Goal: Information Seeking & Learning: Find specific fact

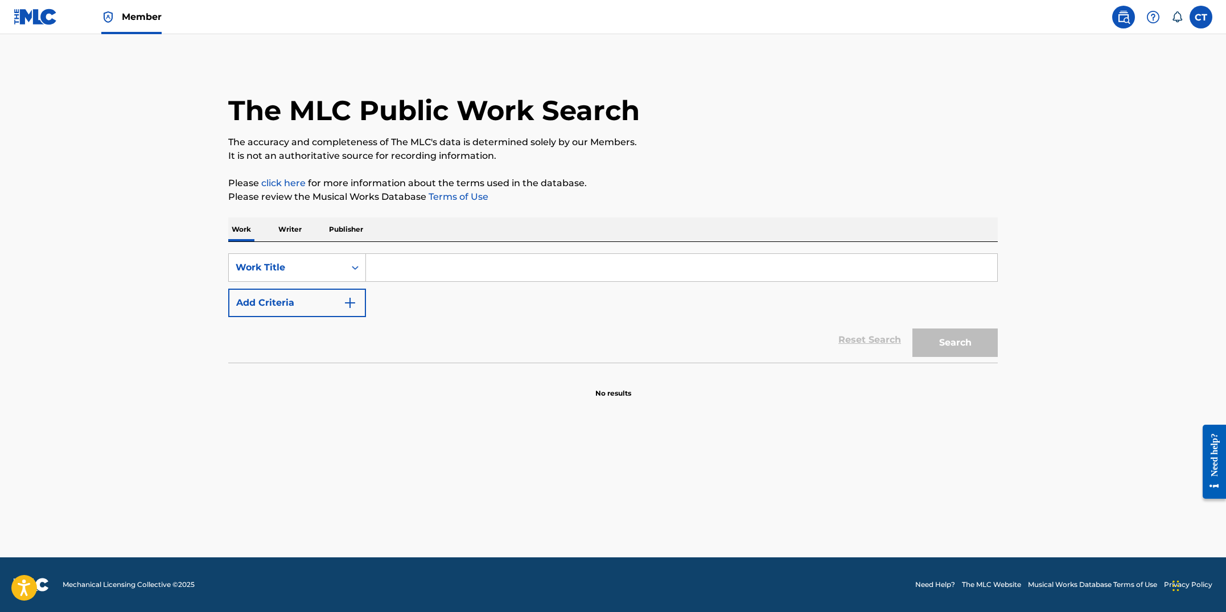
click at [352, 236] on p "Publisher" at bounding box center [346, 229] width 41 height 24
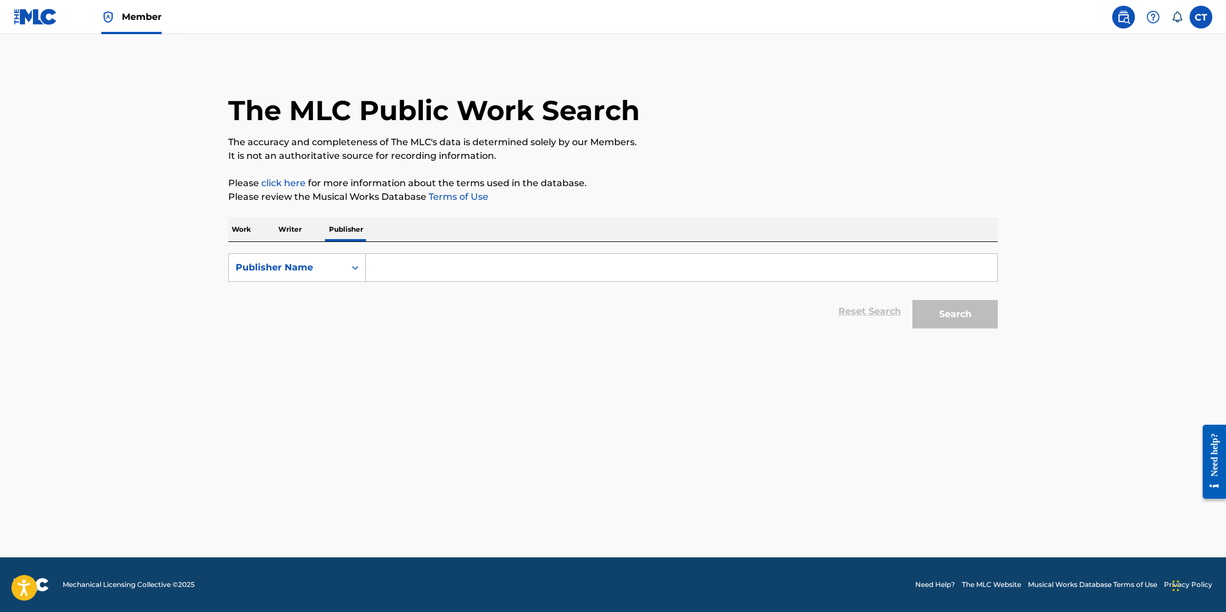
click at [162, 20] on nav "Member CT CT Copyright Team copyright@downtownmusic.com Notification Preference…" at bounding box center [613, 17] width 1226 height 34
click at [155, 18] on span "Member" at bounding box center [142, 16] width 40 height 13
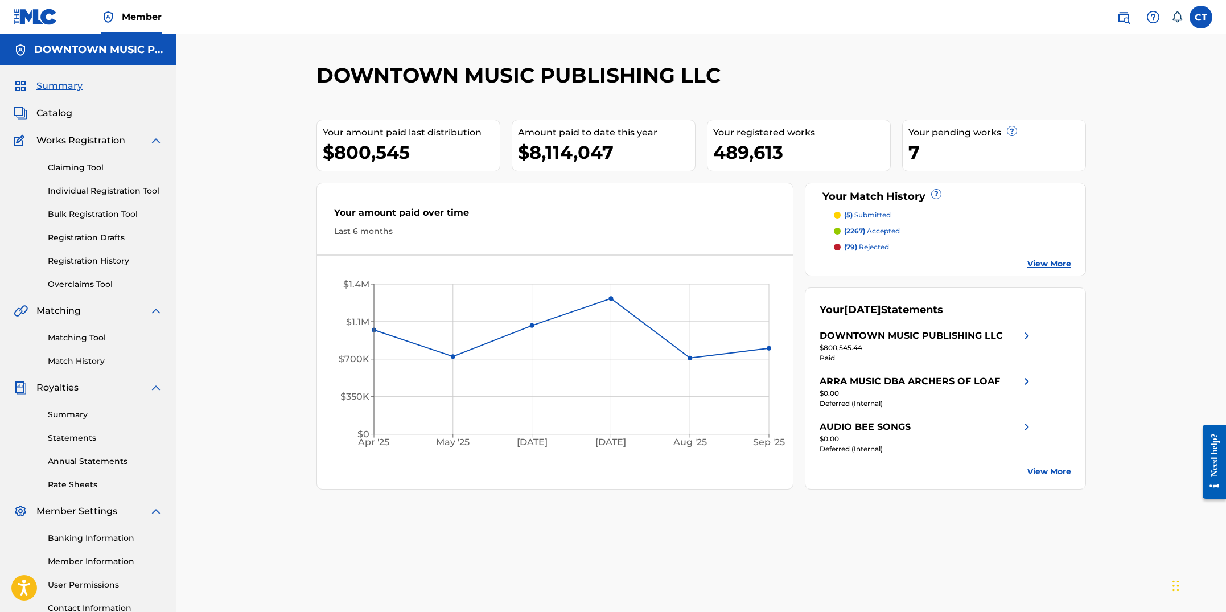
click at [60, 112] on span "Catalog" at bounding box center [54, 113] width 36 height 14
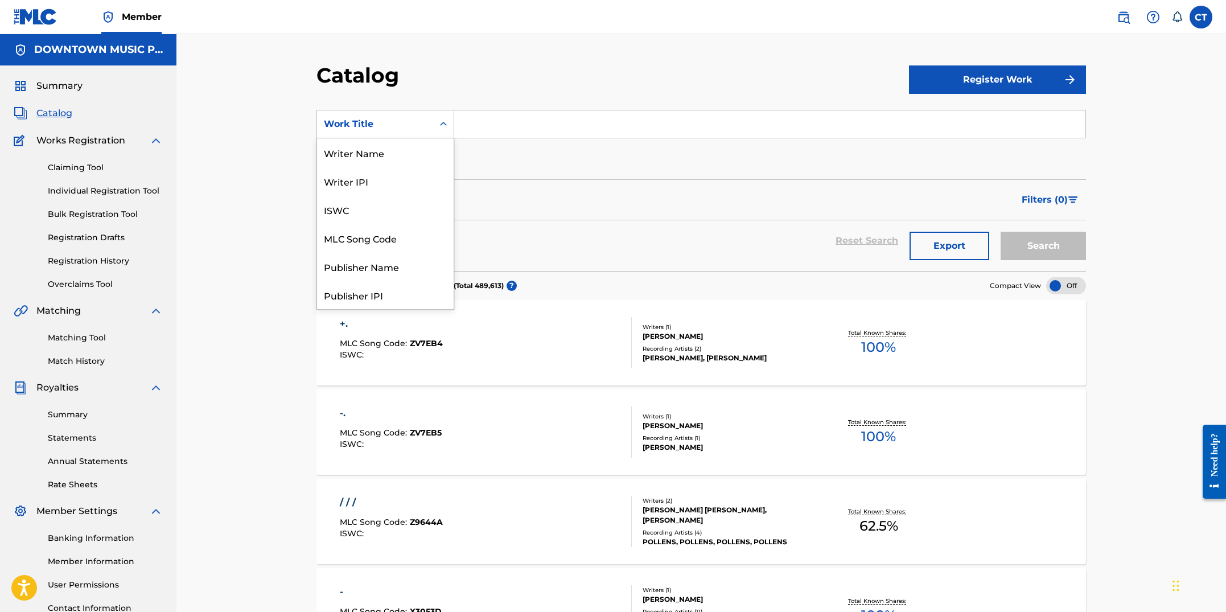
click at [423, 124] on div "Work Title" at bounding box center [375, 124] width 102 height 14
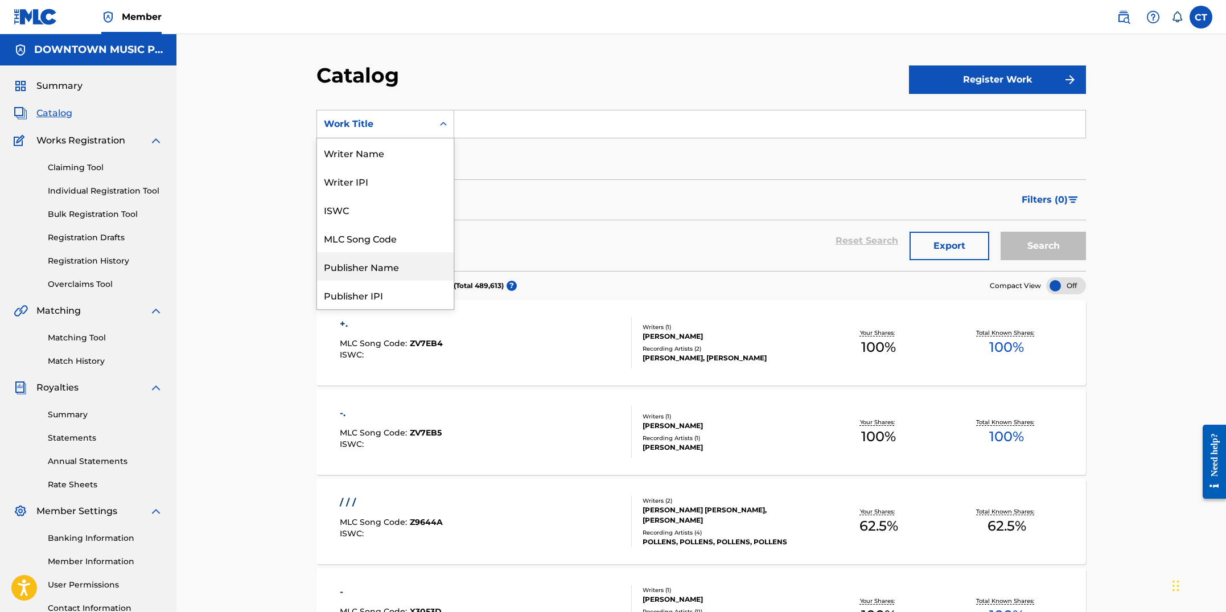
click at [387, 260] on div "Publisher Name" at bounding box center [385, 266] width 137 height 28
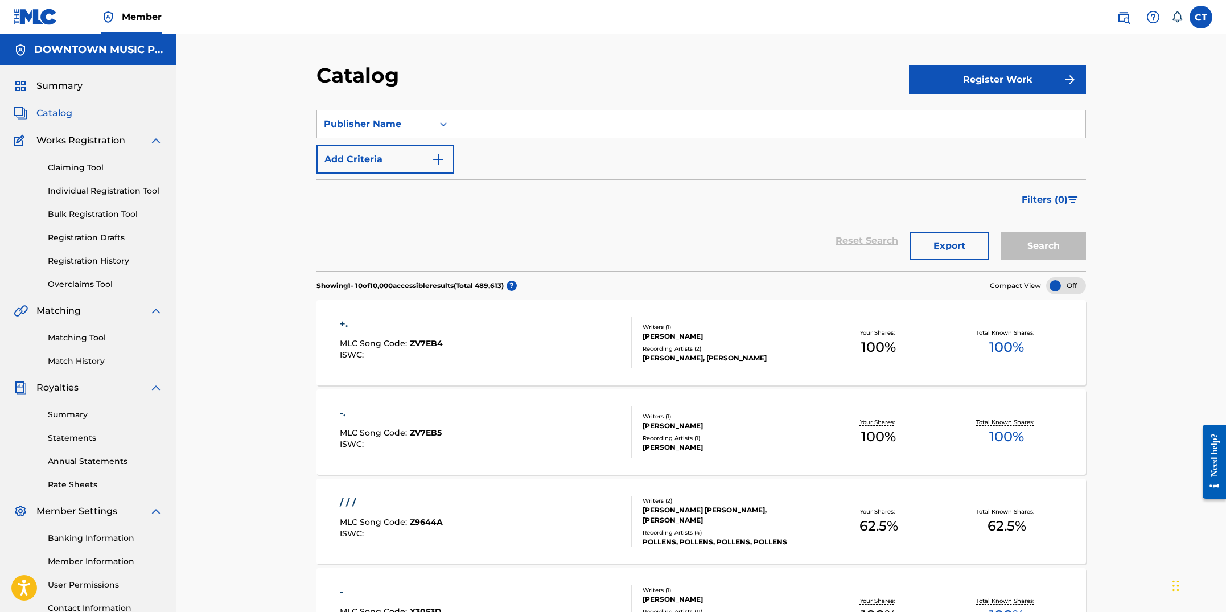
click at [475, 130] on input "Search Form" at bounding box center [769, 123] width 631 height 27
click at [1001, 232] on button "Search" at bounding box center [1043, 246] width 85 height 28
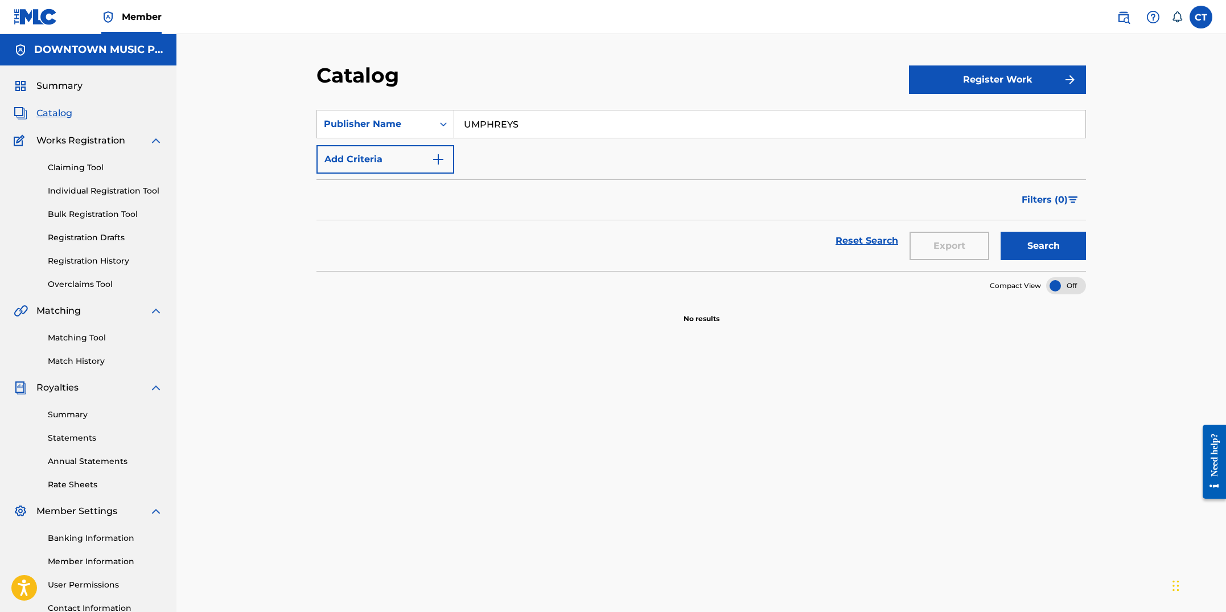
drag, startPoint x: 545, startPoint y: 118, endPoint x: 461, endPoint y: 113, distance: 83.8
click at [461, 113] on input "UMPHREYS" at bounding box center [769, 123] width 631 height 27
drag, startPoint x: 523, startPoint y: 121, endPoint x: 478, endPoint y: 116, distance: 45.2
click at [478, 116] on input "UMPHREYS" at bounding box center [769, 123] width 631 height 27
click at [1001, 232] on button "Search" at bounding box center [1043, 246] width 85 height 28
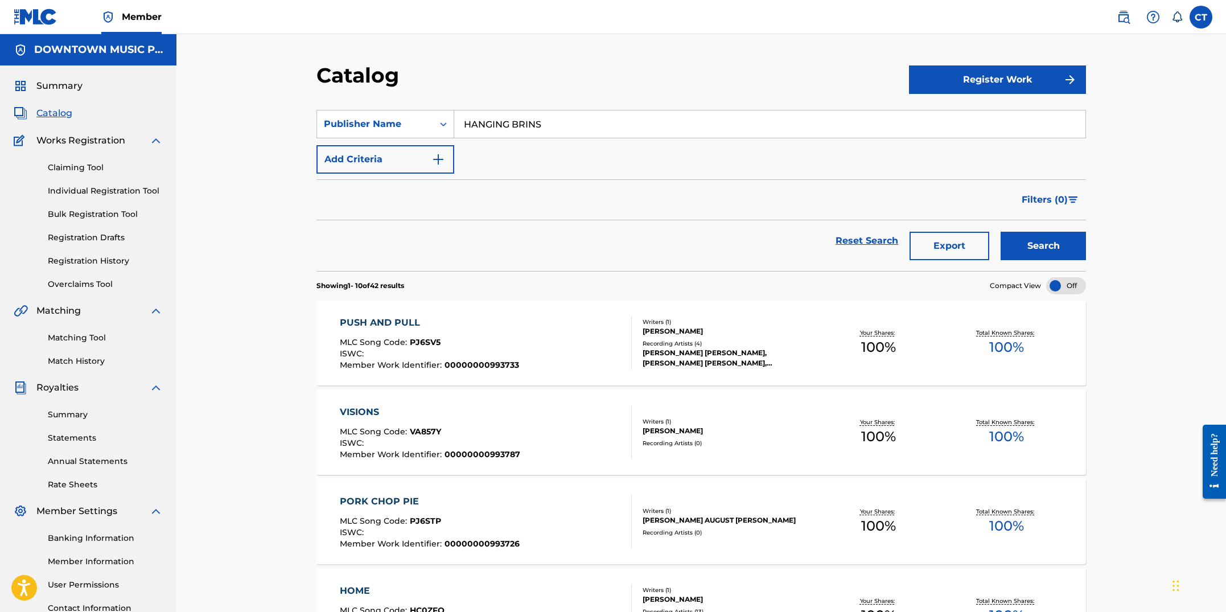
type input "HANGING BRINS"
click at [1001, 232] on button "Search" at bounding box center [1043, 246] width 85 height 28
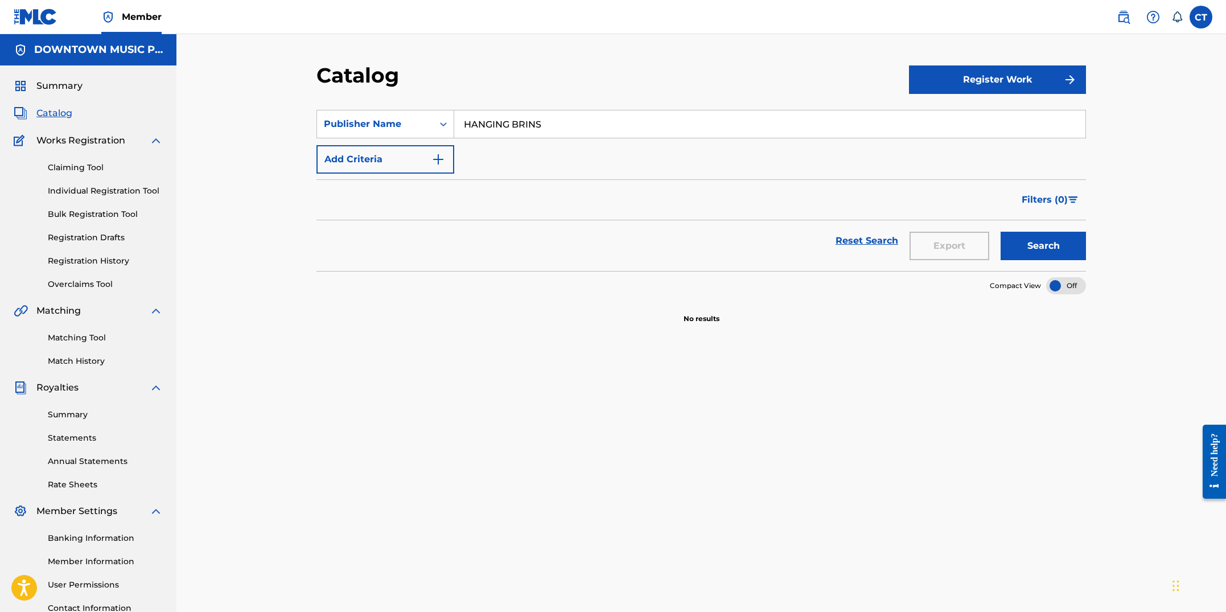
click at [1059, 251] on button "Search" at bounding box center [1043, 246] width 85 height 28
click at [50, 74] on div "Summary Catalog Works Registration Claiming Tool Individual Registration Tool B…" at bounding box center [88, 358] width 176 height 586
click at [48, 80] on span "Summary" at bounding box center [59, 86] width 46 height 14
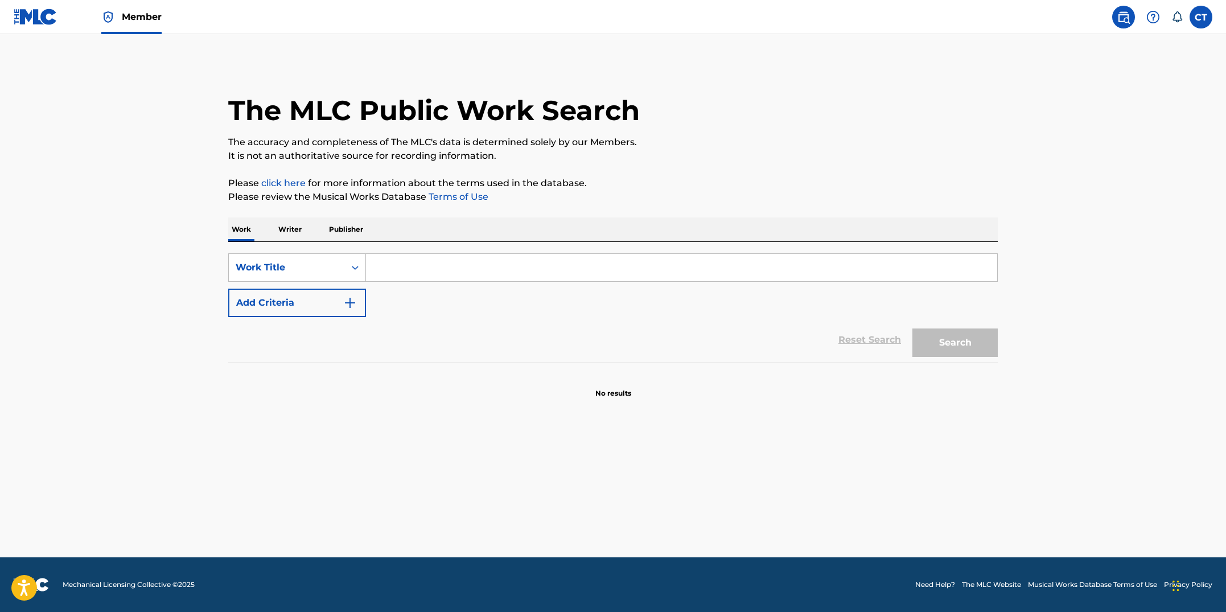
click at [406, 268] on input "Search Form" at bounding box center [681, 267] width 631 height 27
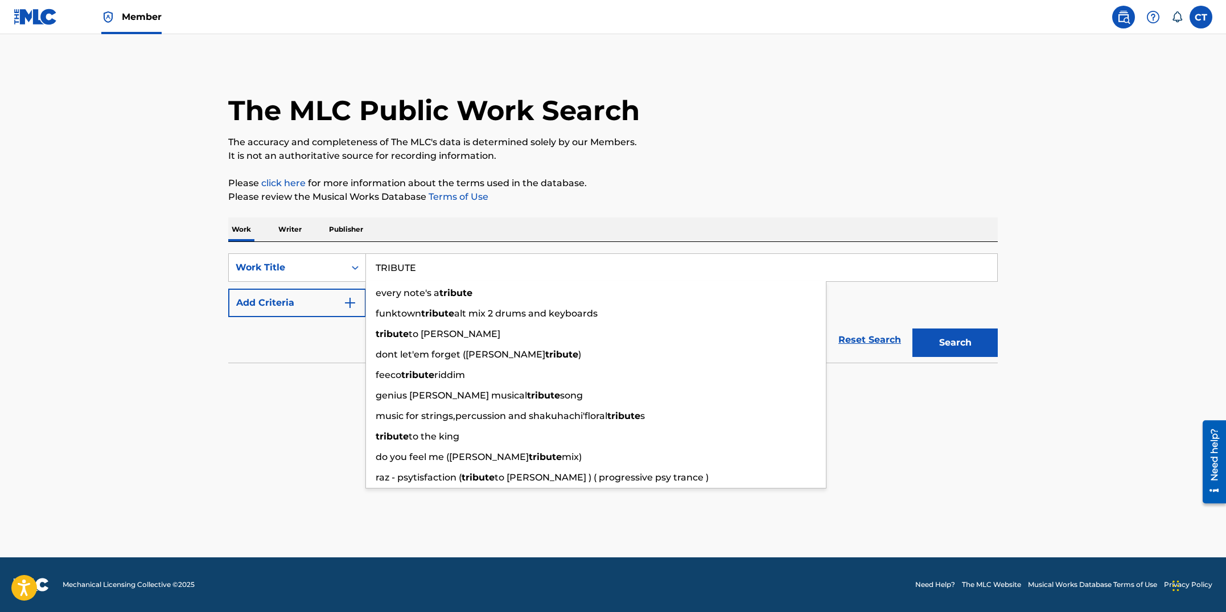
type input "TRIBUTE"
click at [691, 207] on div "The MLC Public Work Search The accuracy and completeness of The MLC's data is d…" at bounding box center [613, 231] width 797 height 336
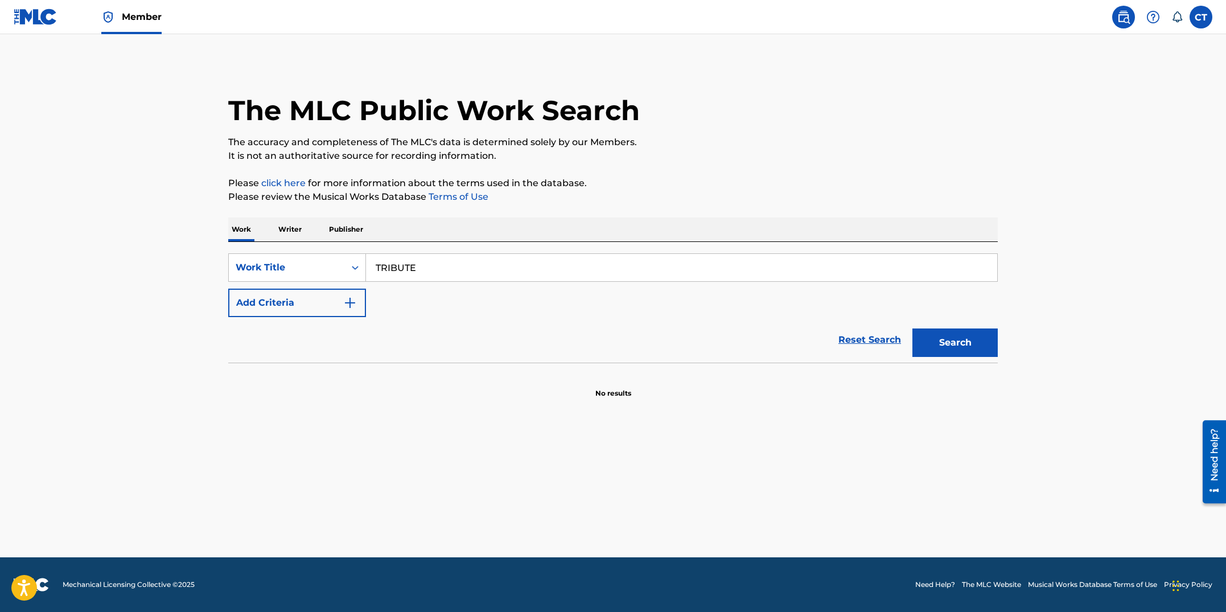
click at [360, 305] on button "Add Criteria" at bounding box center [297, 303] width 138 height 28
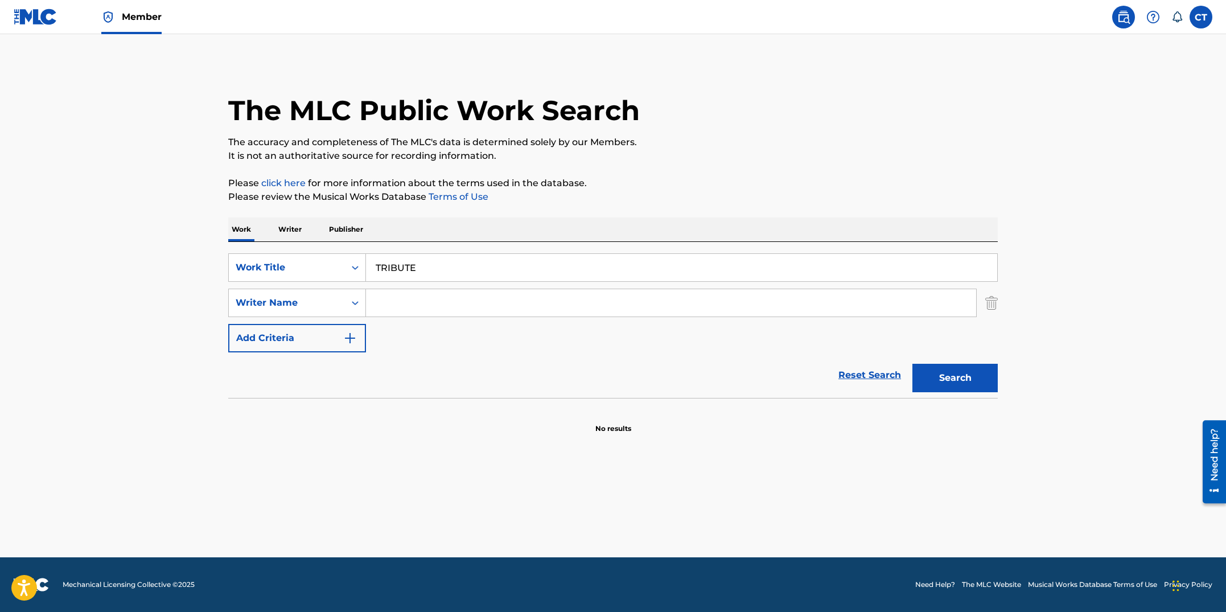
click at [383, 305] on input "Search Form" at bounding box center [671, 302] width 610 height 27
click at [912, 364] on button "Search" at bounding box center [954, 378] width 85 height 28
click at [395, 303] on input "CINNIGER" at bounding box center [671, 302] width 610 height 27
click at [402, 305] on input "CINNIGER" at bounding box center [671, 302] width 610 height 27
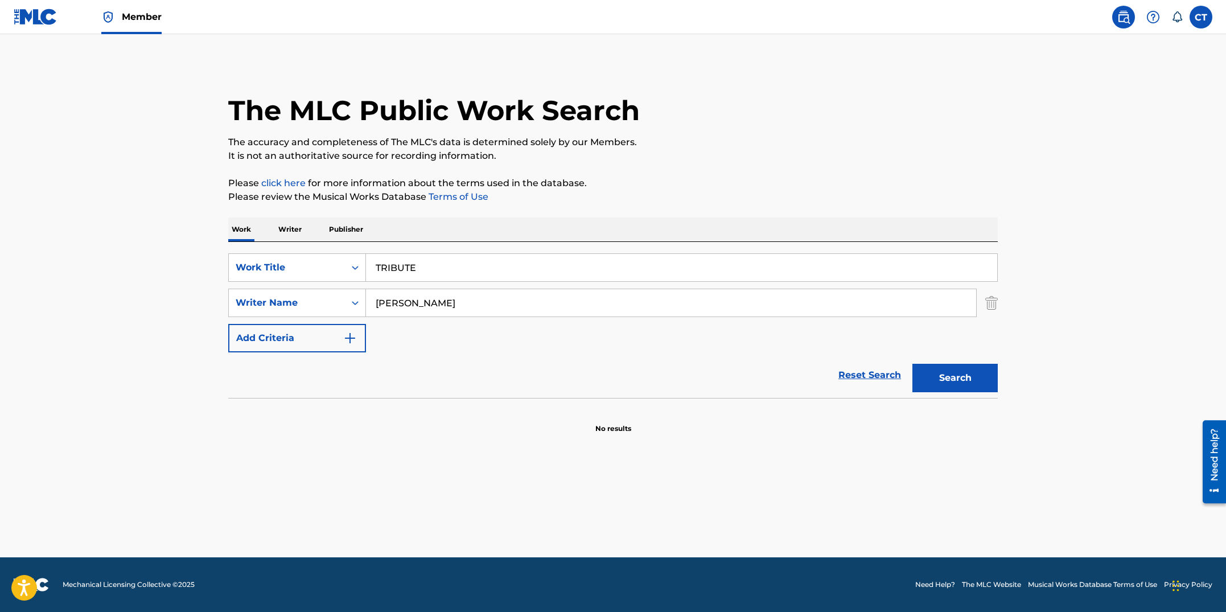
type input "jacob cinninger"
click at [938, 376] on button "Search" at bounding box center [954, 378] width 85 height 28
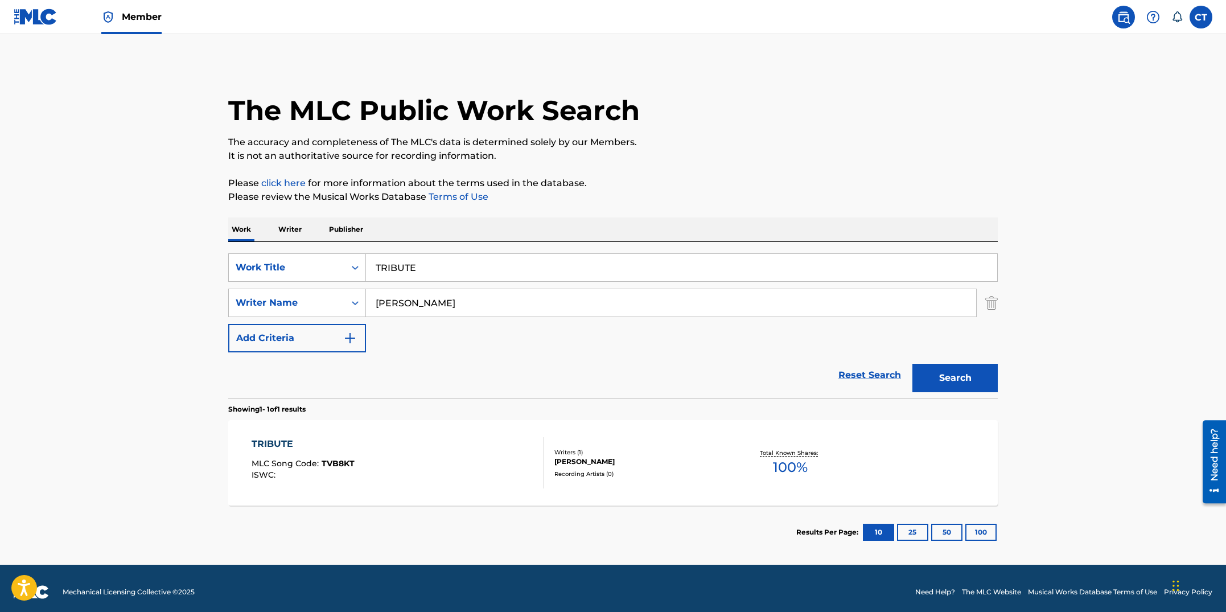
click at [488, 473] on div "TRIBUTE MLC Song Code : TVB8KT ISWC :" at bounding box center [398, 462] width 293 height 51
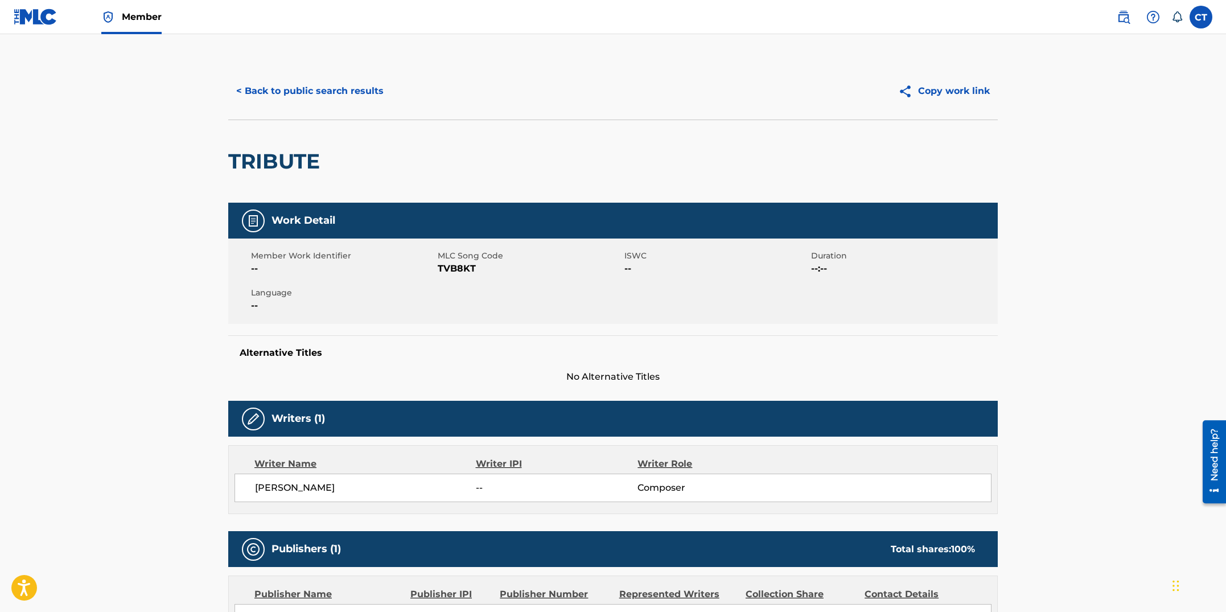
click at [309, 98] on button "< Back to public search results" at bounding box center [309, 91] width 163 height 28
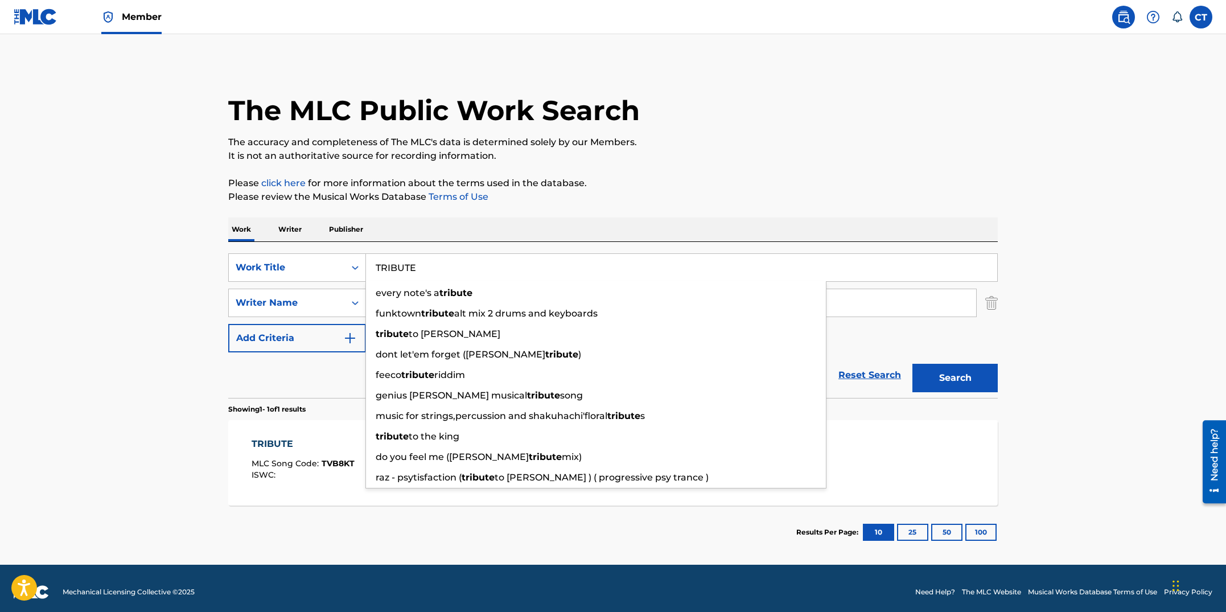
drag, startPoint x: 438, startPoint y: 269, endPoint x: 387, endPoint y: 260, distance: 51.9
click at [387, 260] on input "TRIBUTE" at bounding box center [681, 267] width 631 height 27
click at [360, 267] on icon "Search Form" at bounding box center [355, 267] width 11 height 11
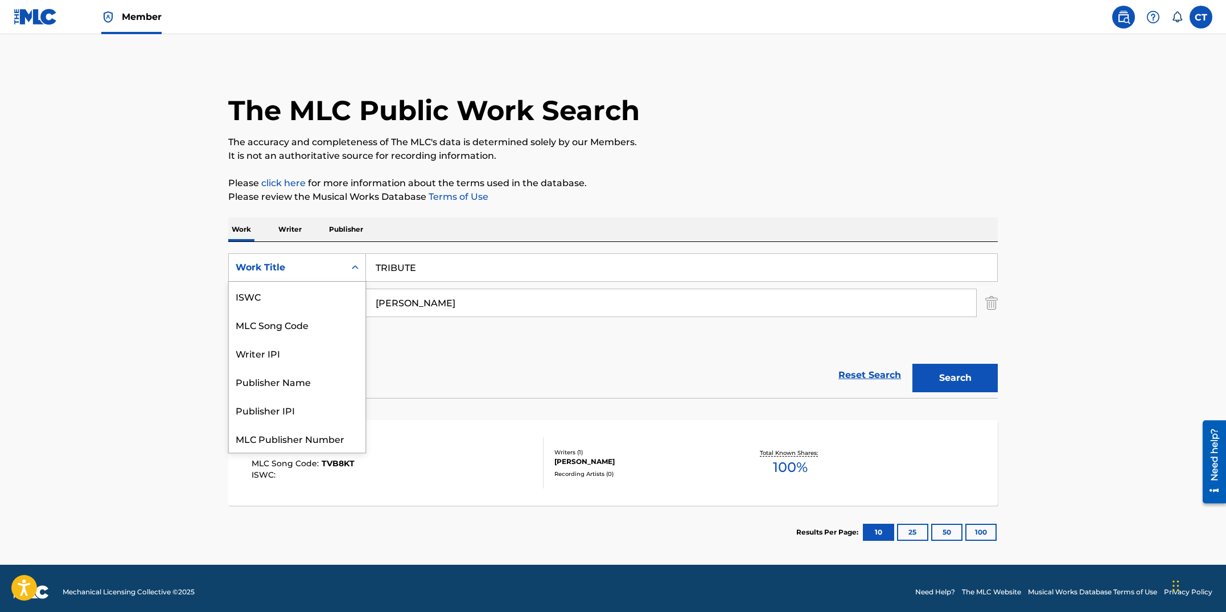
scroll to position [28, 0]
click at [312, 359] on div "Publisher Name" at bounding box center [297, 353] width 137 height 28
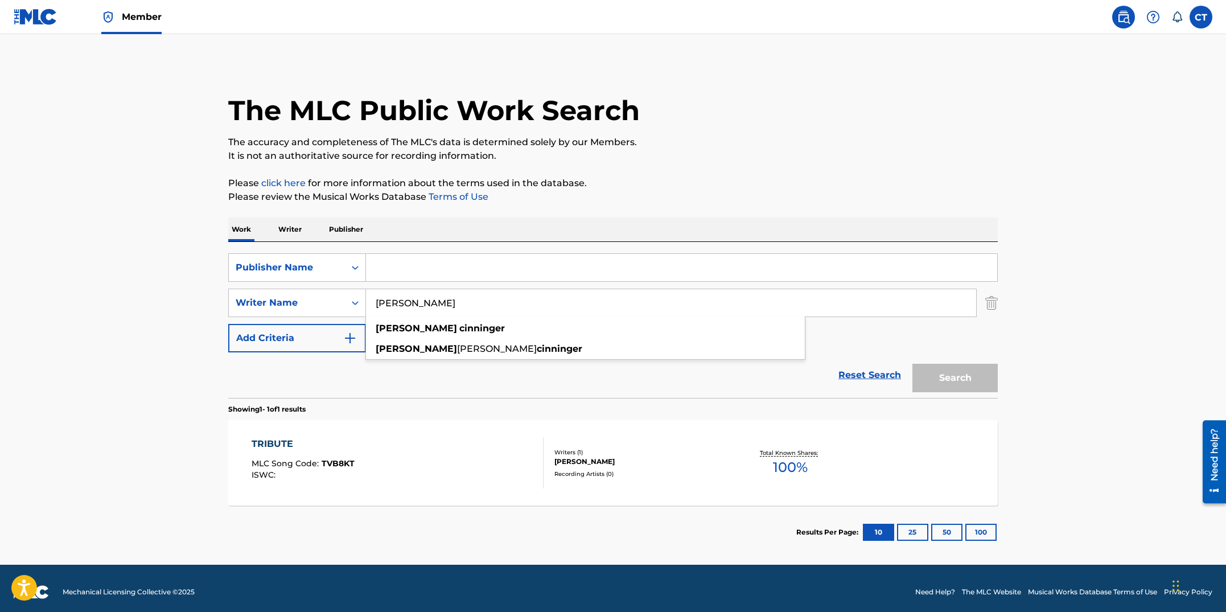
drag, startPoint x: 456, startPoint y: 309, endPoint x: 336, endPoint y: 287, distance: 122.1
click at [336, 287] on div "SearchWithCriteria39656377-3216-40f4-b33c-a1eccf069352 Publisher Name SearchWit…" at bounding box center [613, 302] width 770 height 99
click at [342, 273] on div "Publisher Name" at bounding box center [287, 268] width 116 height 22
drag, startPoint x: 498, startPoint y: 303, endPoint x: 374, endPoint y: 289, distance: 124.3
click at [374, 289] on input "jacob cinninger" at bounding box center [671, 302] width 610 height 27
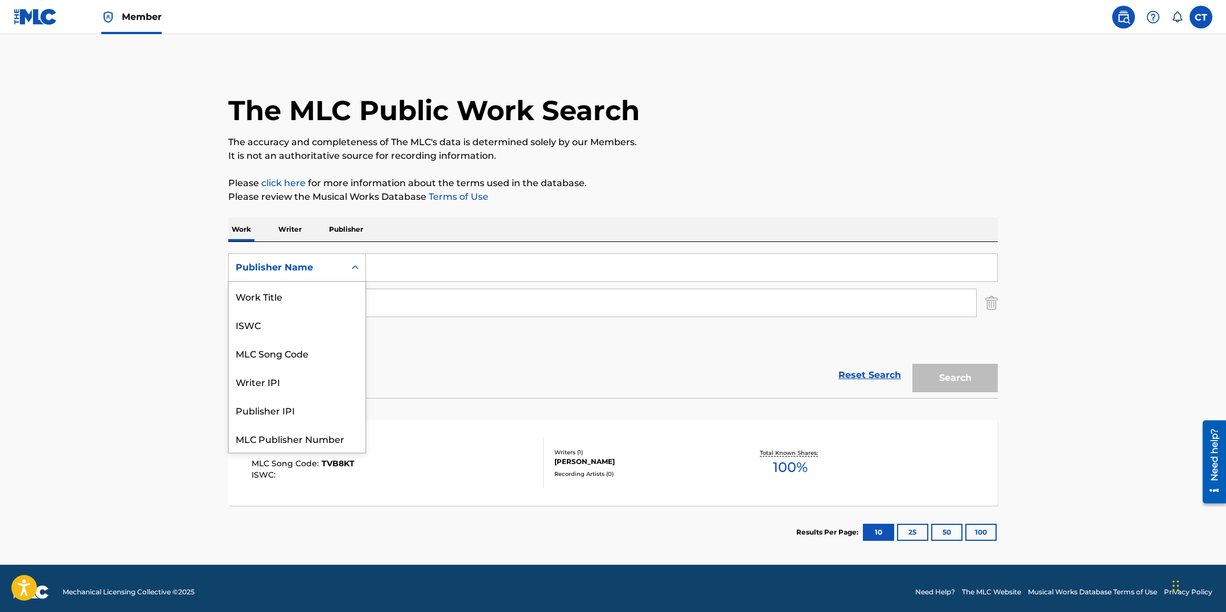
click at [334, 271] on div "Publisher Name" at bounding box center [287, 268] width 102 height 14
click at [293, 444] on div "Publisher Name" at bounding box center [297, 439] width 137 height 28
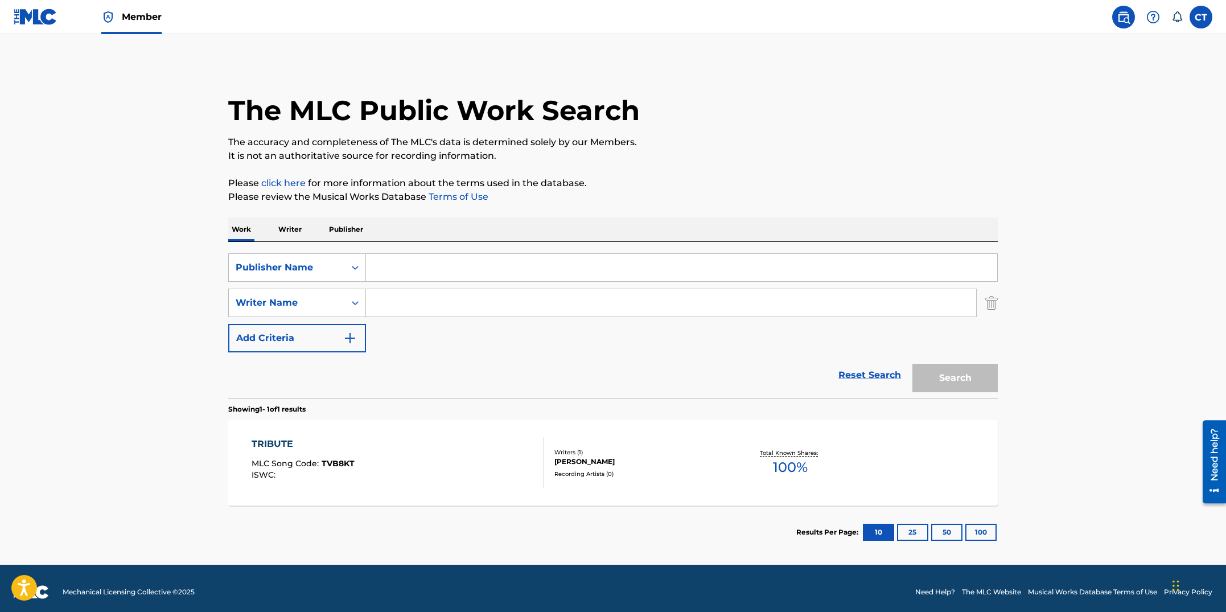
click at [425, 273] on input "Search Form" at bounding box center [681, 267] width 631 height 27
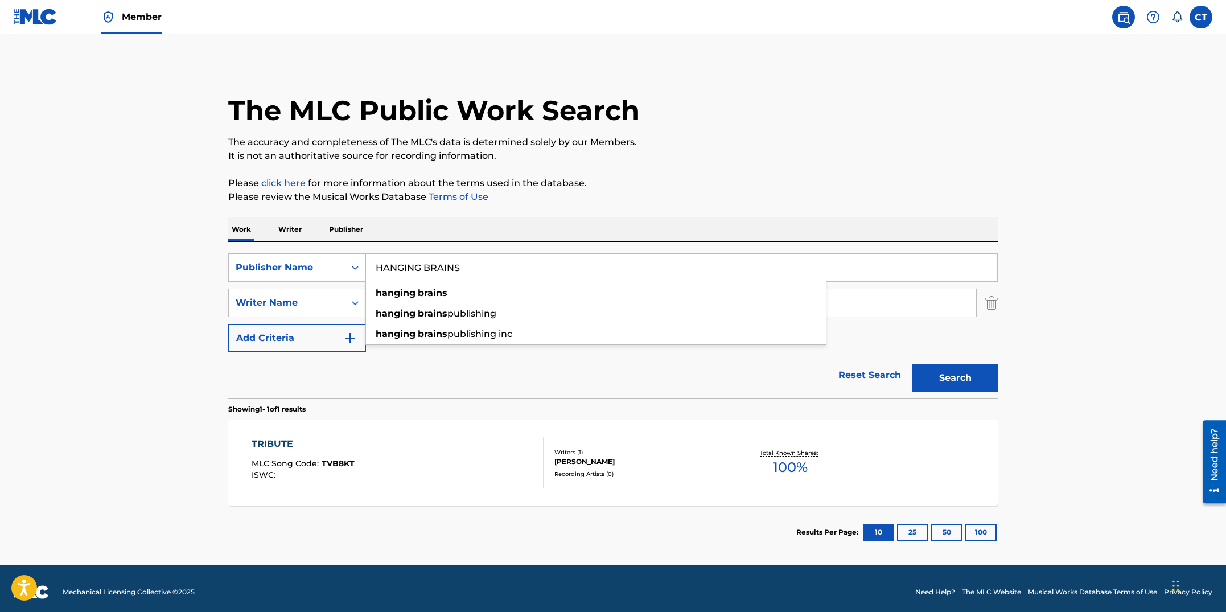
type input "HANGING BRAINS"
click at [912, 364] on button "Search" at bounding box center [954, 378] width 85 height 28
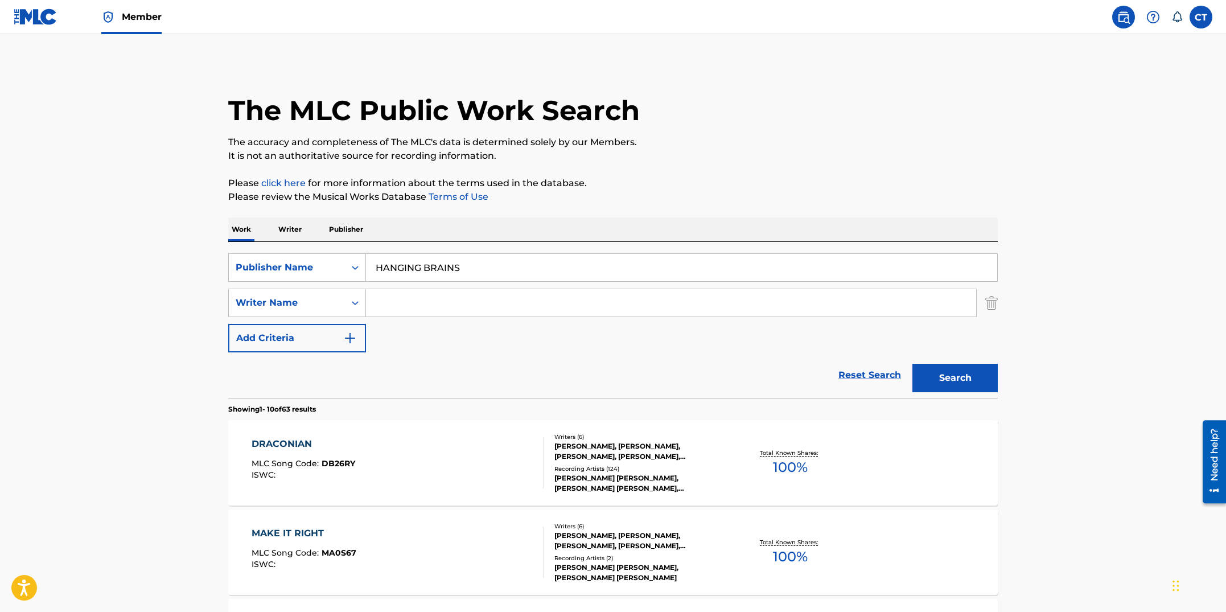
click at [479, 463] on div "DRACONIAN MLC Song Code : DB26RY ISWC :" at bounding box center [398, 462] width 293 height 51
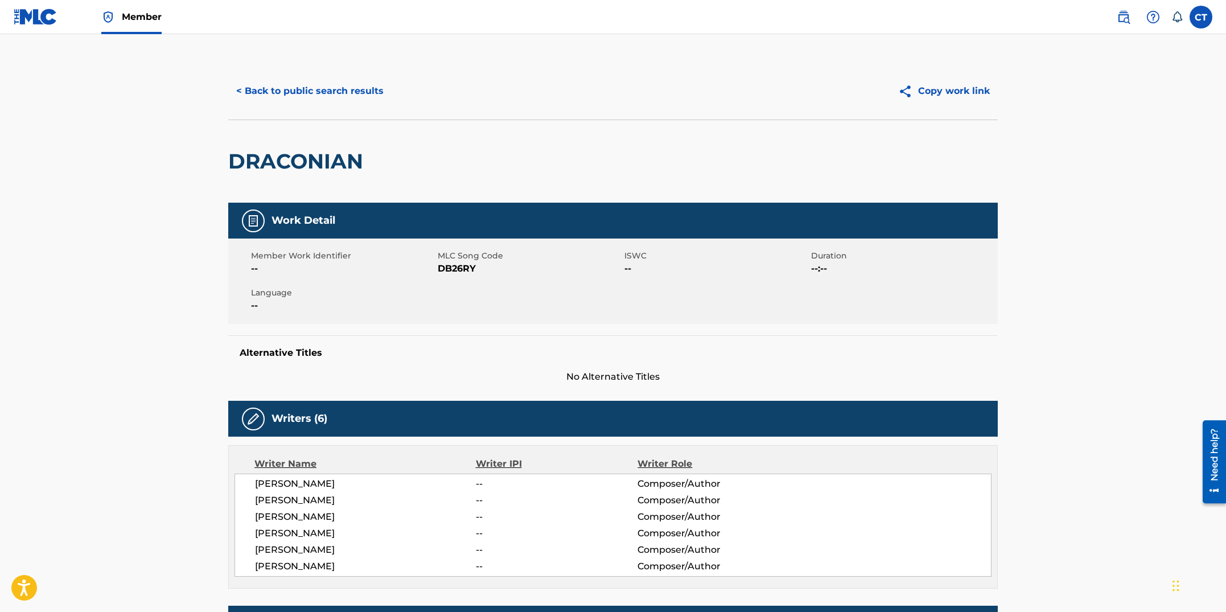
click at [361, 100] on button "< Back to public search results" at bounding box center [309, 91] width 163 height 28
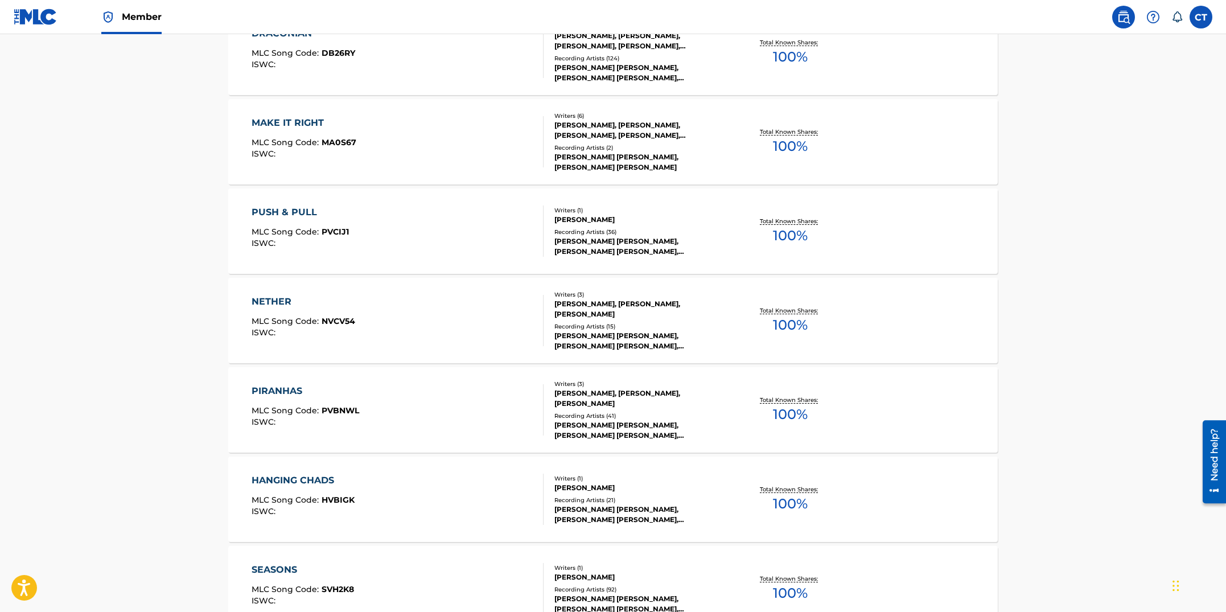
scroll to position [512, 0]
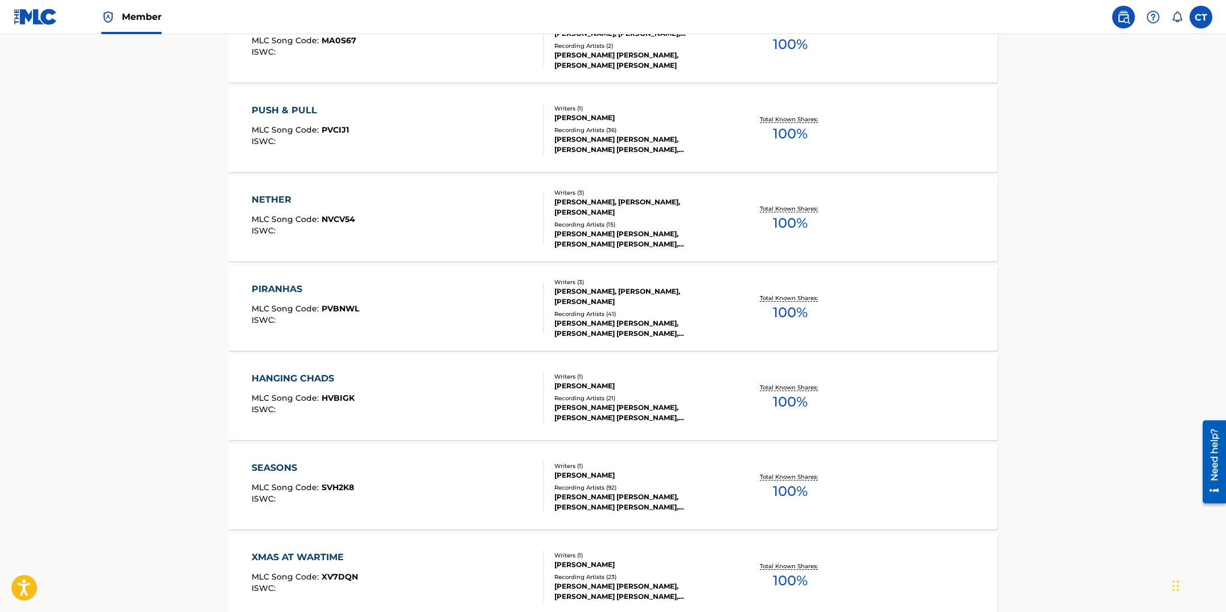
click at [458, 381] on div "HANGING CHADS MLC Song Code : HVBIGK ISWC :" at bounding box center [398, 397] width 293 height 51
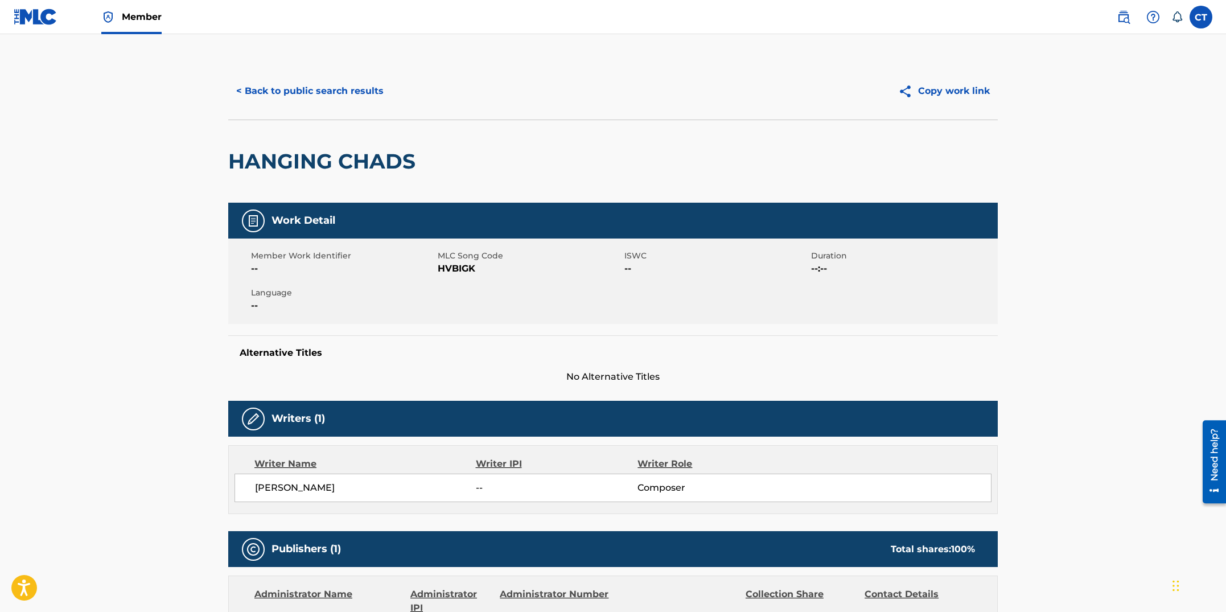
click at [322, 94] on button "< Back to public search results" at bounding box center [309, 91] width 163 height 28
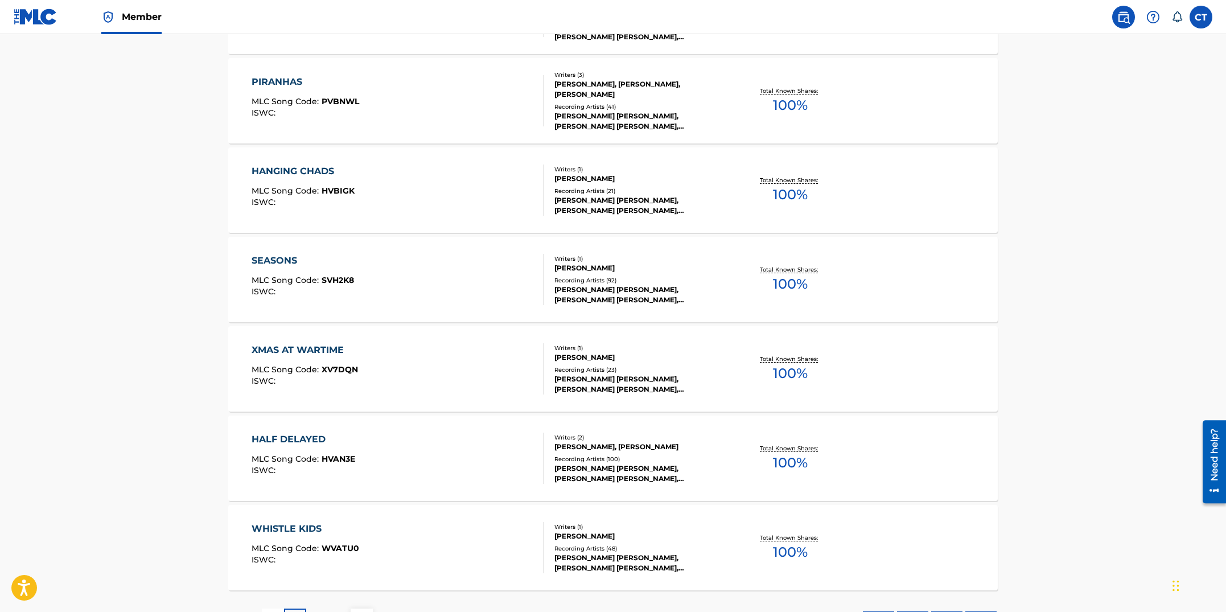
scroll to position [817, 0]
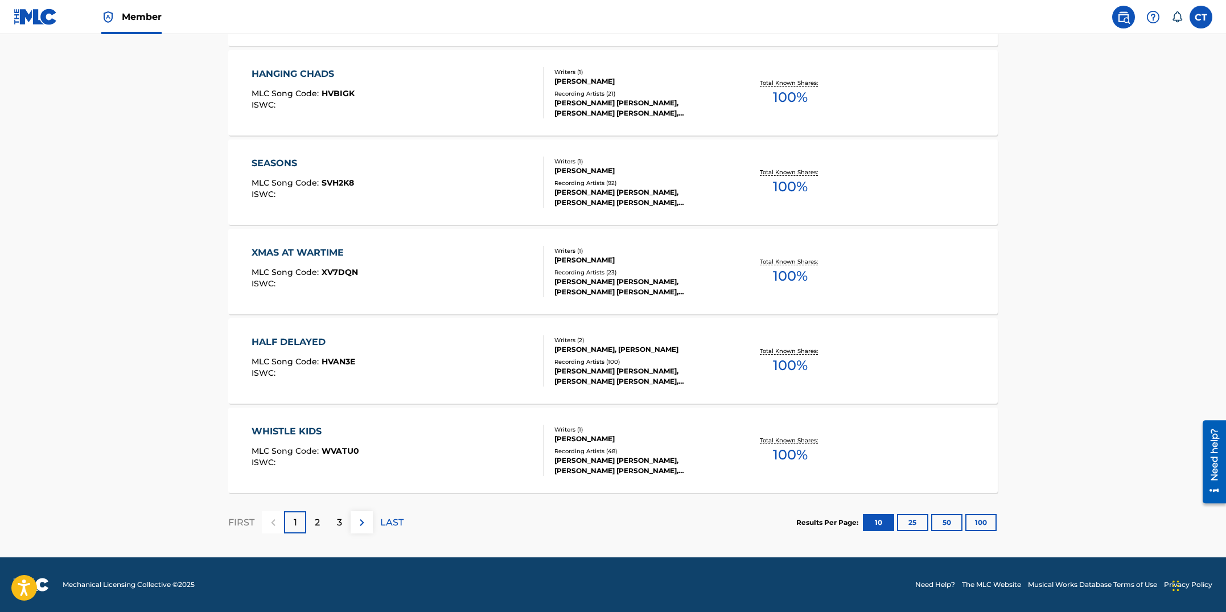
click at [413, 367] on div "HALF DELAYED MLC Song Code : HVAN3E ISWC :" at bounding box center [398, 360] width 293 height 51
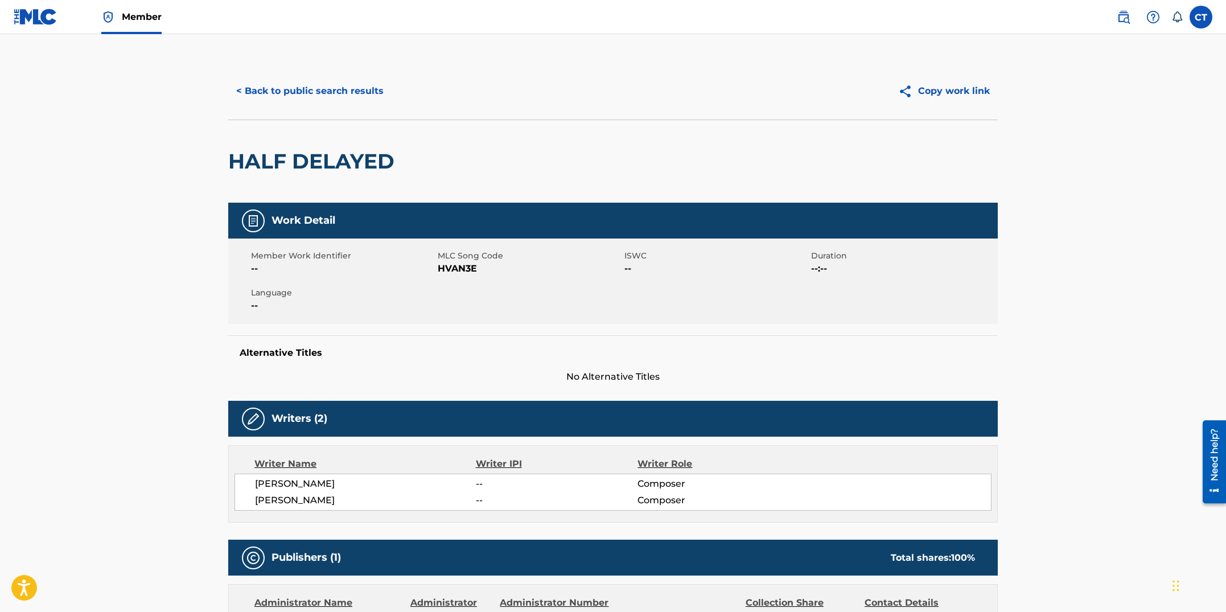
click at [322, 99] on button "< Back to public search results" at bounding box center [309, 91] width 163 height 28
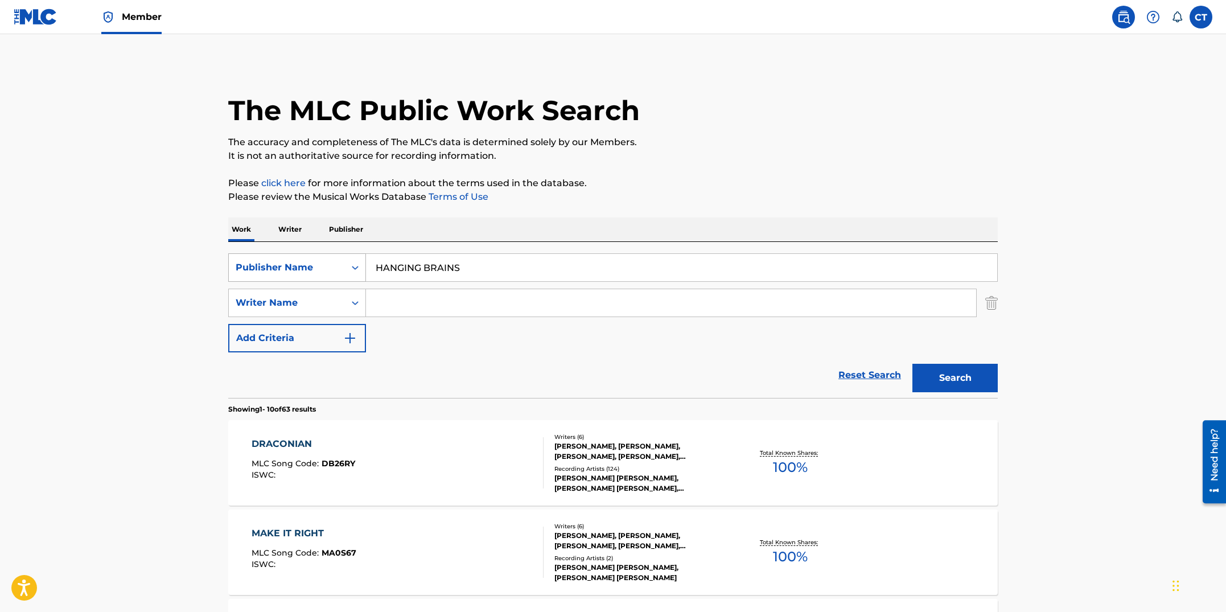
click at [353, 268] on icon "Search Form" at bounding box center [355, 268] width 7 height 4
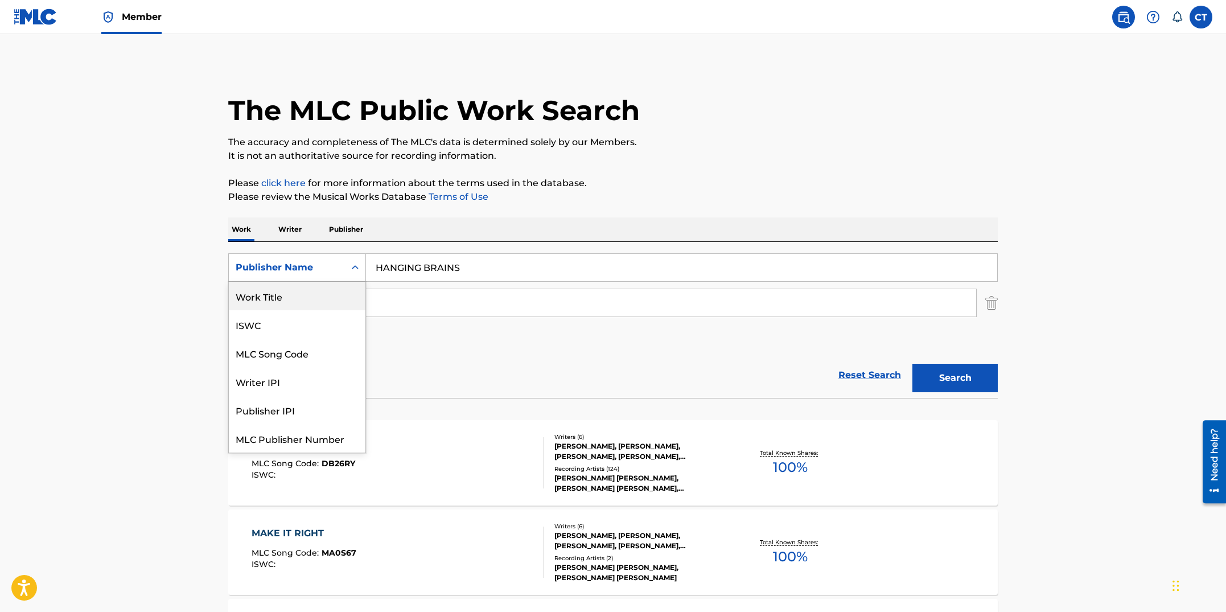
click at [334, 296] on div "Work Title" at bounding box center [297, 296] width 137 height 28
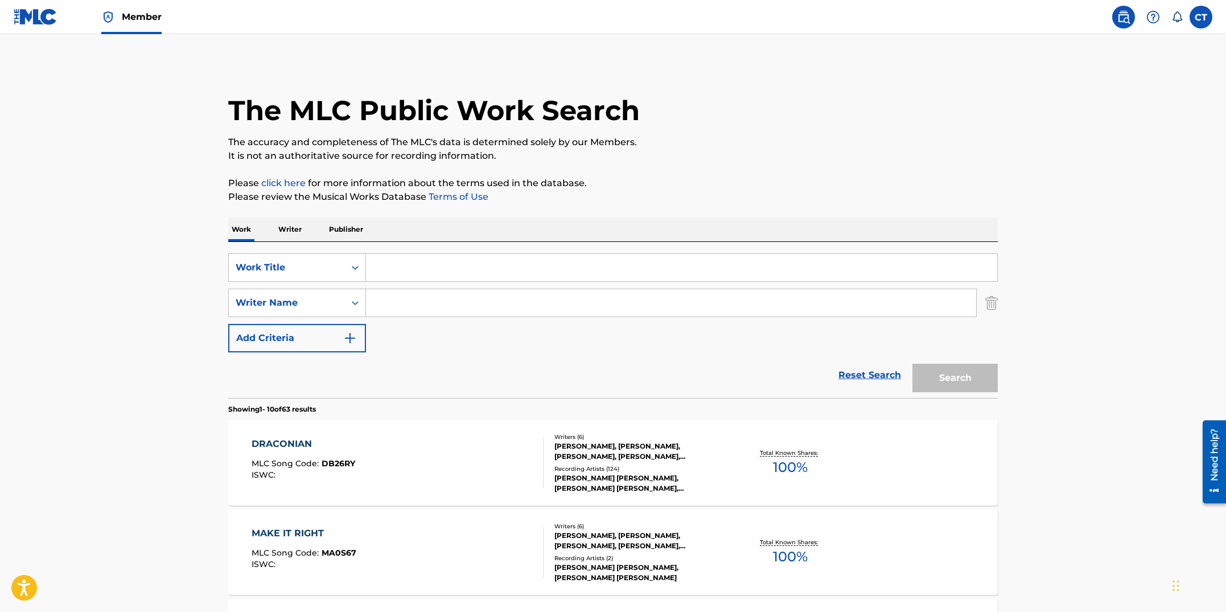
click at [406, 276] on input "Search Form" at bounding box center [681, 267] width 631 height 27
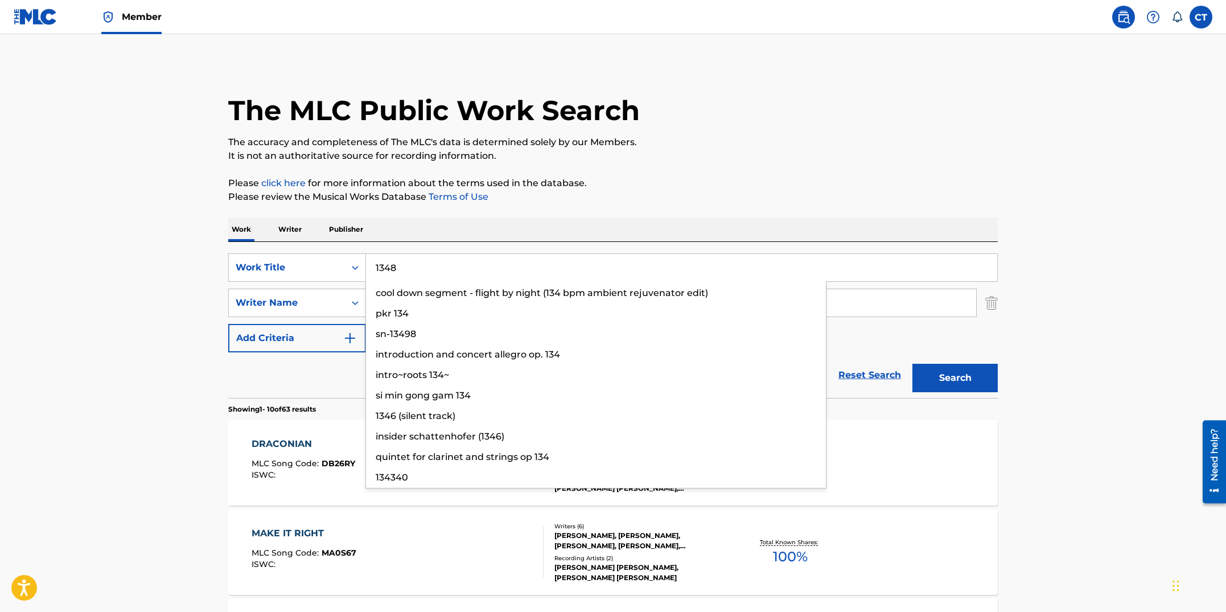
type input "1348"
click at [912, 364] on button "Search" at bounding box center [954, 378] width 85 height 28
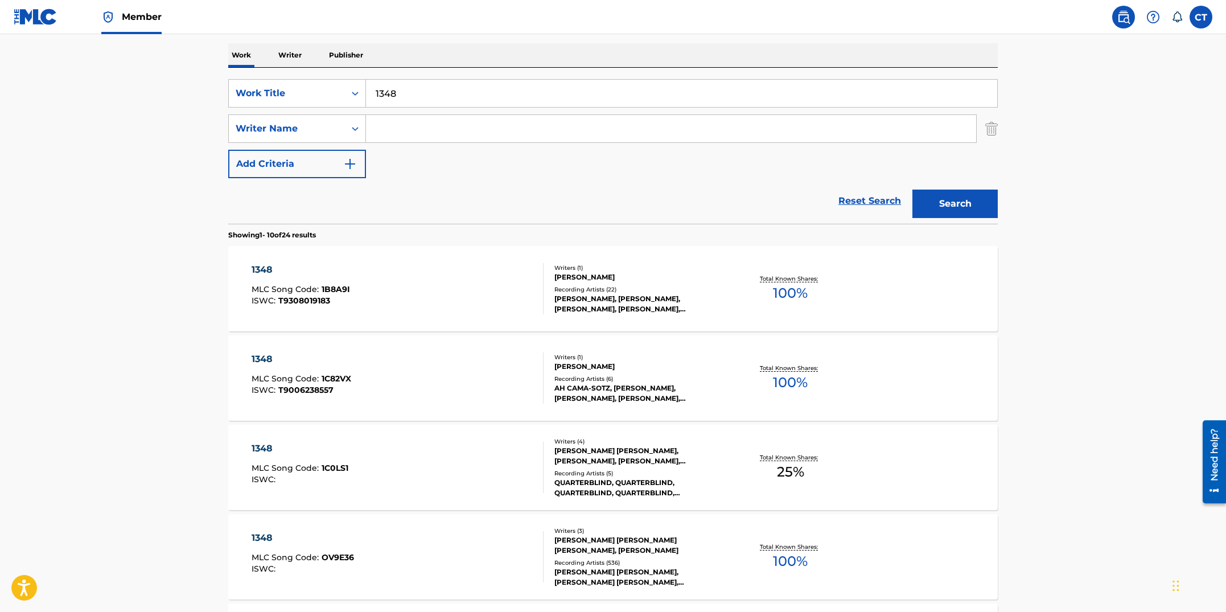
scroll to position [7, 0]
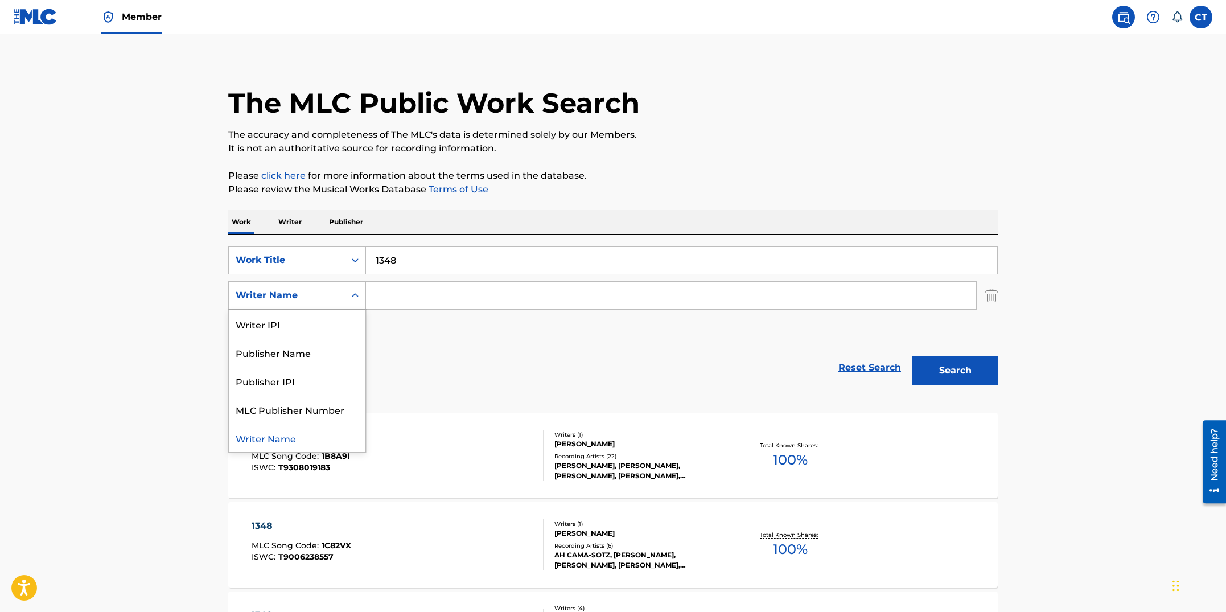
click at [338, 296] on div "Writer Name" at bounding box center [287, 296] width 116 height 22
click at [327, 347] on div "Publisher Name" at bounding box center [297, 352] width 137 height 28
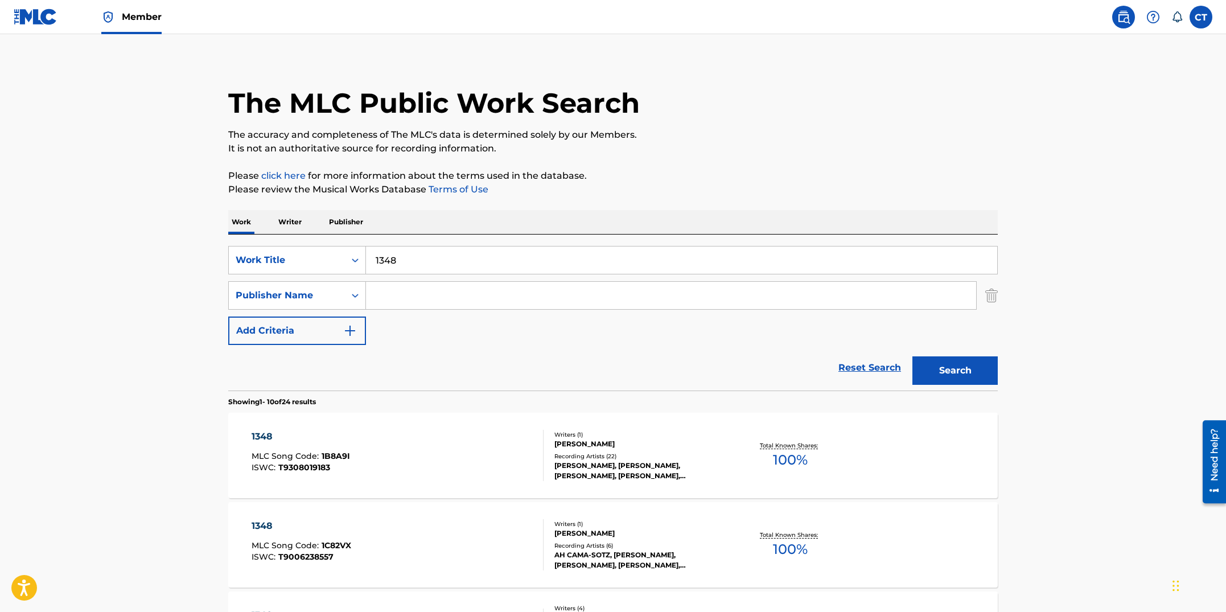
drag, startPoint x: 403, startPoint y: 309, endPoint x: 404, endPoint y: 302, distance: 6.4
click at [404, 307] on div "Search Form" at bounding box center [671, 295] width 611 height 28
click at [404, 302] on input "Search Form" at bounding box center [671, 295] width 610 height 27
type input "A"
click at [912, 356] on button "Search" at bounding box center [954, 370] width 85 height 28
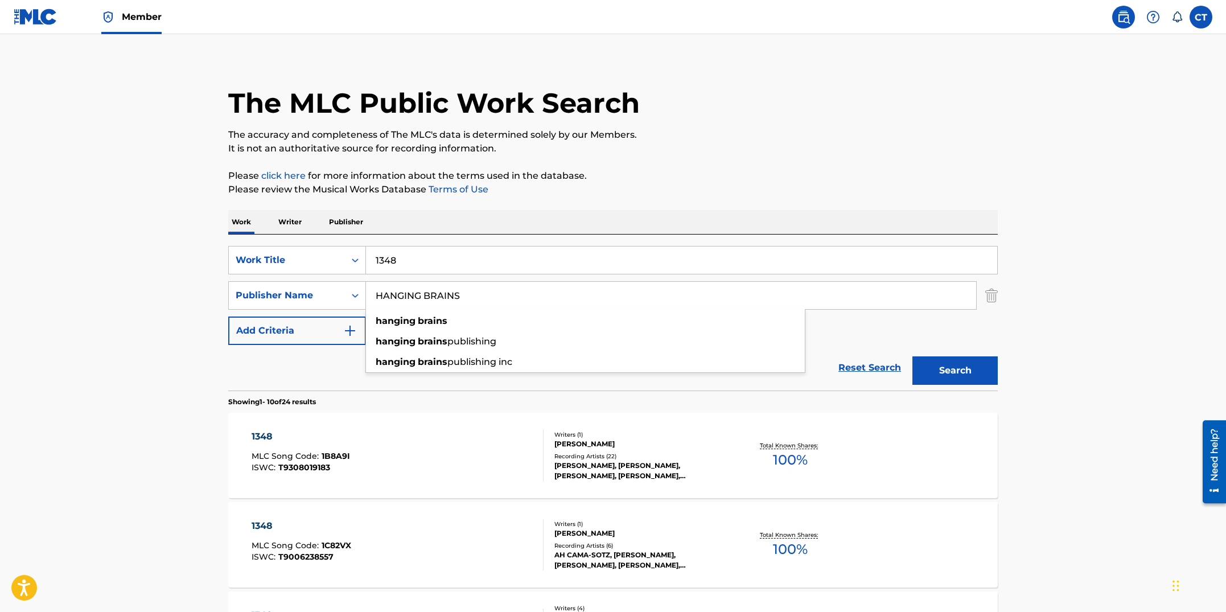
scroll to position [0, 0]
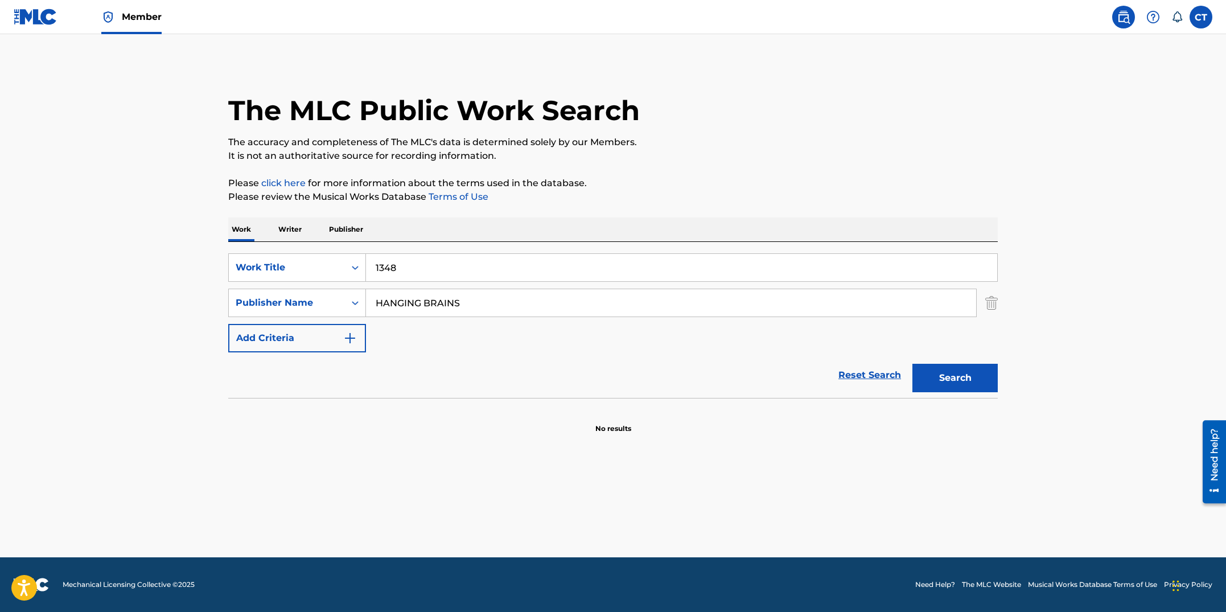
click at [936, 376] on button "Search" at bounding box center [954, 378] width 85 height 28
click at [474, 306] on input "HANGING BRAINS" at bounding box center [671, 302] width 610 height 27
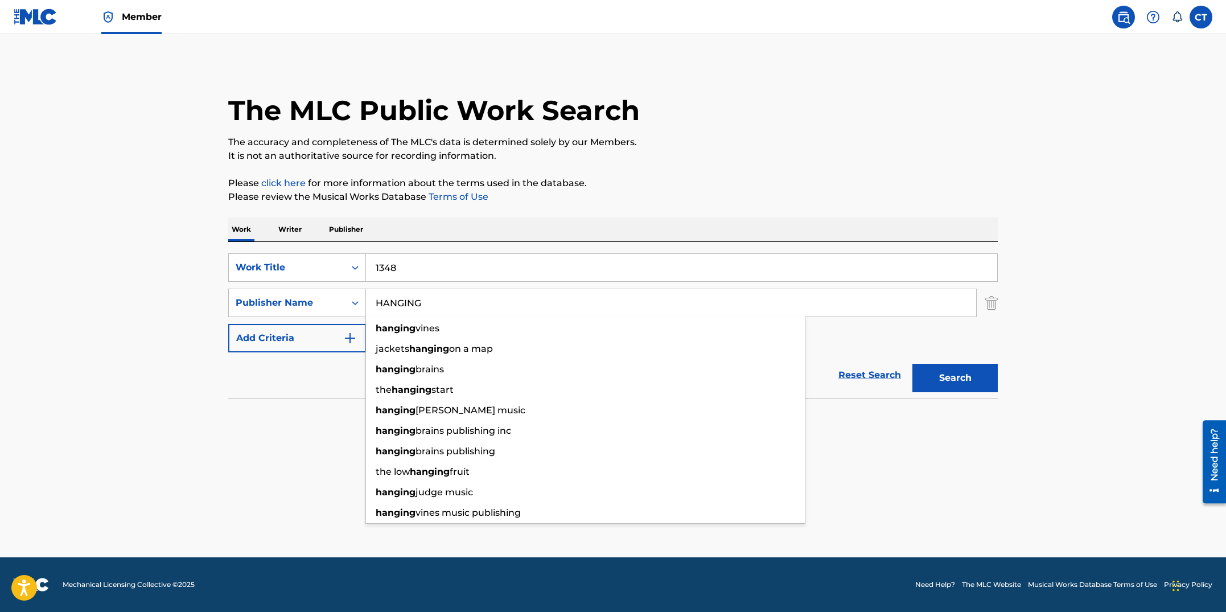
click at [912, 364] on button "Search" at bounding box center [954, 378] width 85 height 28
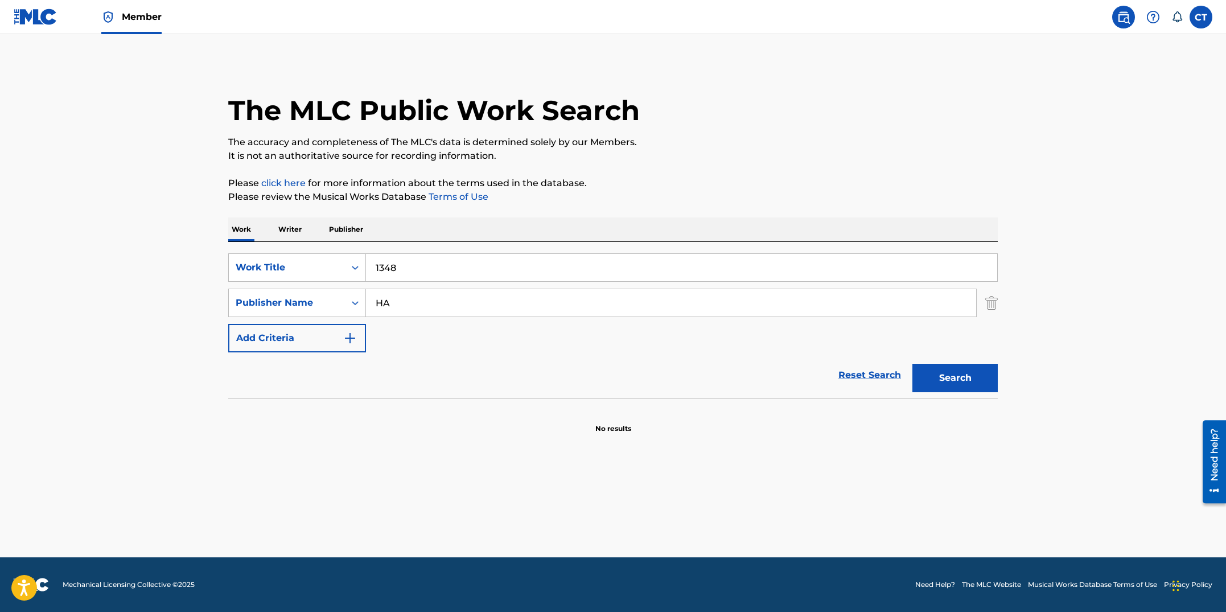
type input "H"
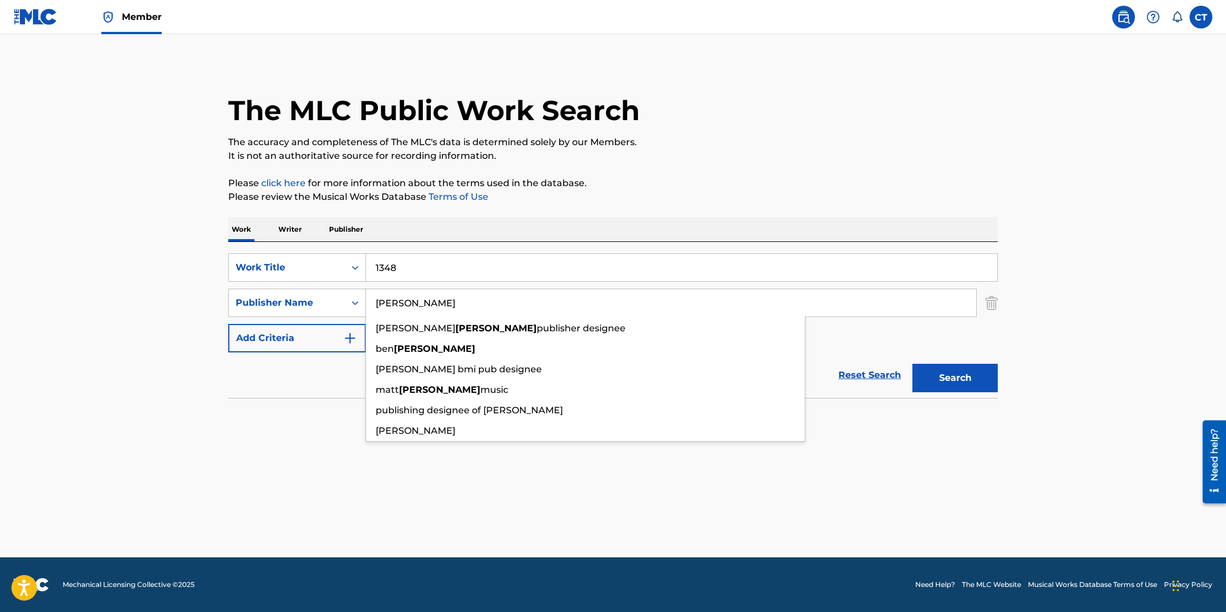
type input "BAYLISS"
click at [912, 364] on button "Search" at bounding box center [954, 378] width 85 height 28
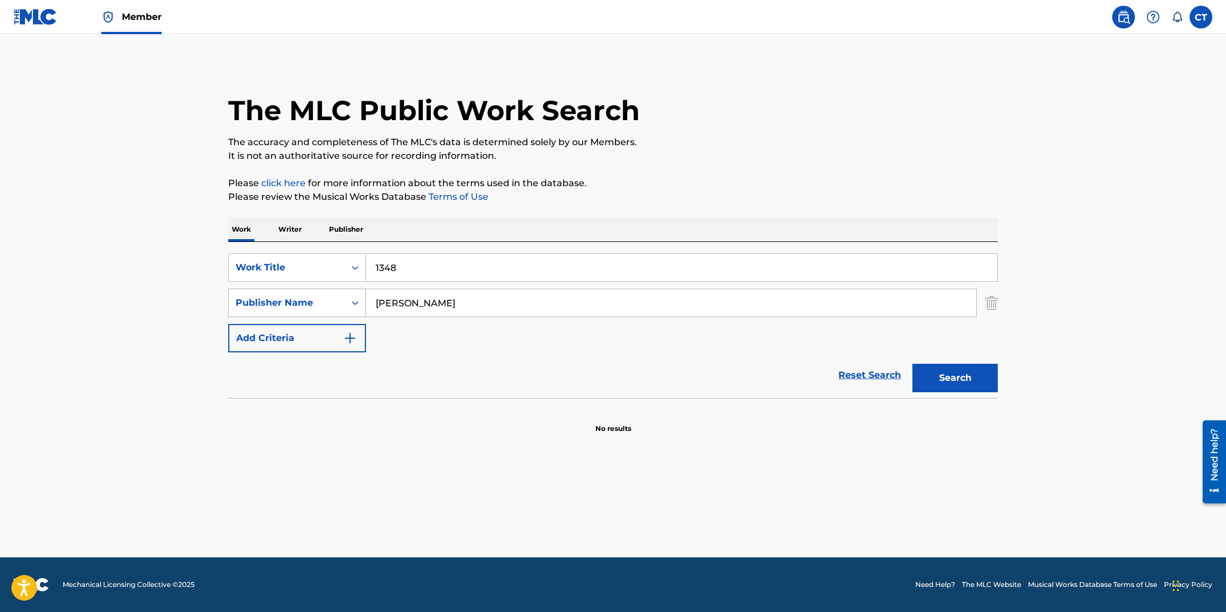
click at [336, 303] on div "Publisher Name" at bounding box center [287, 303] width 102 height 14
click at [327, 319] on div "Writer Name" at bounding box center [297, 331] width 137 height 28
click at [514, 305] on input "Search Form" at bounding box center [671, 302] width 610 height 27
type input "N"
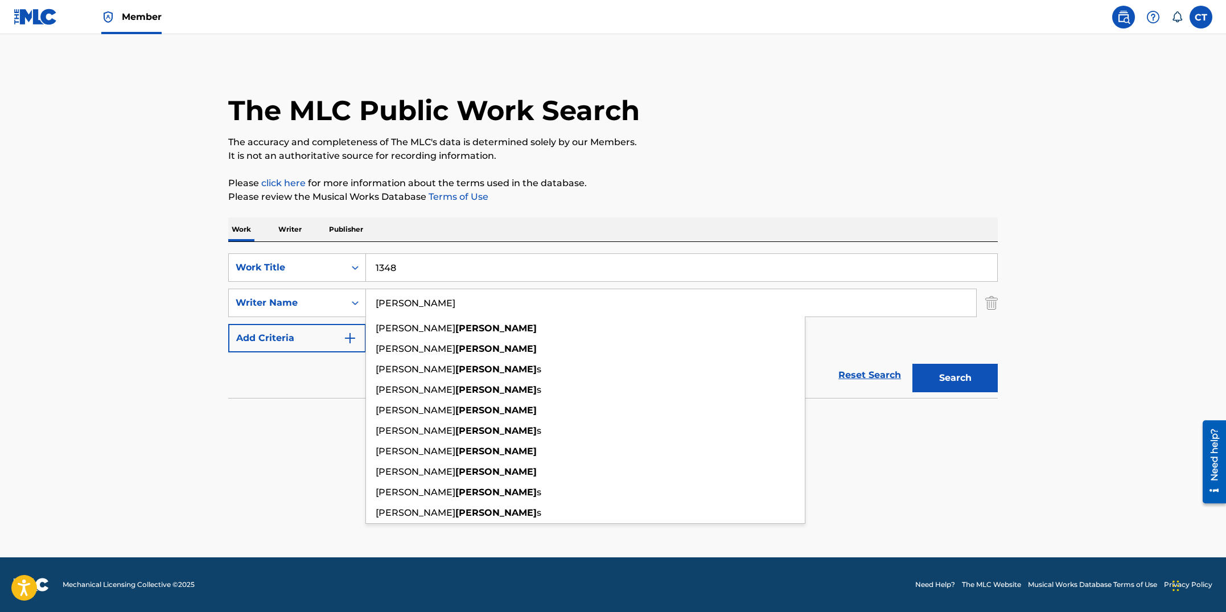
type input "BAYLISS"
click at [912, 364] on button "Search" at bounding box center [954, 378] width 85 height 28
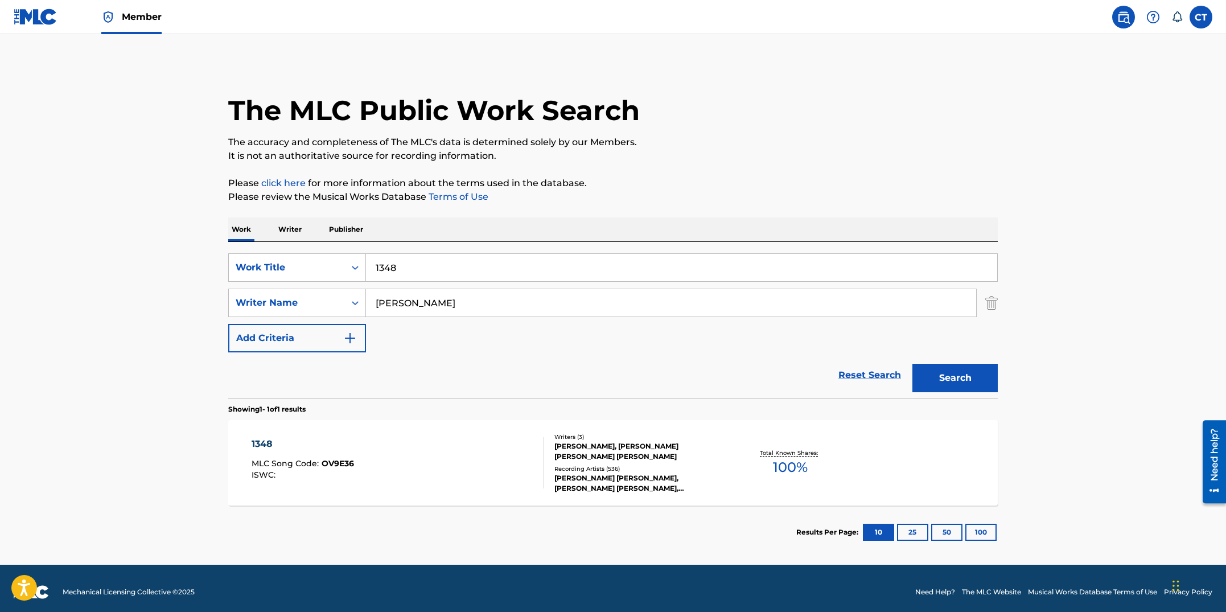
click at [519, 474] on div "1348 MLC Song Code : OV9E36 ISWC :" at bounding box center [398, 462] width 293 height 51
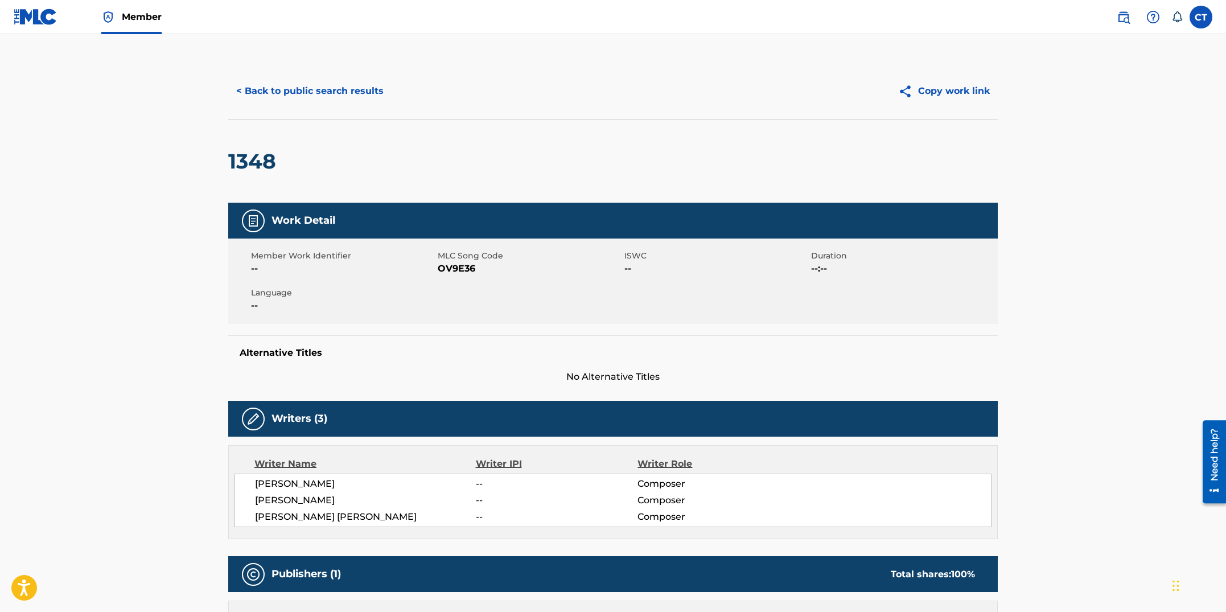
click at [319, 85] on button "< Back to public search results" at bounding box center [309, 91] width 163 height 28
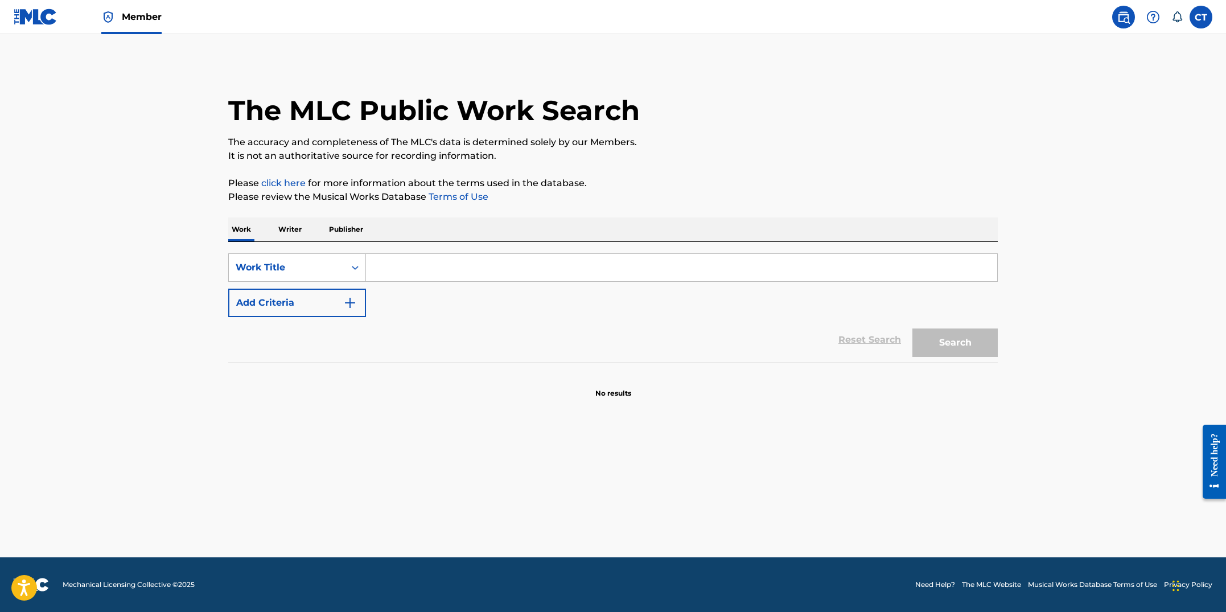
click at [346, 235] on p "Publisher" at bounding box center [346, 229] width 41 height 24
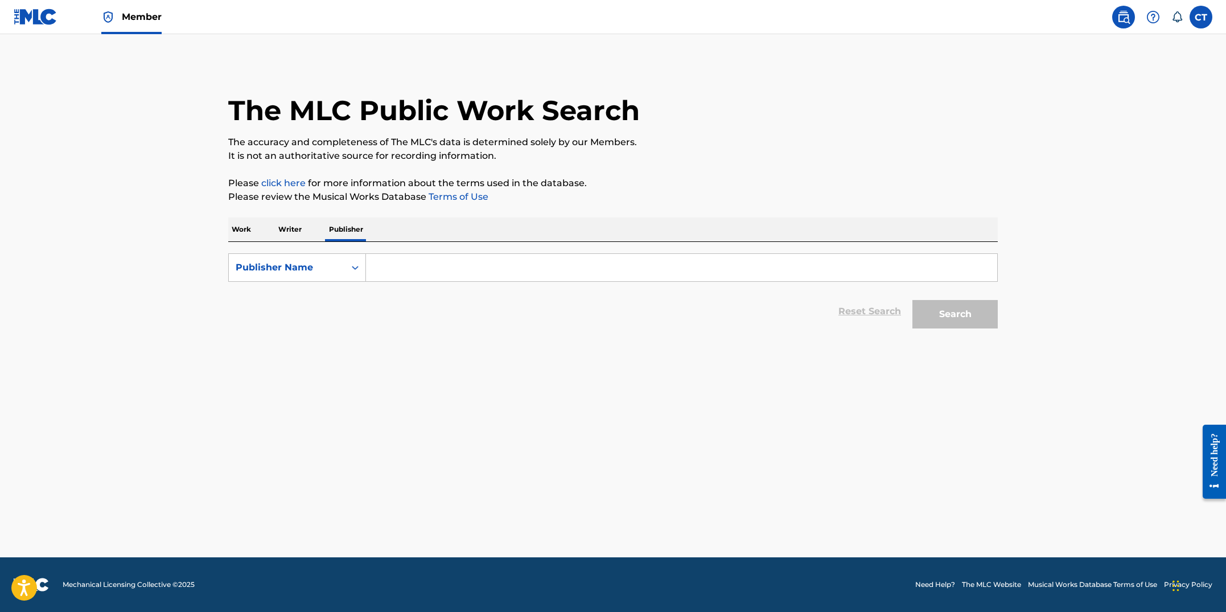
click at [433, 272] on input "Search Form" at bounding box center [681, 267] width 631 height 27
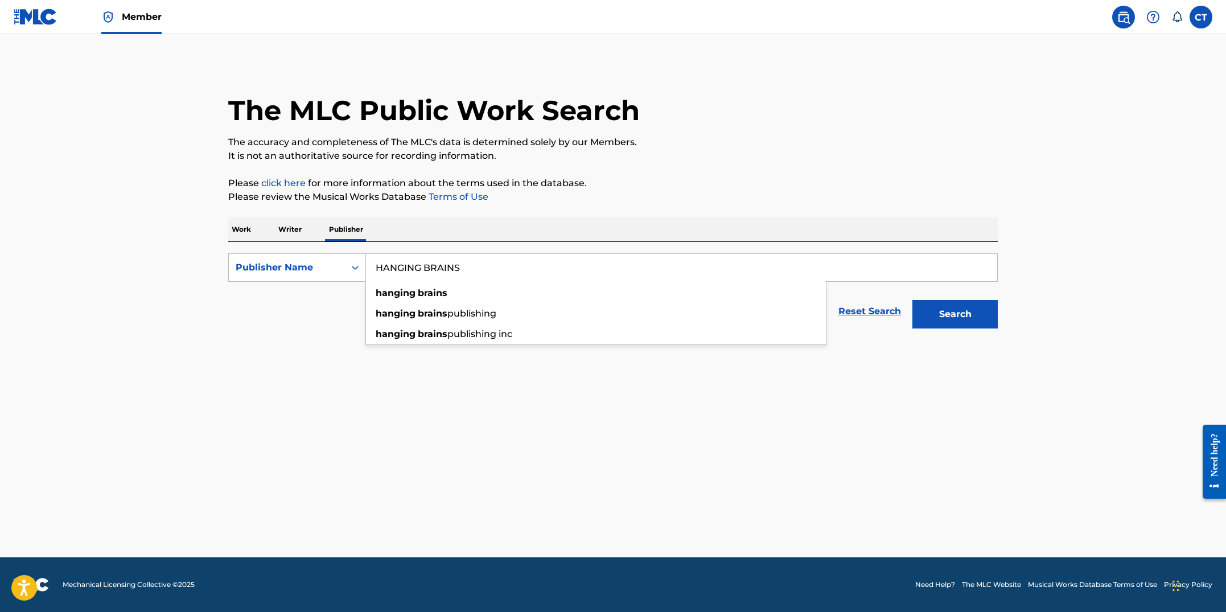
type input "HANGING BRAINS"
click at [912, 300] on button "Search" at bounding box center [954, 314] width 85 height 28
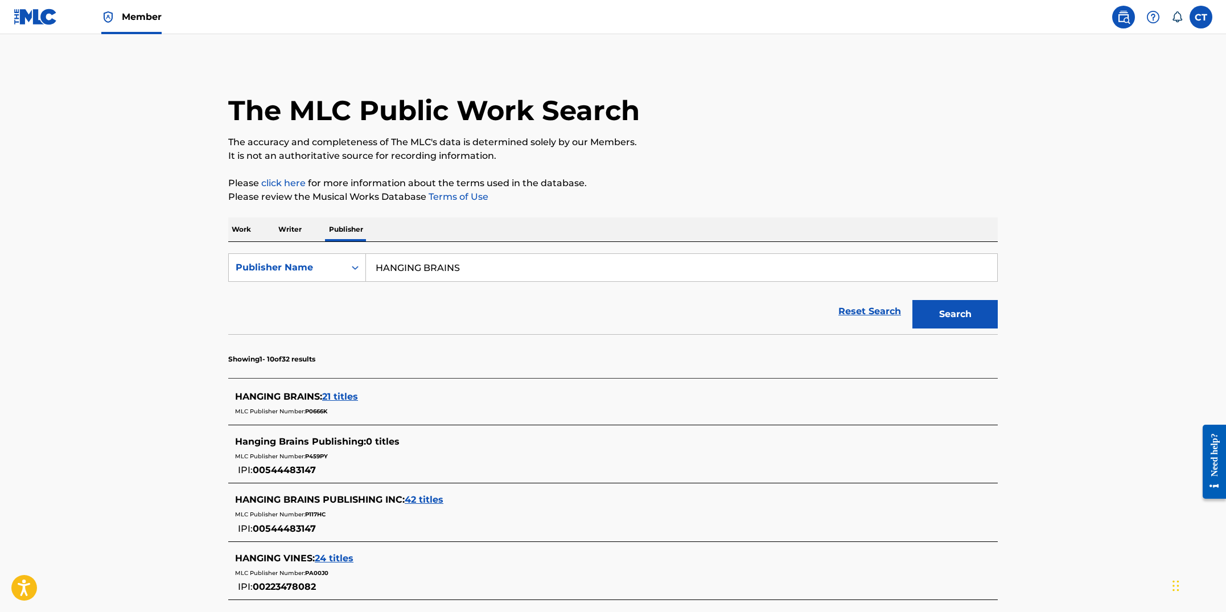
click at [435, 500] on span "42 titles" at bounding box center [424, 499] width 39 height 11
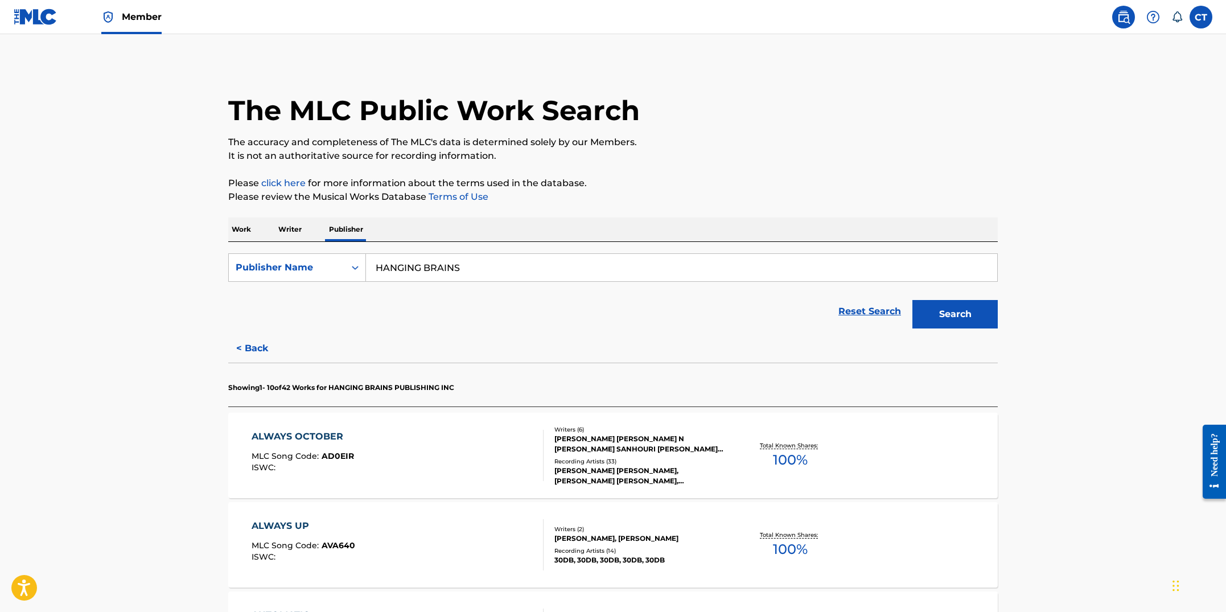
click at [528, 461] on div "ALWAYS OCTOBER MLC Song Code : AD0EIR ISWC :" at bounding box center [398, 455] width 293 height 51
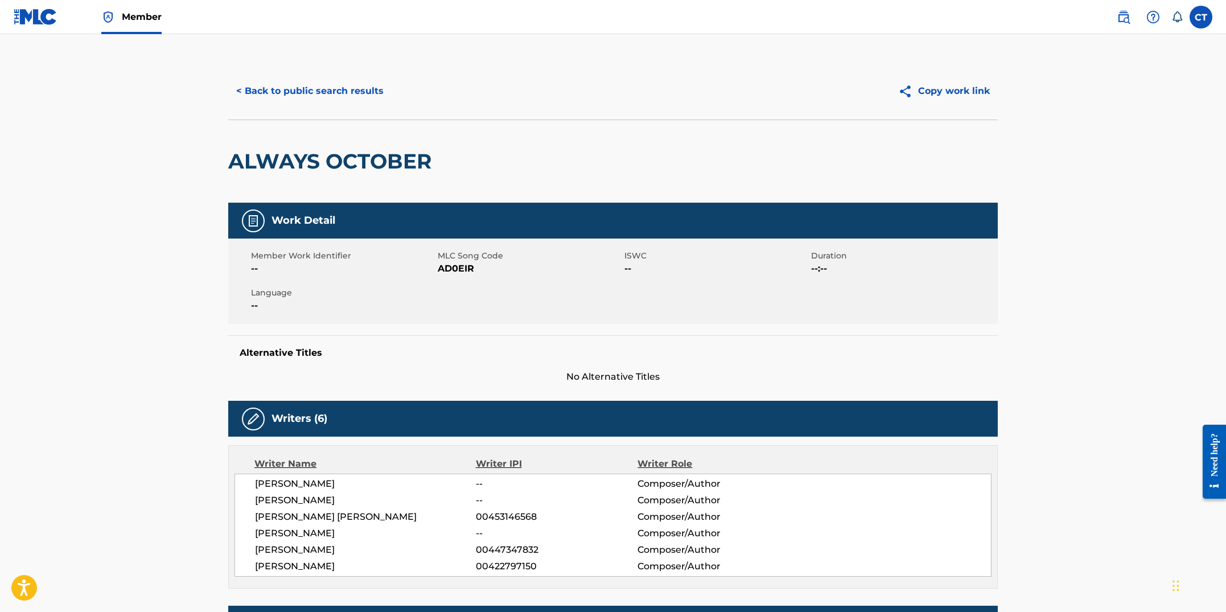
click at [366, 96] on button "< Back to public search results" at bounding box center [309, 91] width 163 height 28
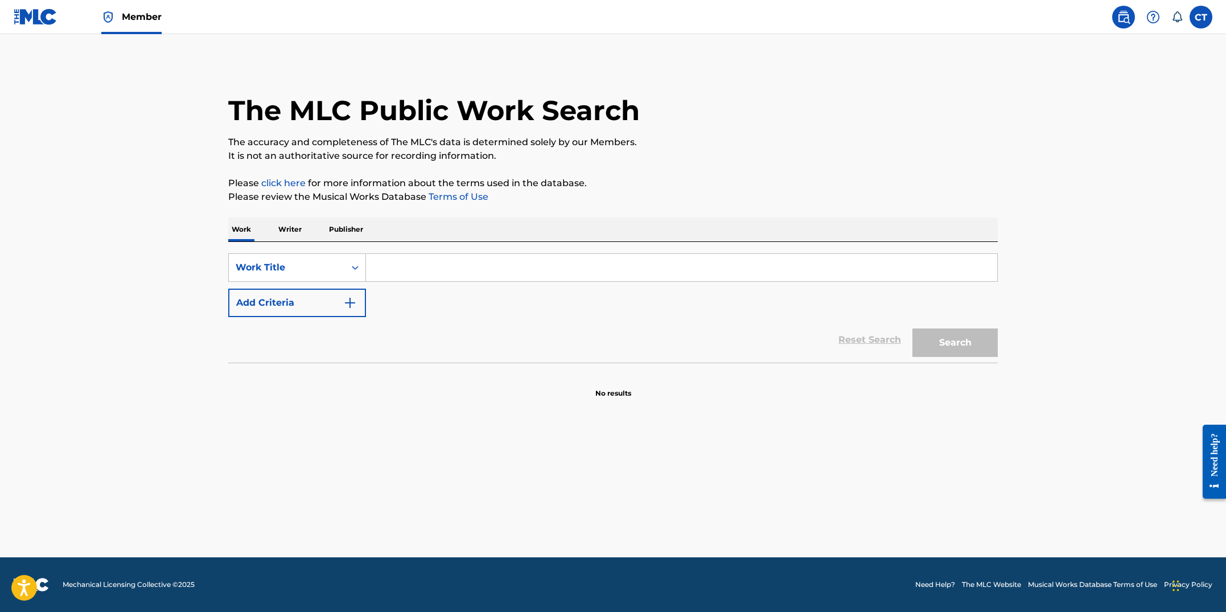
click at [343, 235] on p "Publisher" at bounding box center [346, 229] width 41 height 24
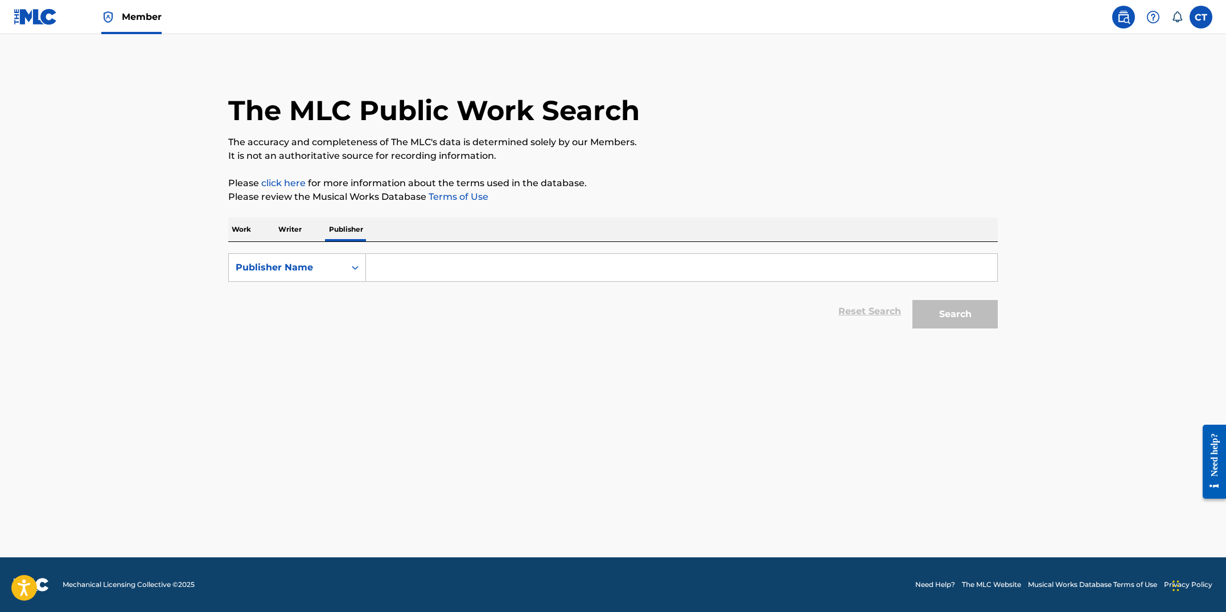
click at [379, 266] on input "Search Form" at bounding box center [681, 267] width 631 height 27
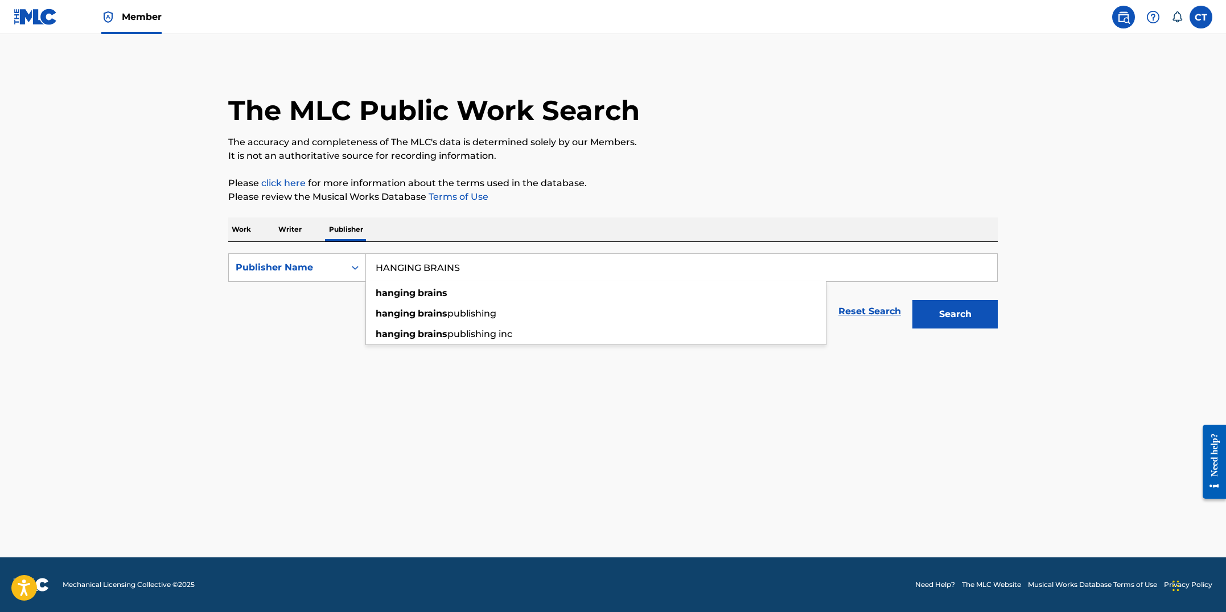
type input "HANGING BRAINS"
click at [912, 300] on button "Search" at bounding box center [954, 314] width 85 height 28
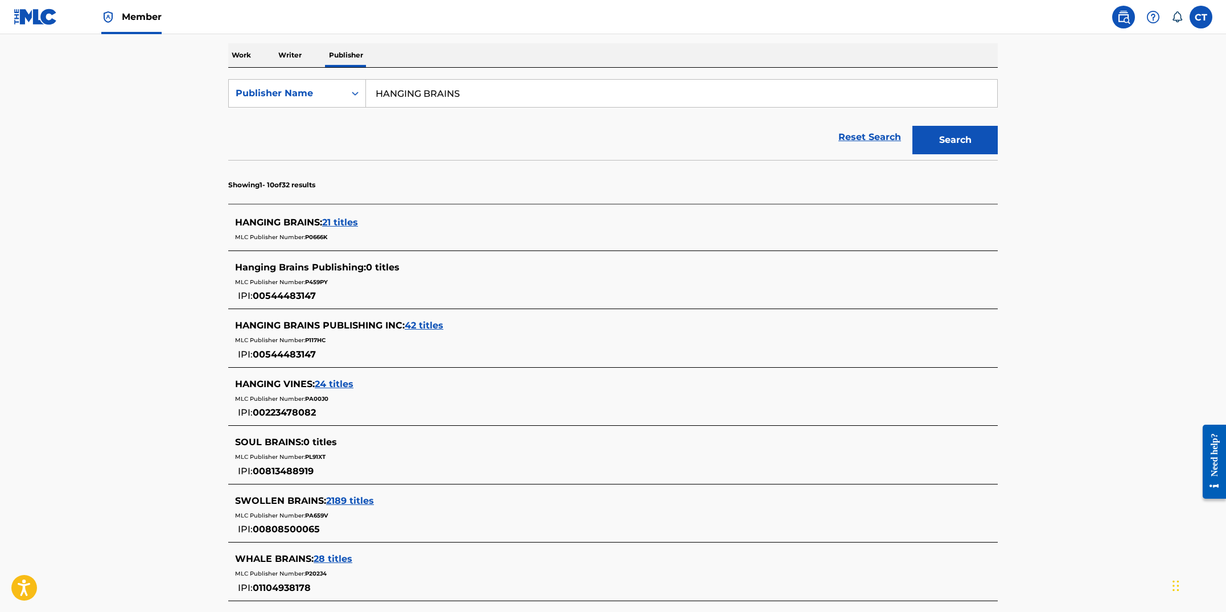
scroll to position [142, 0]
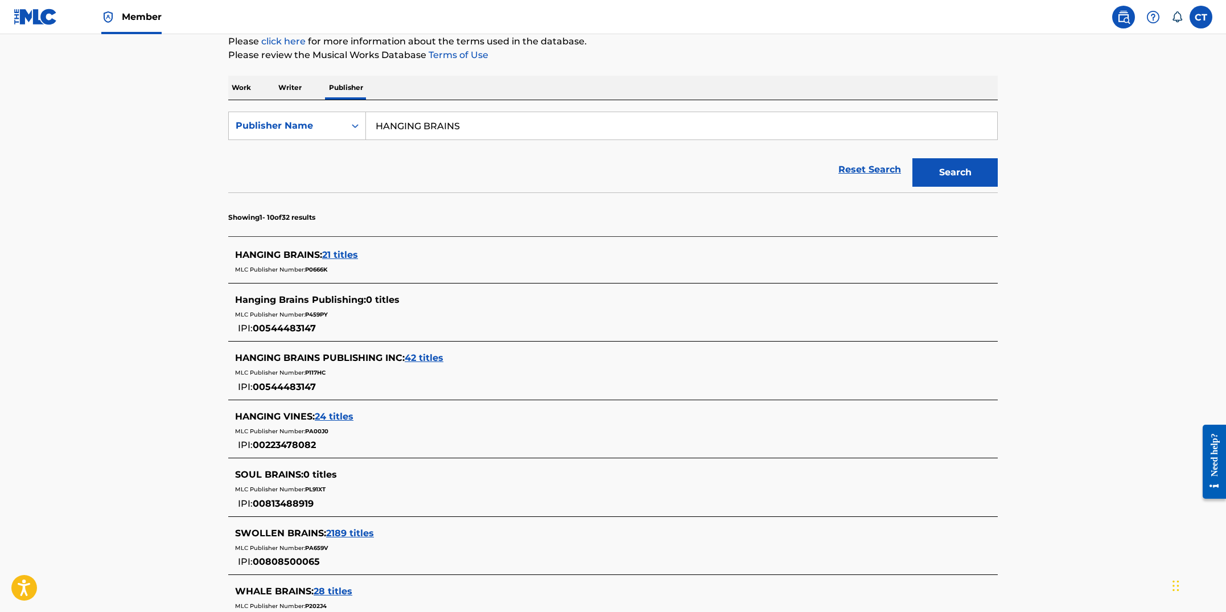
click at [428, 357] on span "42 titles" at bounding box center [424, 357] width 39 height 11
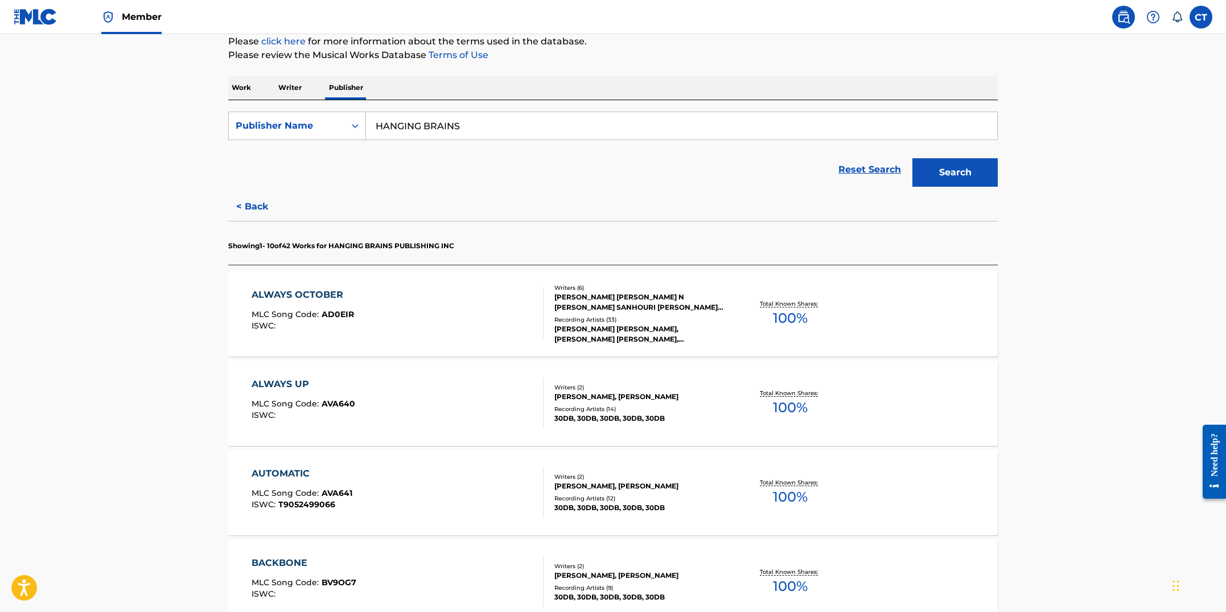
click at [426, 338] on div "ALWAYS OCTOBER MLC Song Code : AD0EIR ISWC :" at bounding box center [398, 313] width 293 height 51
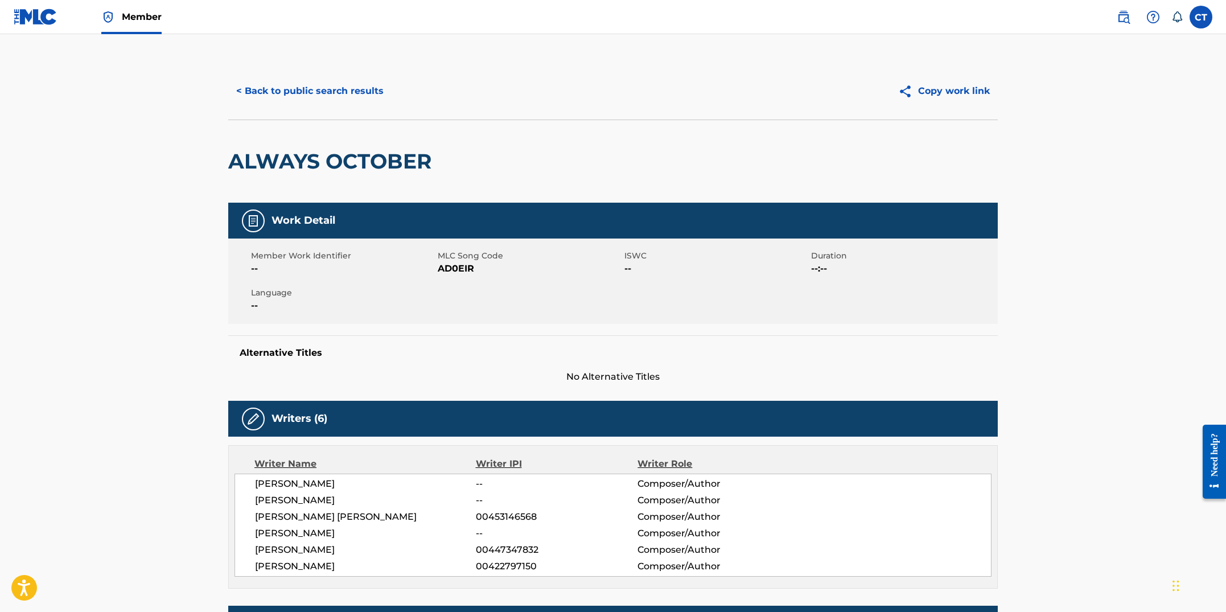
click at [308, 104] on button "< Back to public search results" at bounding box center [309, 91] width 163 height 28
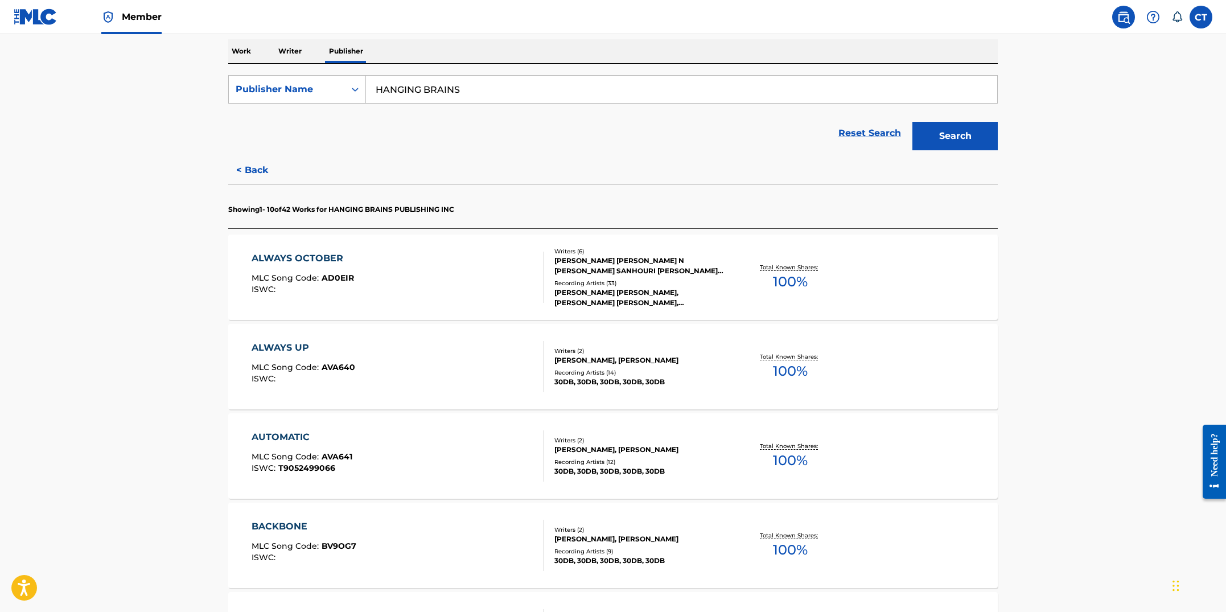
scroll to position [454, 0]
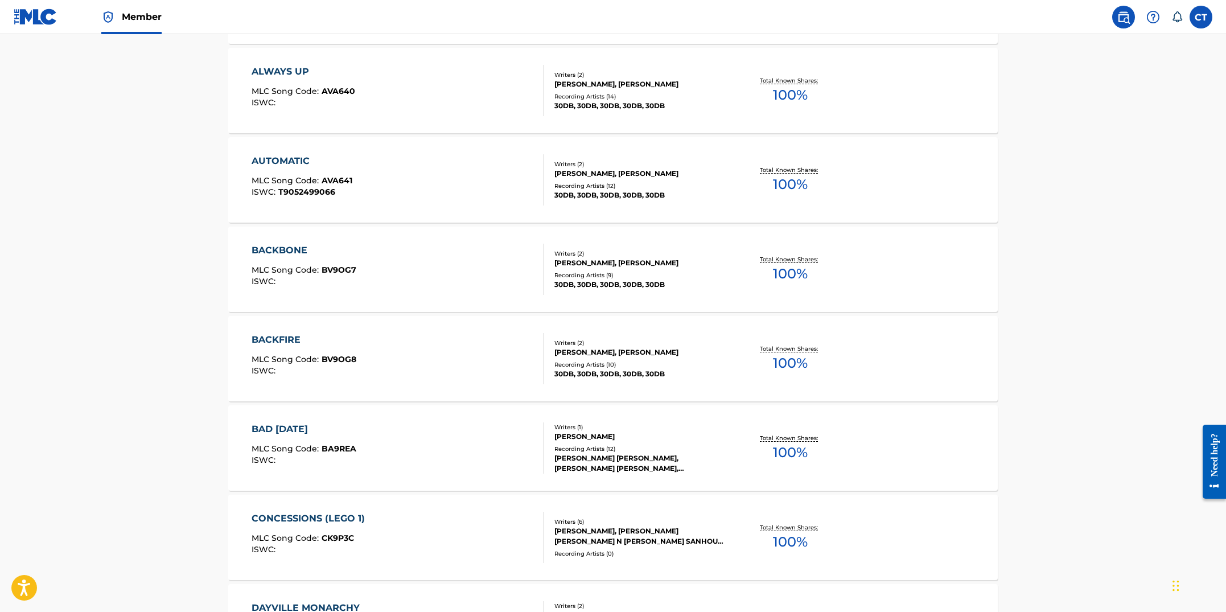
click at [406, 378] on div "BACKFIRE MLC Song Code : BV9OG8 ISWC :" at bounding box center [398, 358] width 293 height 51
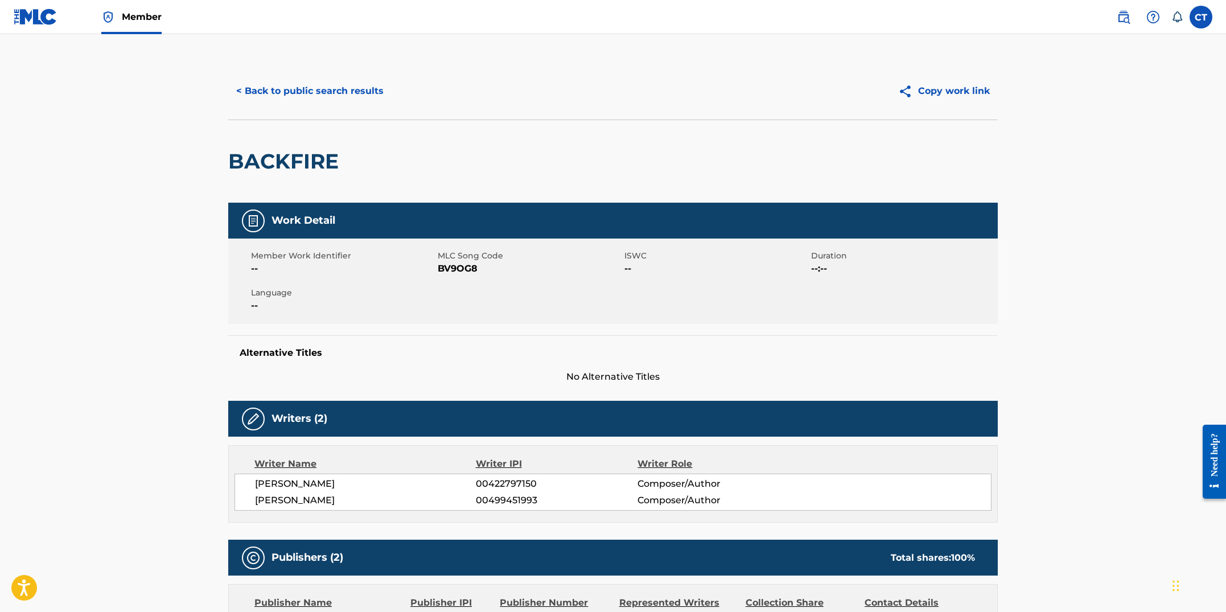
click at [314, 89] on button "< Back to public search results" at bounding box center [309, 91] width 163 height 28
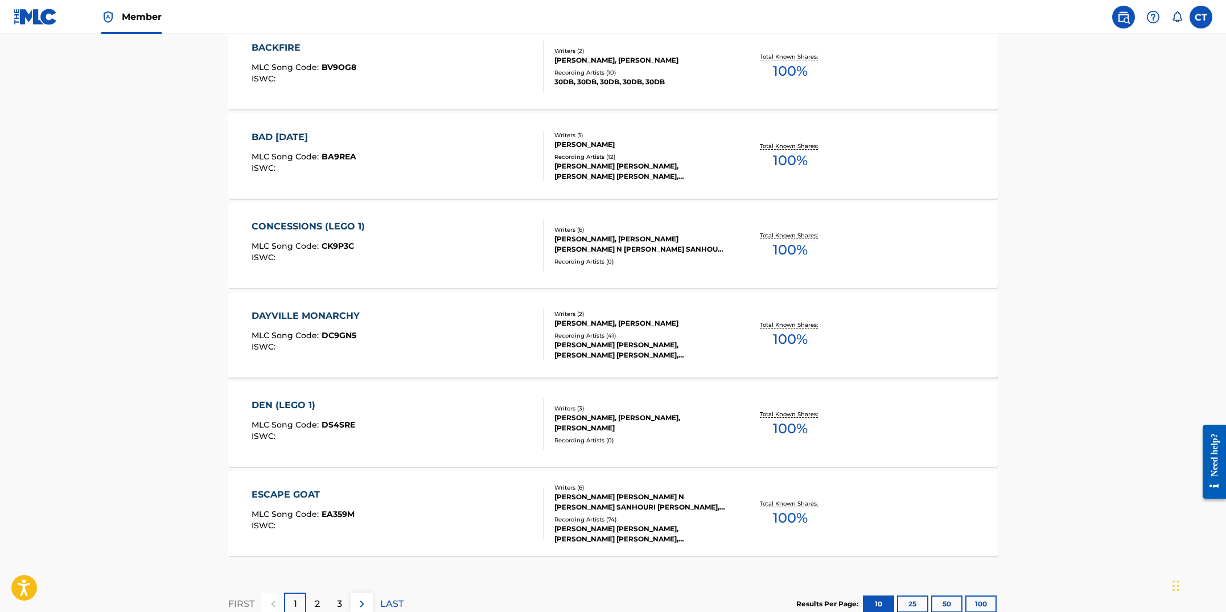
scroll to position [747, 0]
click at [347, 352] on div "DAYVILLE MONARCHY MLC Song Code : DC9GN5 ISWC :" at bounding box center [309, 334] width 114 height 51
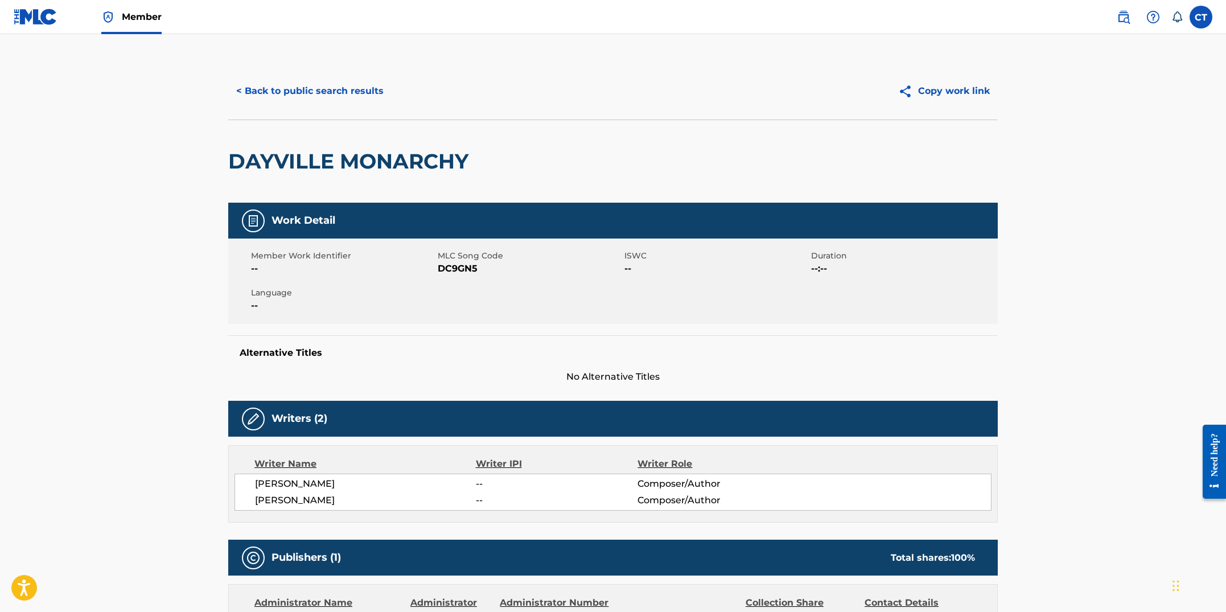
click at [316, 93] on button "< Back to public search results" at bounding box center [309, 91] width 163 height 28
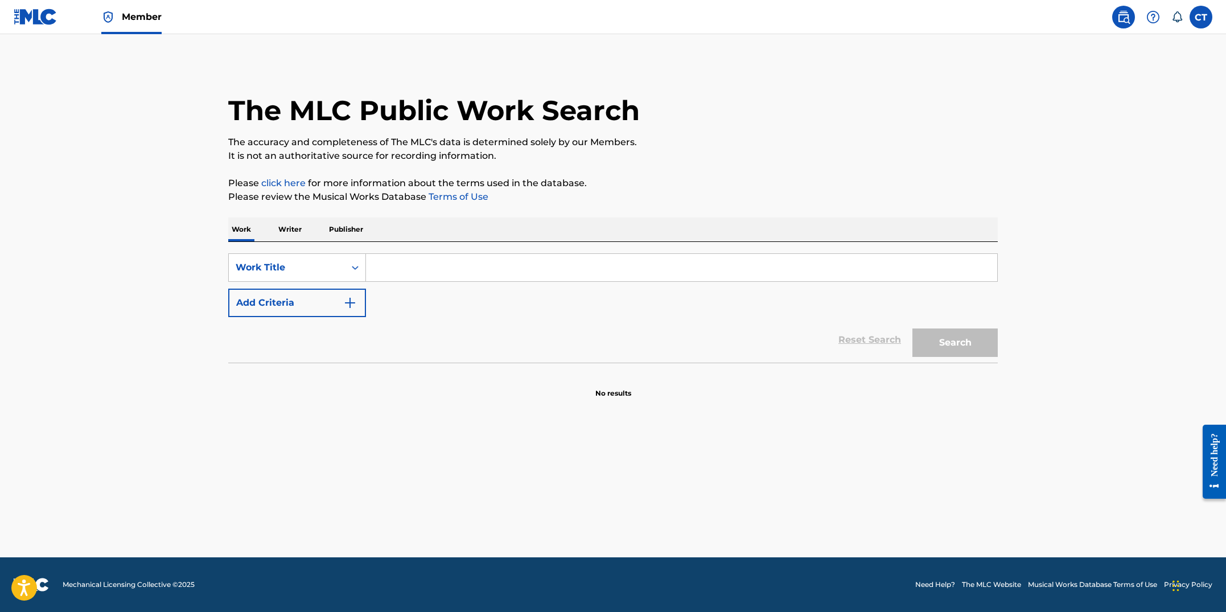
click at [332, 237] on p "Publisher" at bounding box center [346, 229] width 41 height 24
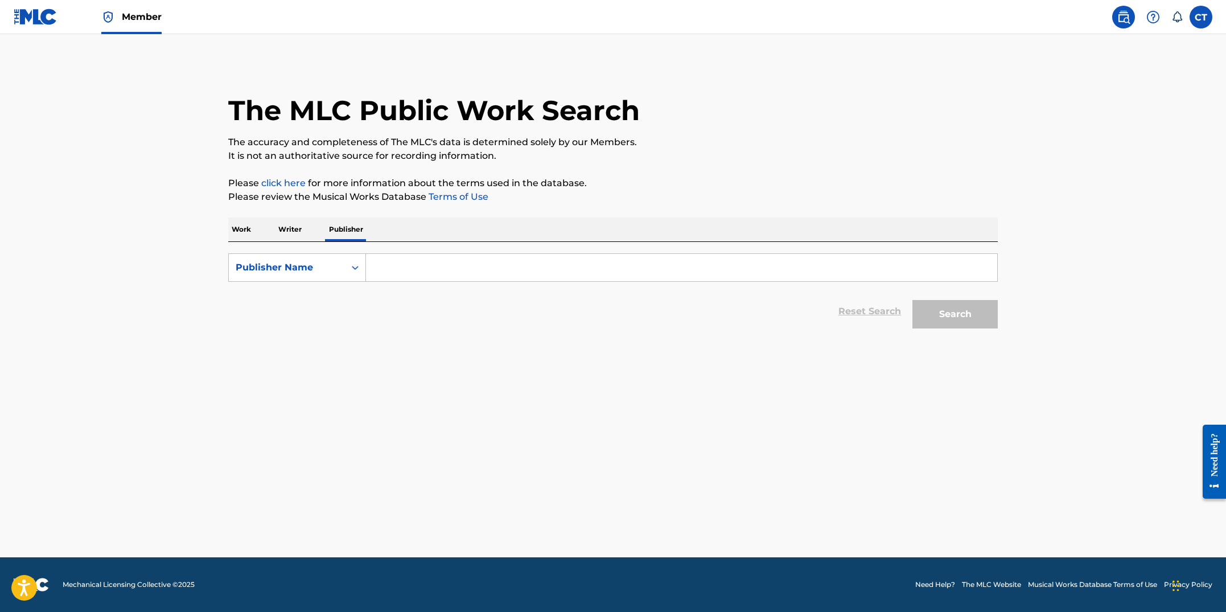
click at [390, 265] on input "Search Form" at bounding box center [681, 267] width 631 height 27
click at [154, 176] on main "The MLC Public Work Search The accuracy and completeness of The MLC's data is d…" at bounding box center [613, 295] width 1226 height 523
click at [439, 275] on input "HANGI" at bounding box center [681, 267] width 631 height 27
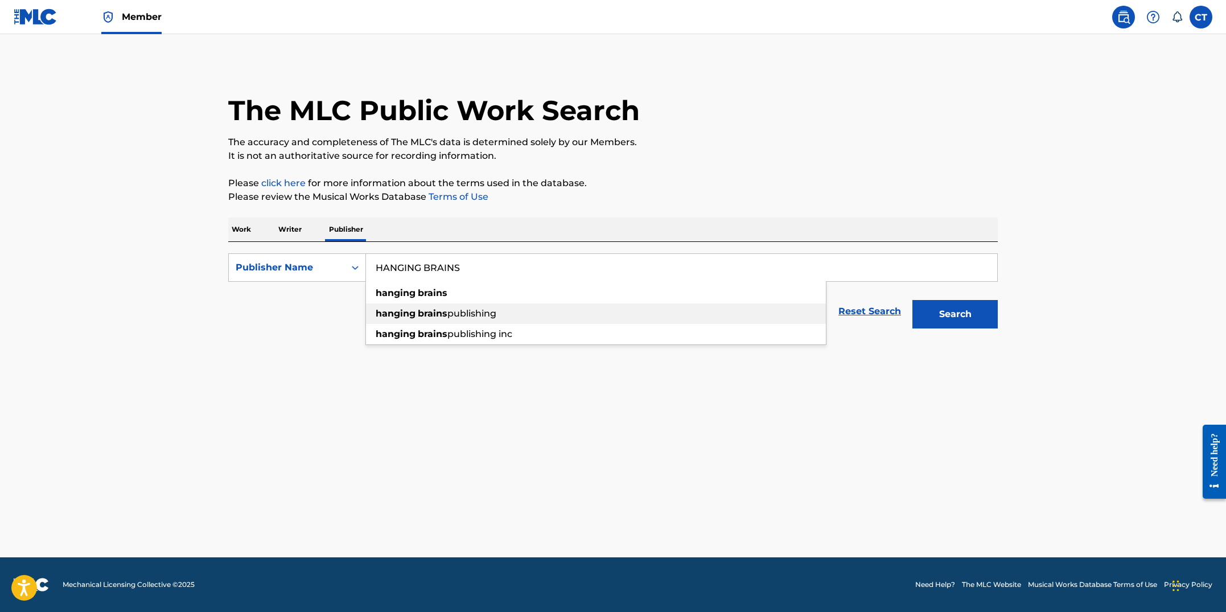
click at [457, 322] on div "hanging brains publishing" at bounding box center [596, 313] width 460 height 20
type input "hanging brains publishing"
click at [992, 304] on button "Search" at bounding box center [954, 314] width 85 height 28
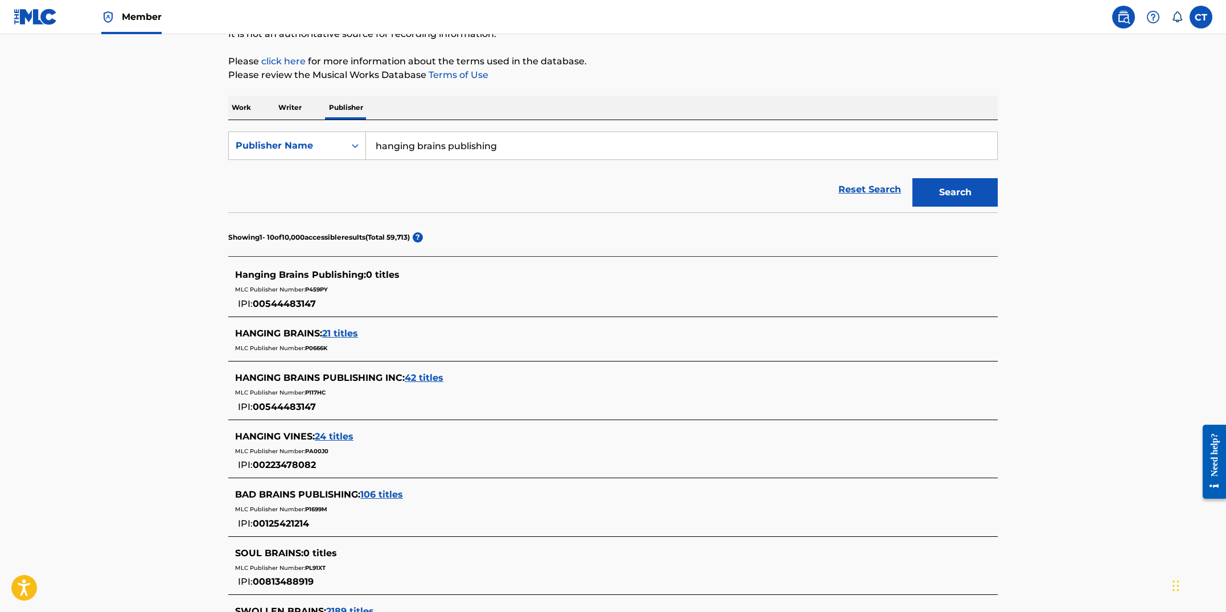
scroll to position [124, 0]
click at [358, 330] on span "21 titles" at bounding box center [340, 331] width 36 height 11
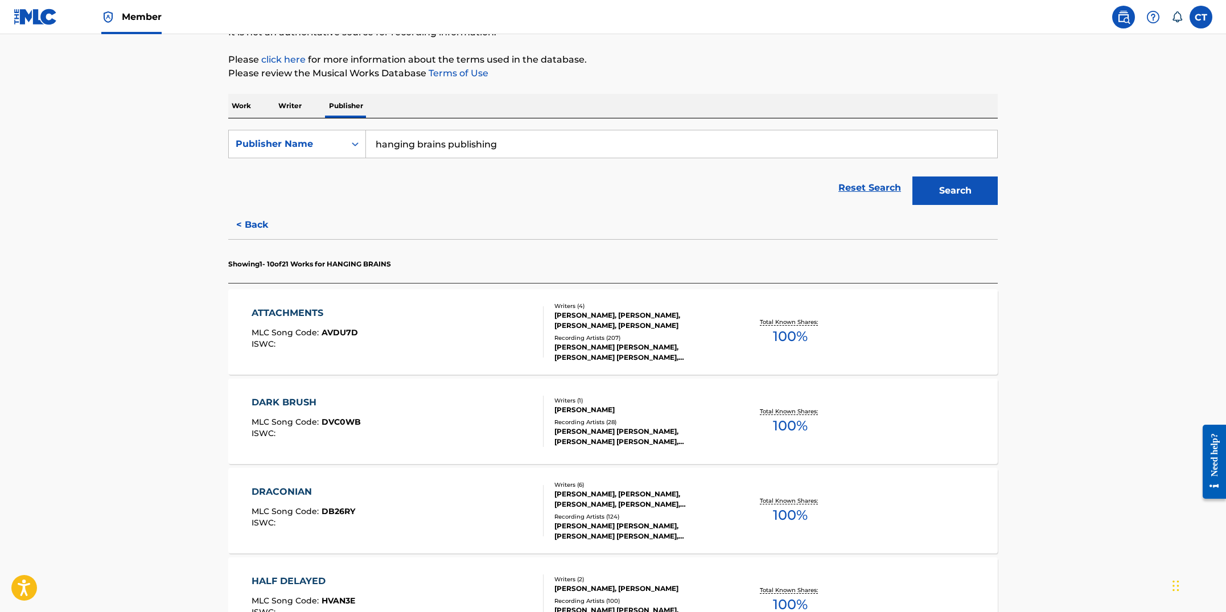
click at [511, 352] on div "ATTACHMENTS MLC Song Code : AVDU7D ISWC :" at bounding box center [398, 331] width 293 height 51
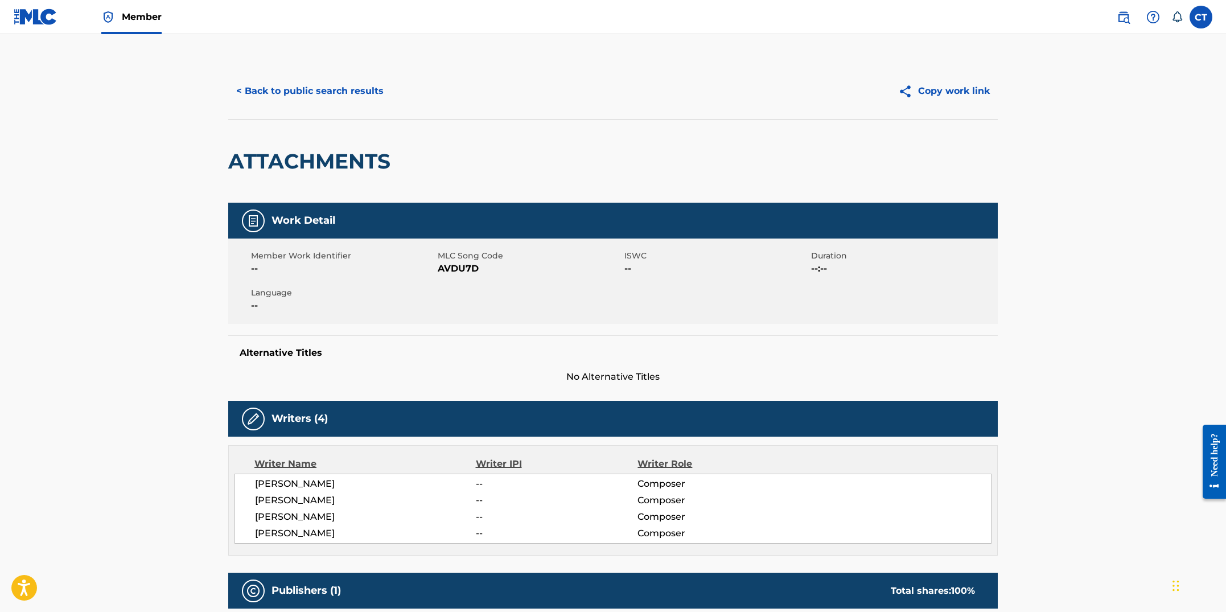
click at [326, 102] on button "< Back to public search results" at bounding box center [309, 91] width 163 height 28
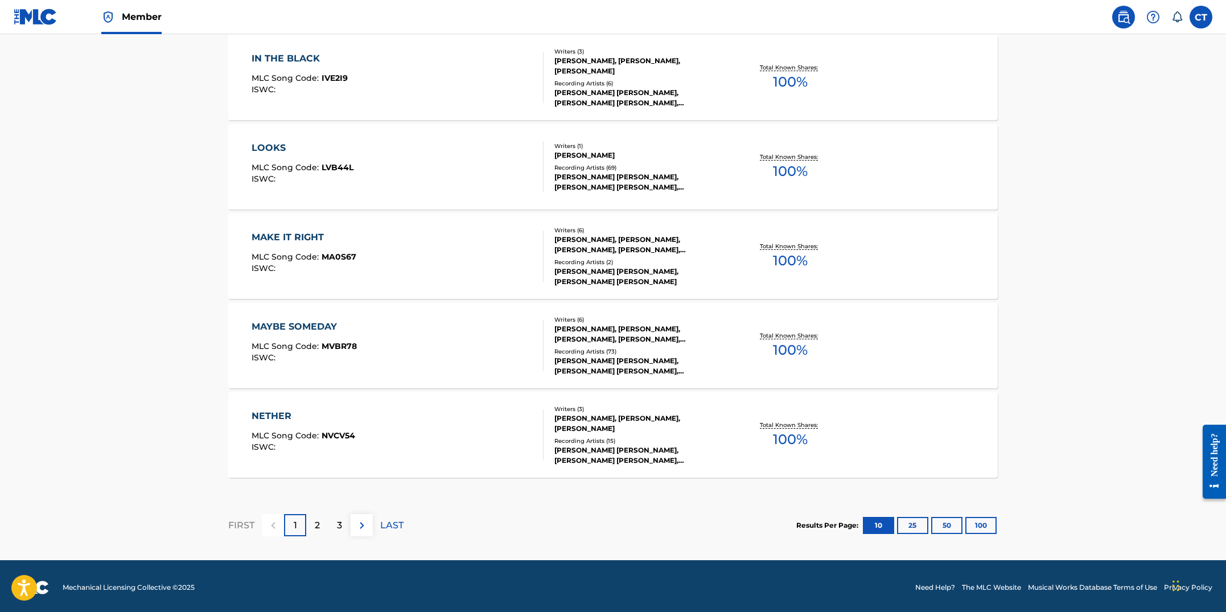
scroll to position [828, 0]
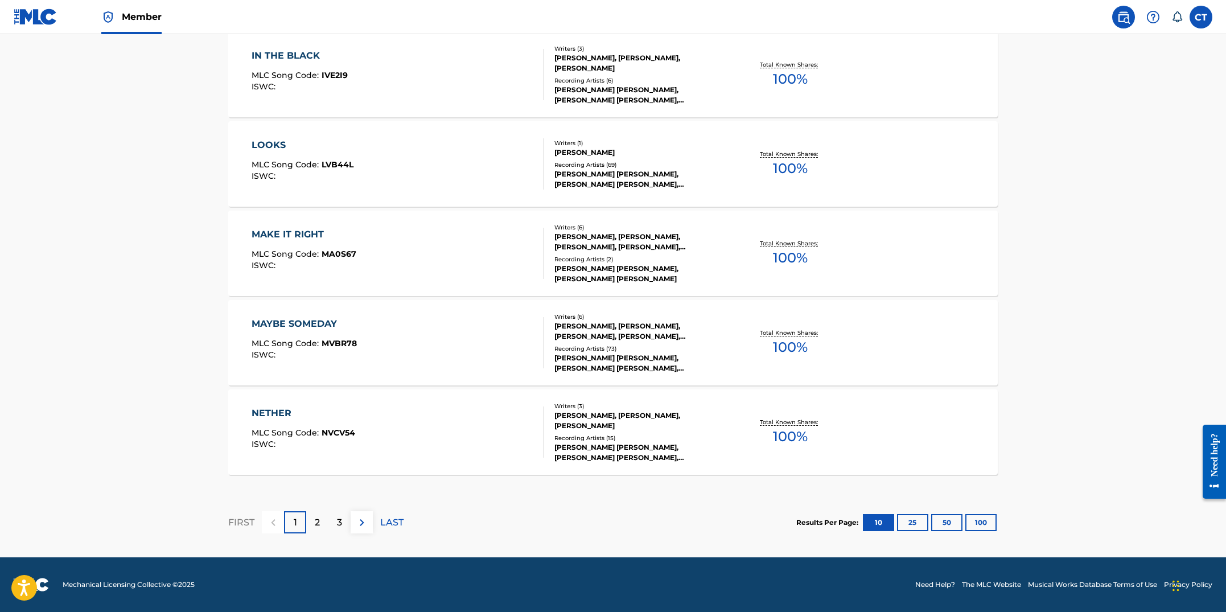
click at [335, 523] on div "3" at bounding box center [339, 522] width 22 height 22
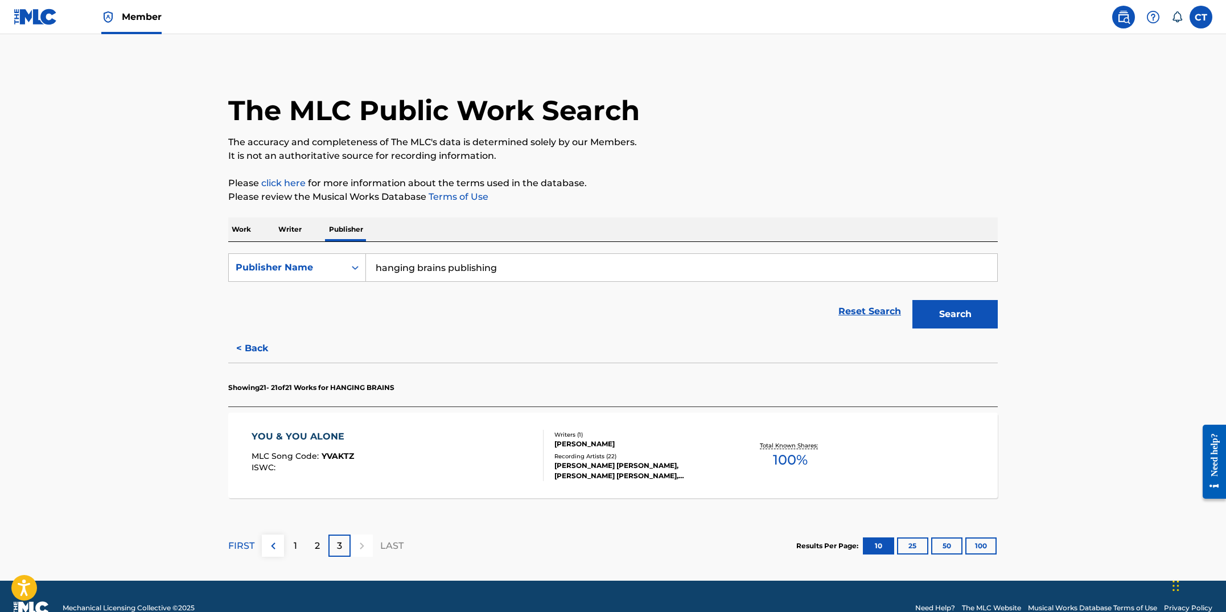
click at [391, 472] on div "YOU & YOU ALONE MLC Song Code : [PERSON_NAME] ISWC :" at bounding box center [398, 455] width 293 height 51
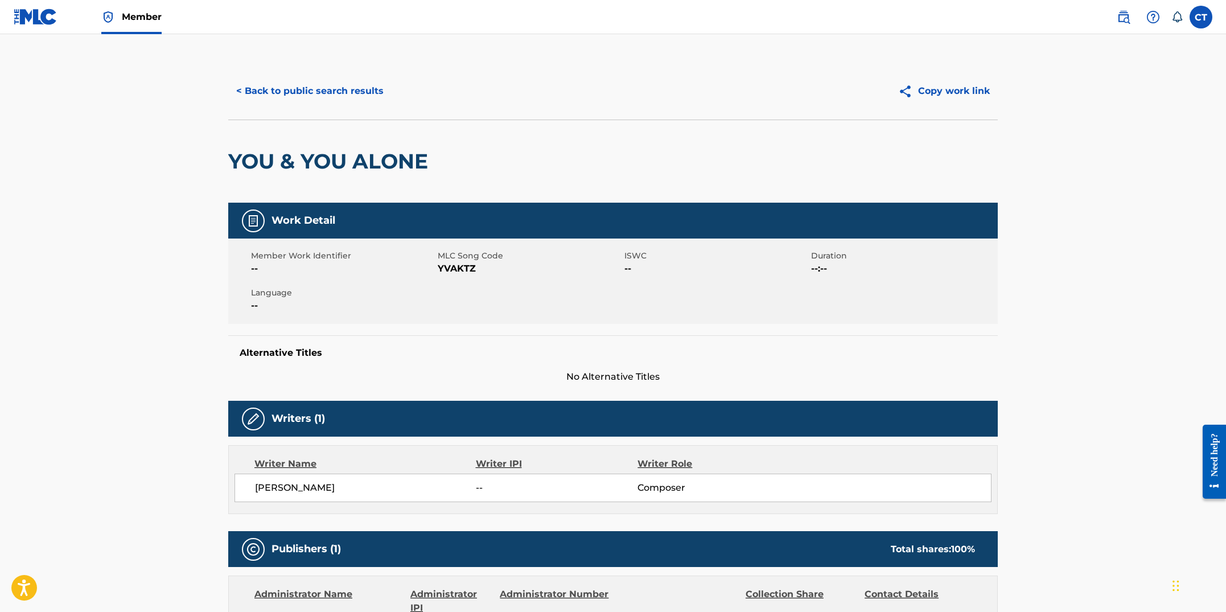
click at [316, 85] on button "< Back to public search results" at bounding box center [309, 91] width 163 height 28
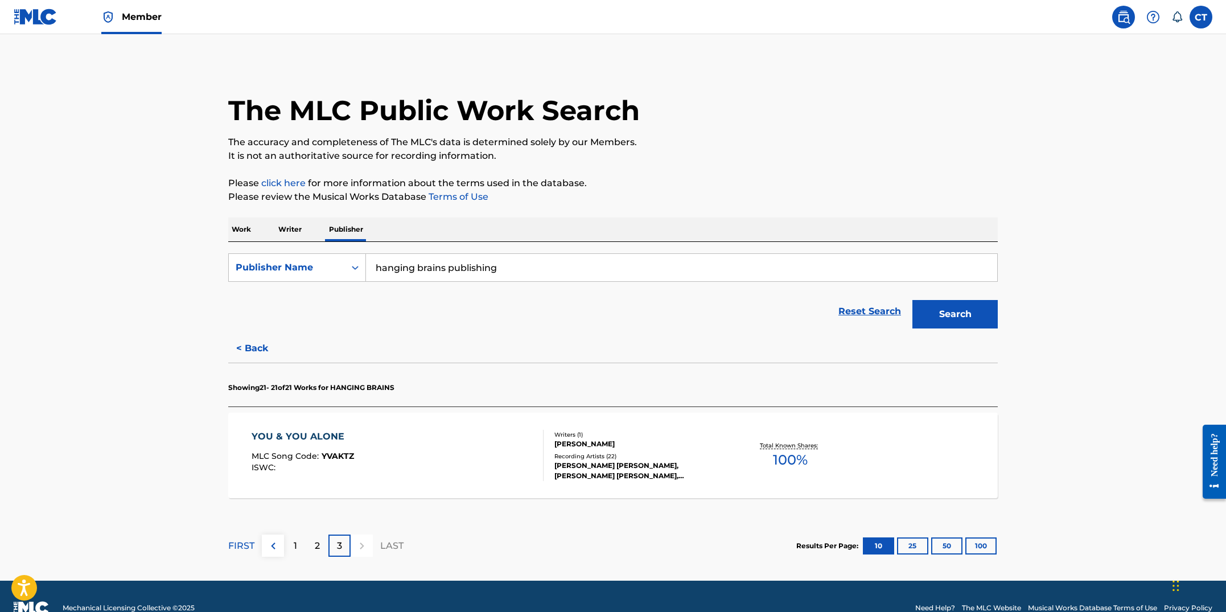
click at [324, 543] on div "2" at bounding box center [317, 546] width 22 height 22
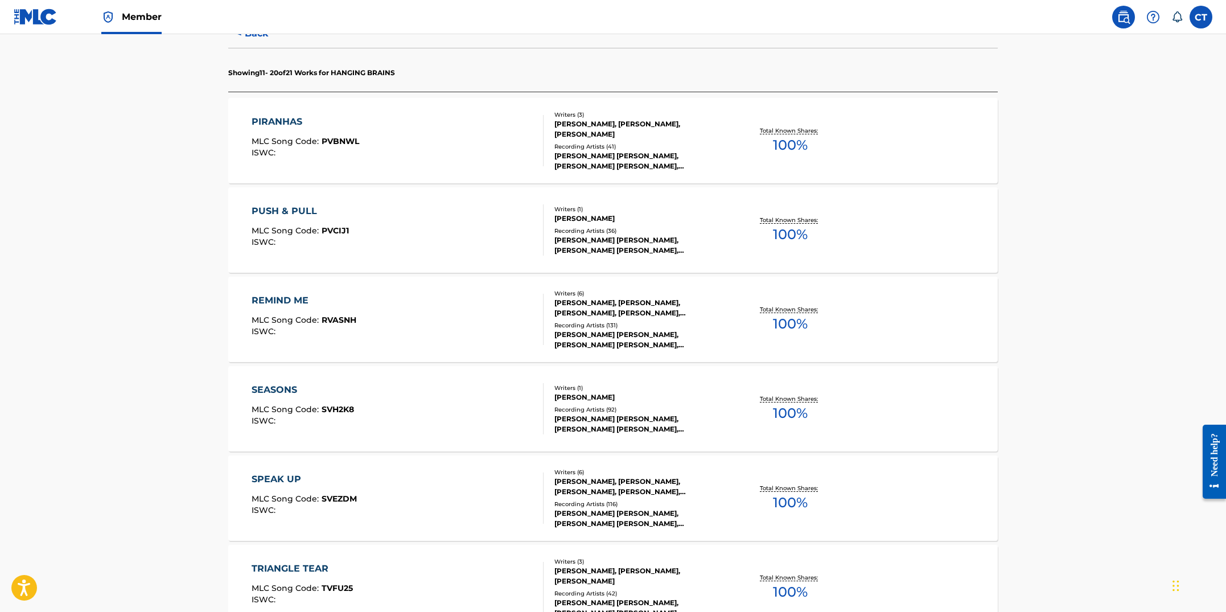
scroll to position [828, 0]
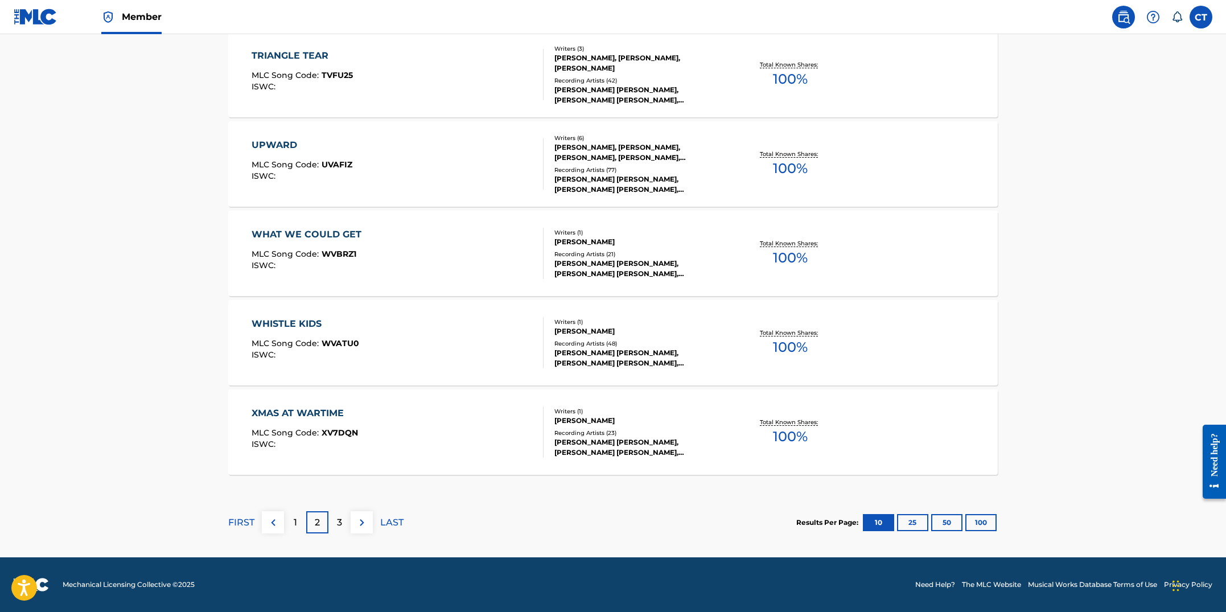
click at [288, 525] on div "1" at bounding box center [295, 522] width 22 height 22
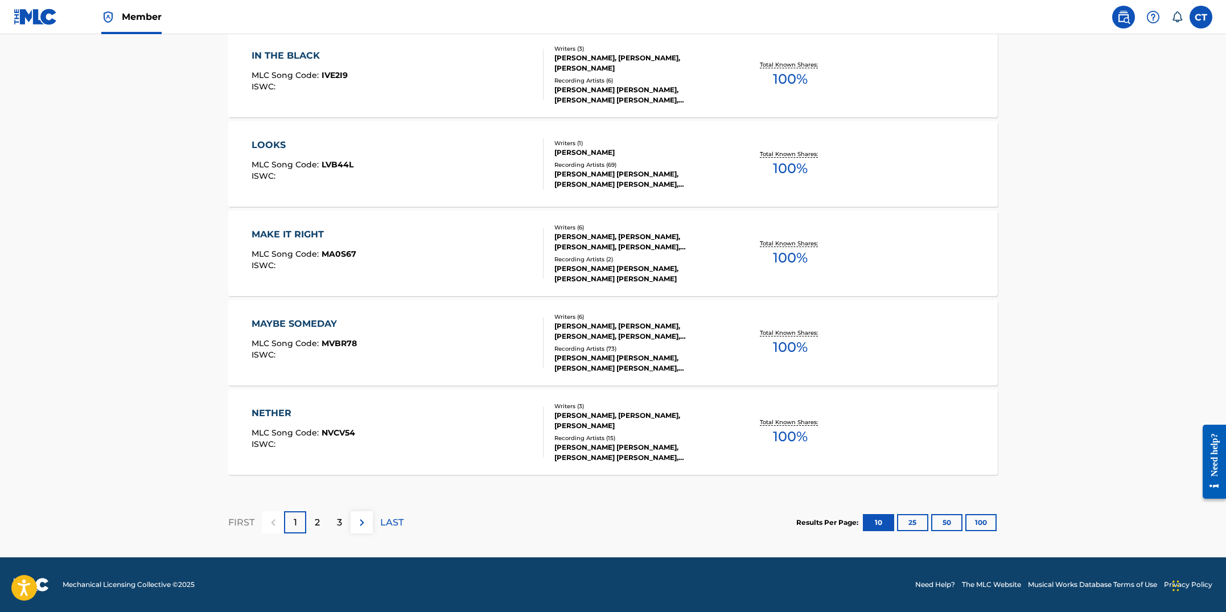
click at [390, 443] on div "NETHER MLC Song Code : NVCV54 ISWC :" at bounding box center [398, 431] width 293 height 51
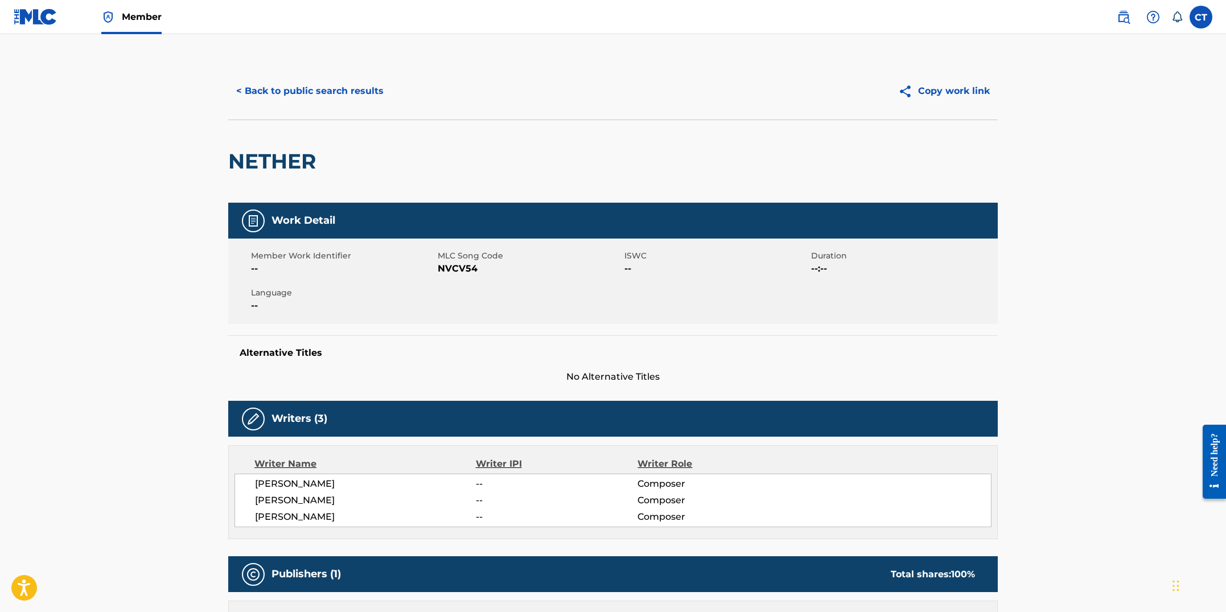
click at [303, 95] on button "< Back to public search results" at bounding box center [309, 91] width 163 height 28
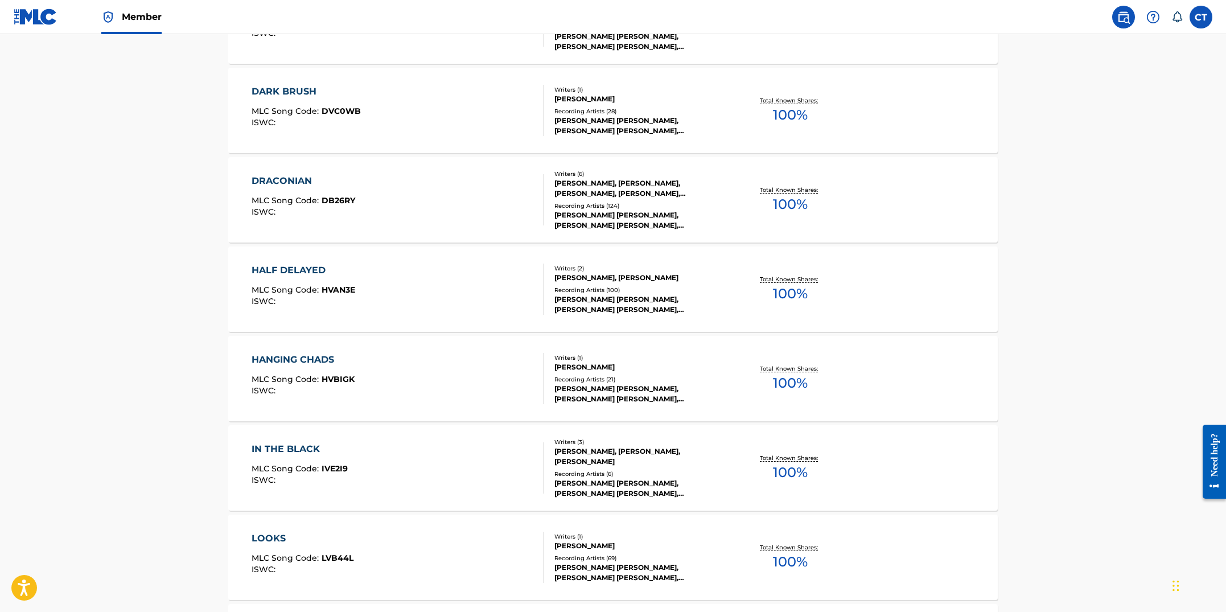
scroll to position [828, 0]
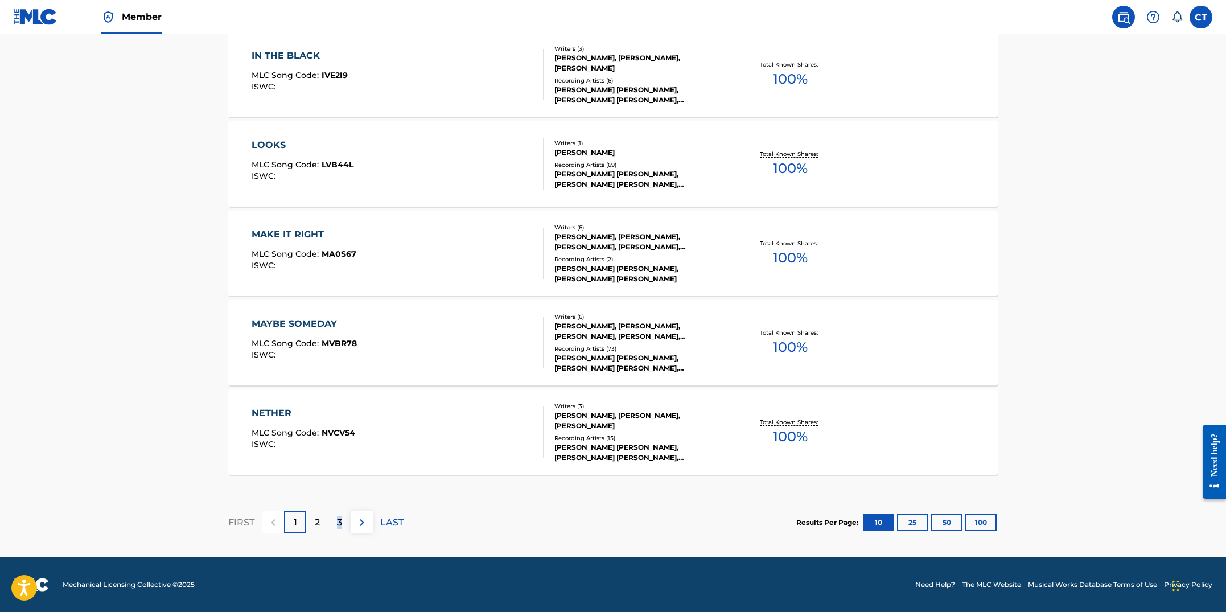
click at [340, 521] on p "3" at bounding box center [339, 523] width 5 height 14
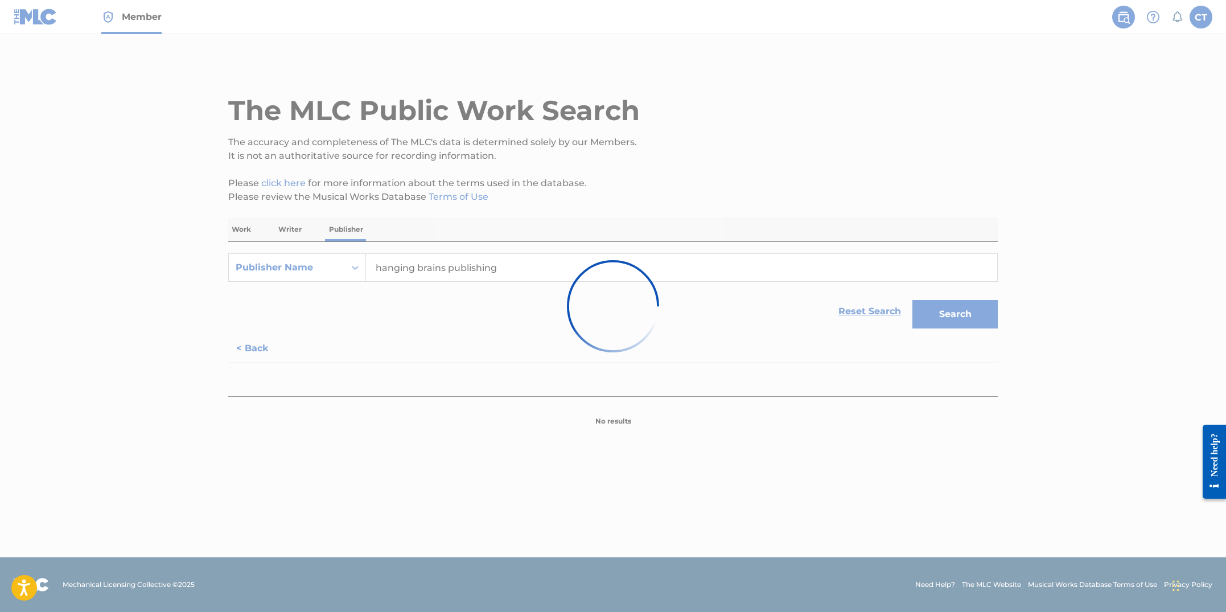
scroll to position [0, 0]
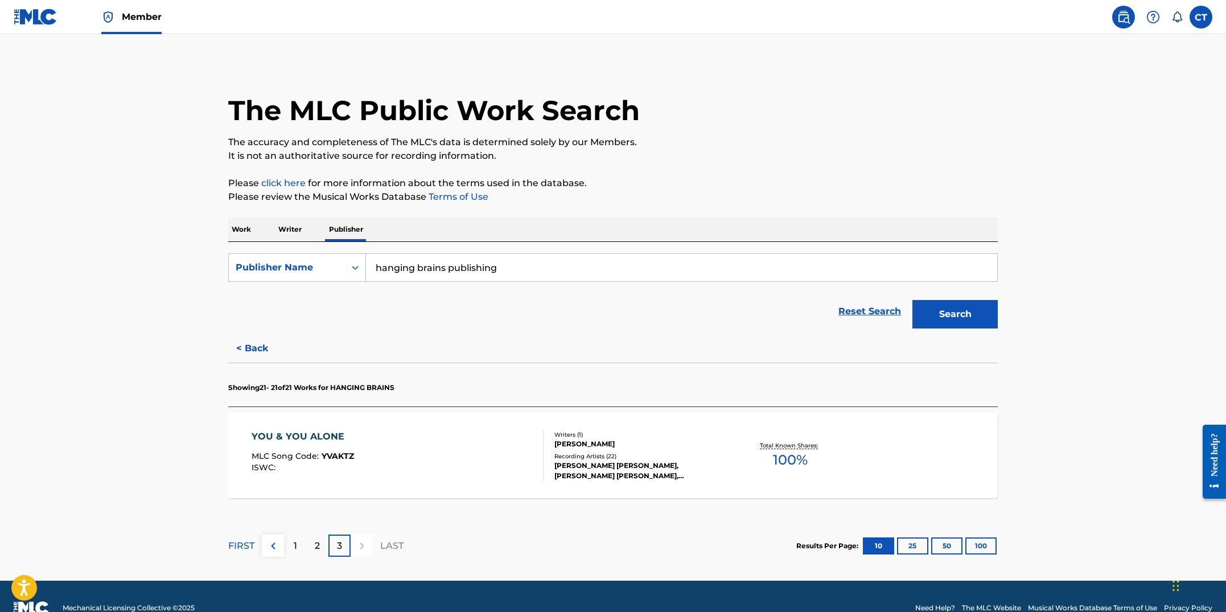
click at [463, 445] on div "YOU & YOU ALONE MLC Song Code : [PERSON_NAME] ISWC :" at bounding box center [398, 455] width 293 height 51
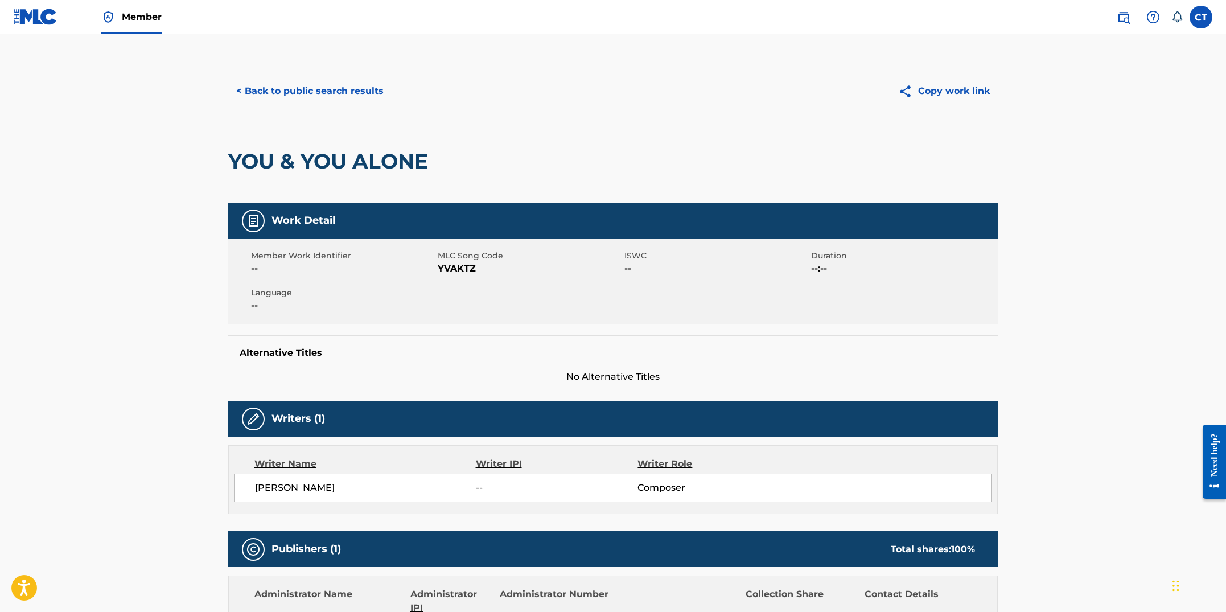
click at [330, 94] on button "< Back to public search results" at bounding box center [309, 91] width 163 height 28
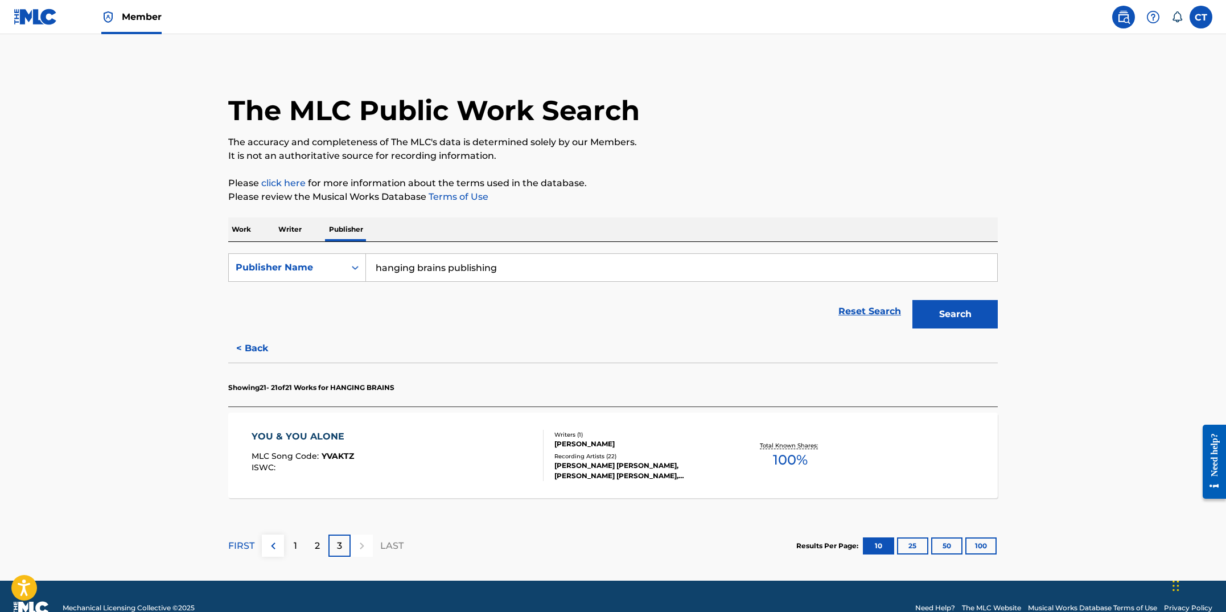
click at [297, 541] on div "1" at bounding box center [295, 546] width 22 height 22
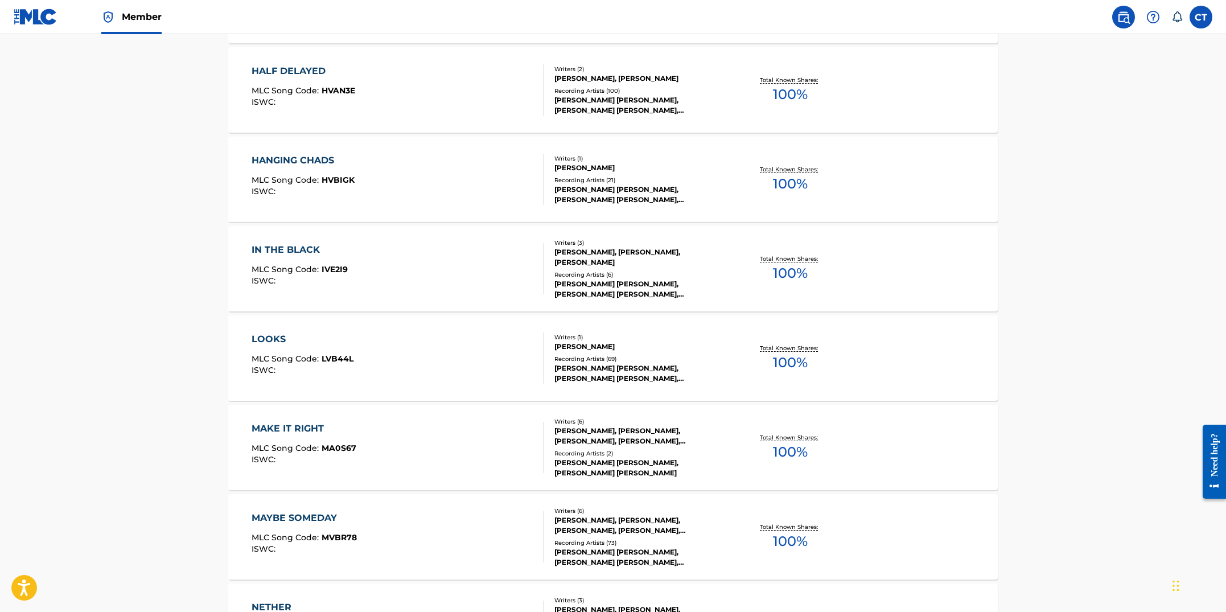
scroll to position [643, 0]
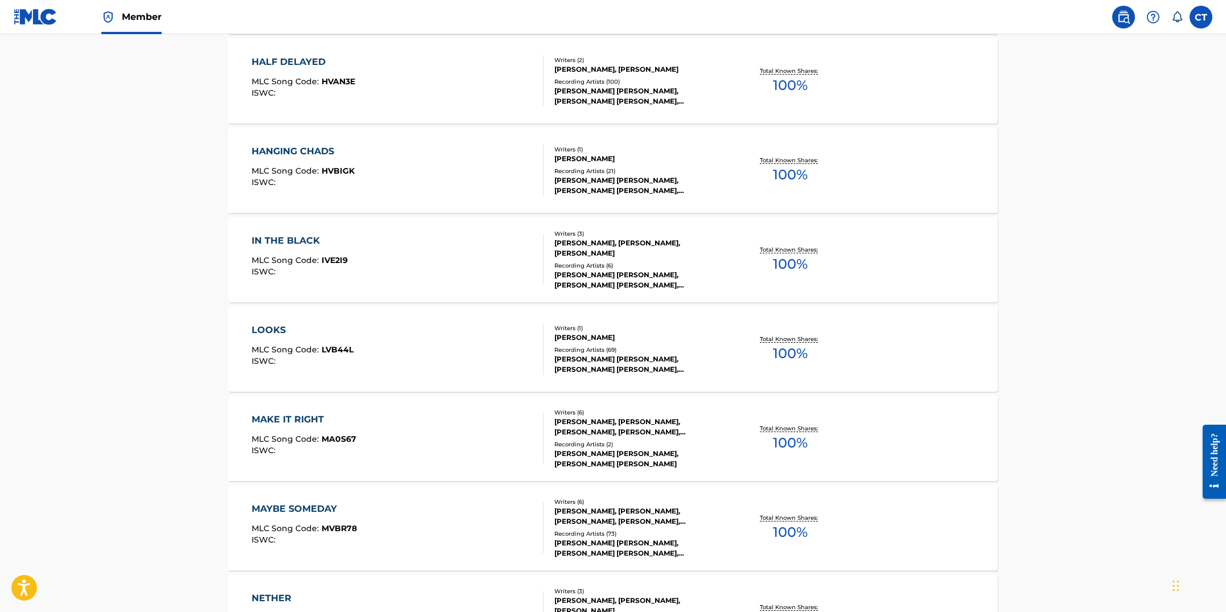
click at [398, 348] on div "LOOKS MLC Song Code : LVB44L ISWC :" at bounding box center [398, 348] width 293 height 51
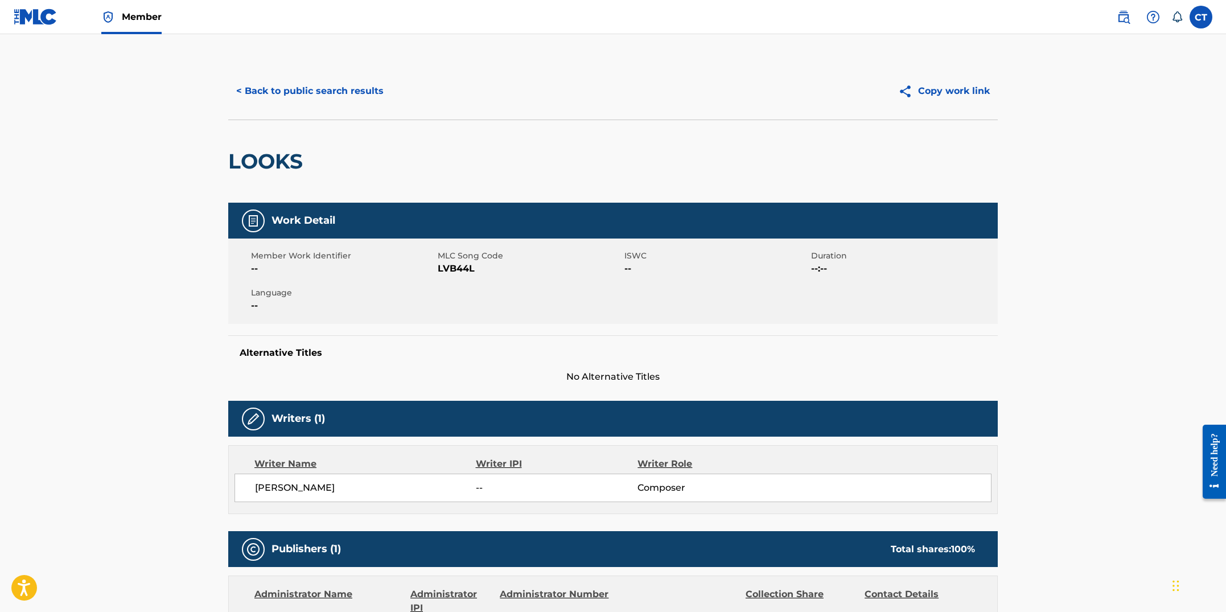
click at [319, 95] on button "< Back to public search results" at bounding box center [309, 91] width 163 height 28
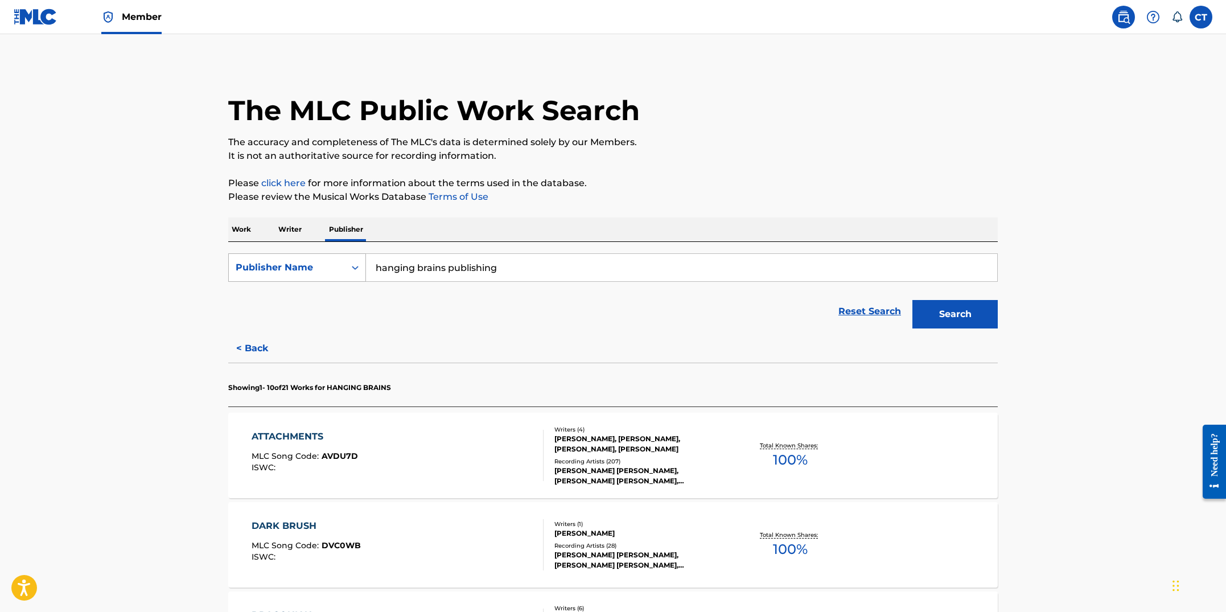
click at [356, 266] on icon "Search Form" at bounding box center [355, 267] width 11 height 11
drag, startPoint x: 500, startPoint y: 266, endPoint x: 449, endPoint y: 265, distance: 51.2
click at [449, 265] on input "hanging brains publishing" at bounding box center [681, 267] width 631 height 27
type input "hanging brains"
click at [912, 300] on button "Search" at bounding box center [954, 314] width 85 height 28
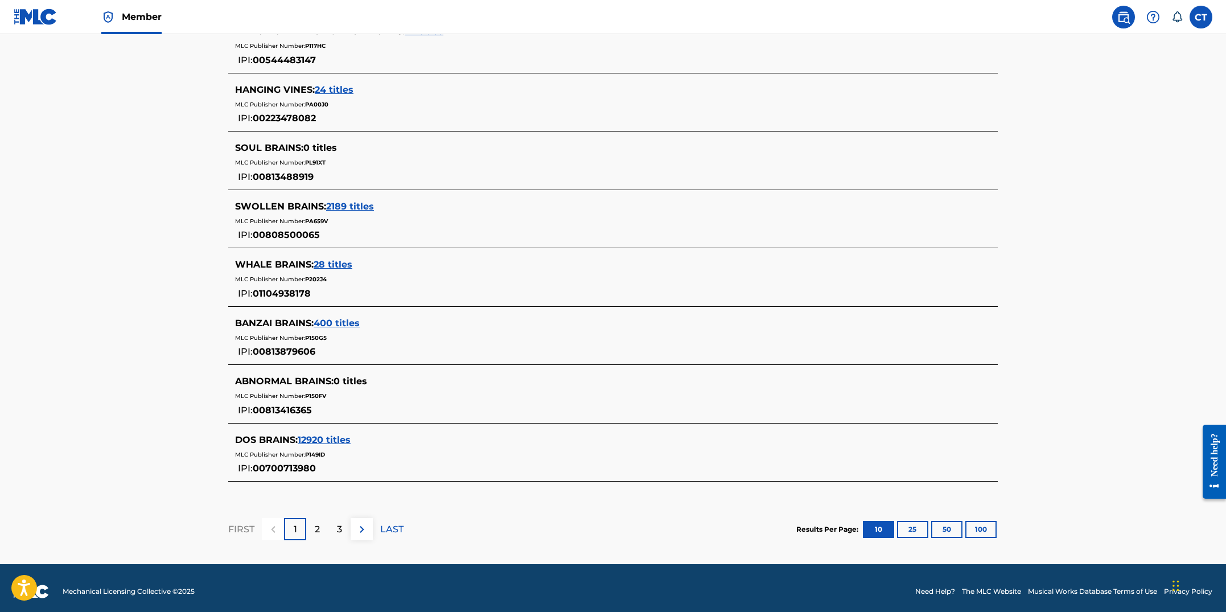
scroll to position [478, 0]
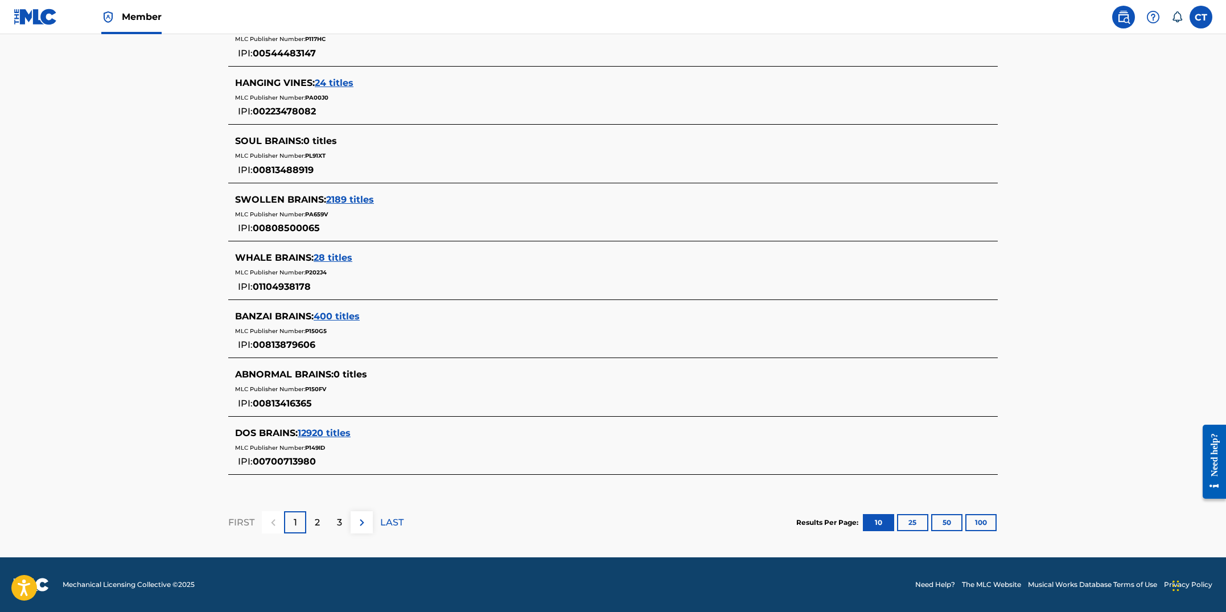
click at [326, 520] on div "2" at bounding box center [317, 522] width 22 height 22
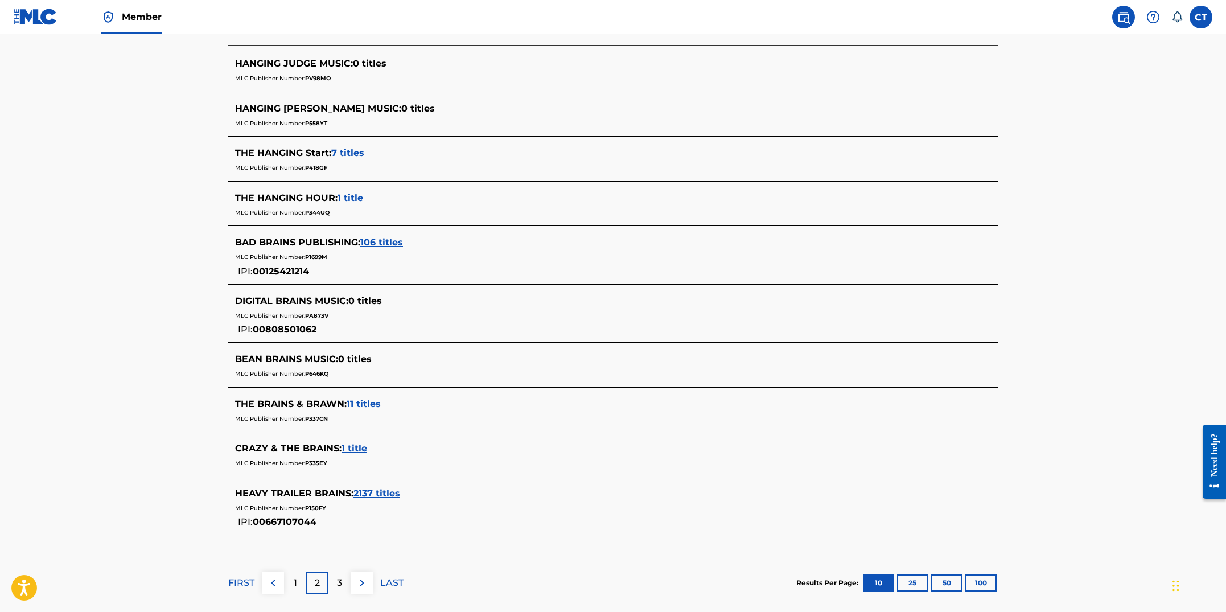
scroll to position [334, 0]
click at [347, 583] on div "3" at bounding box center [339, 582] width 22 height 22
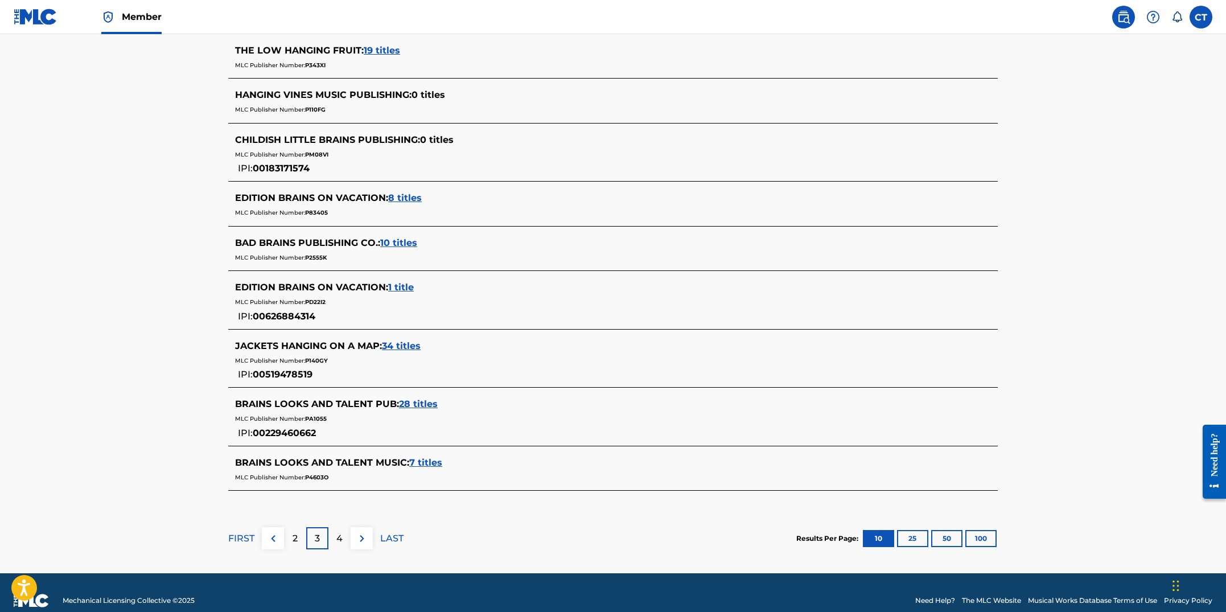
scroll to position [410, 0]
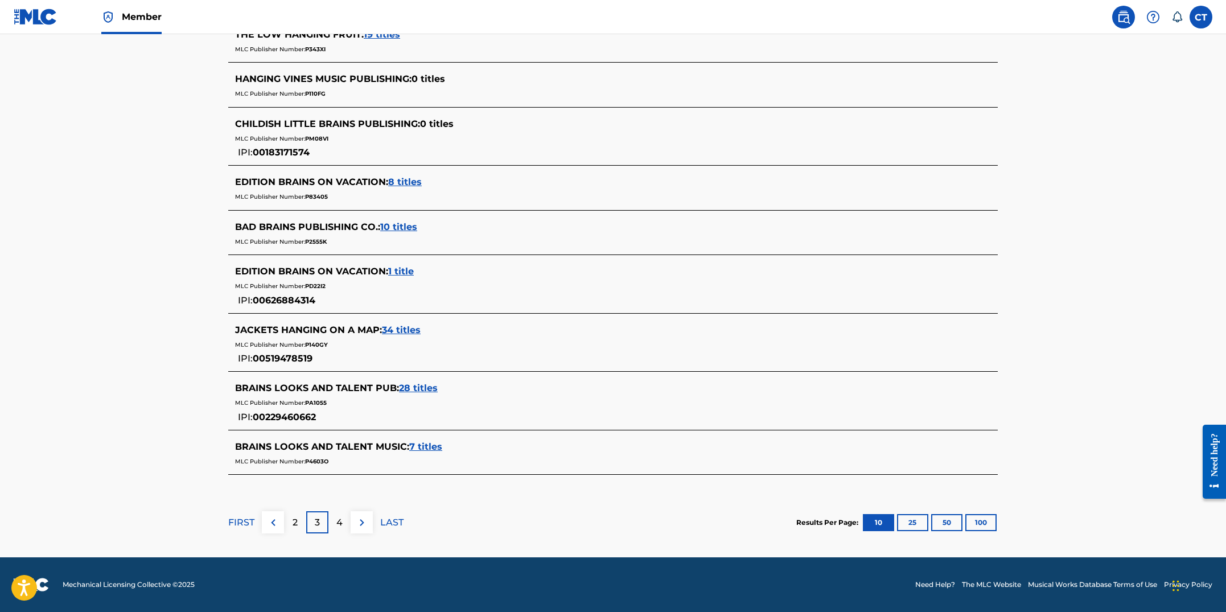
click at [338, 524] on p "4" at bounding box center [339, 523] width 6 height 14
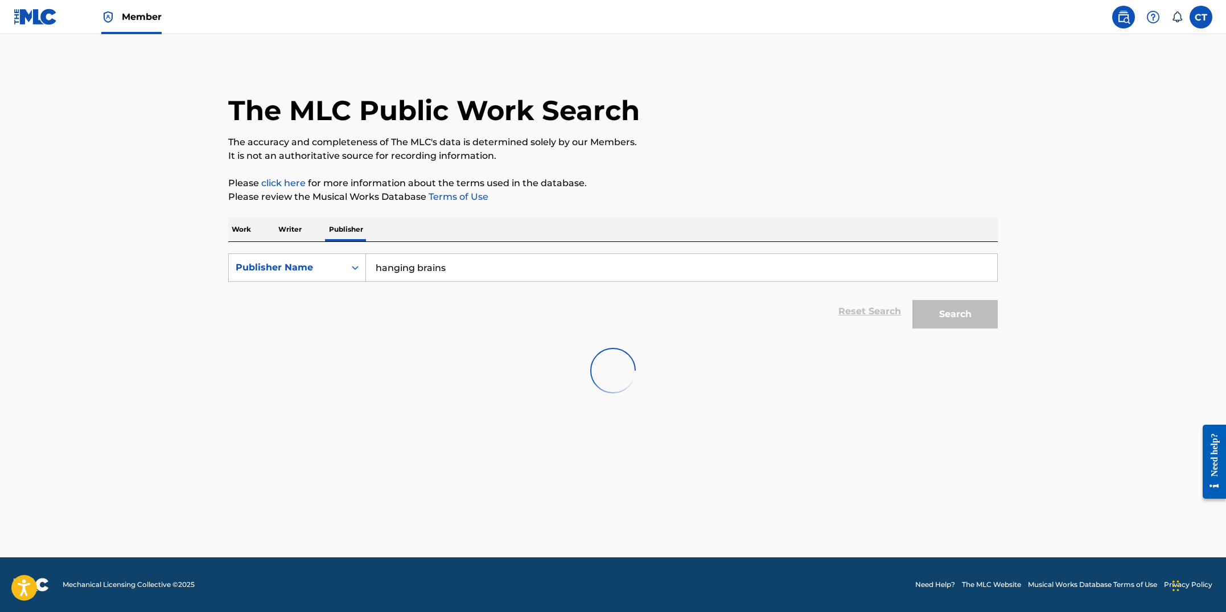
scroll to position [0, 0]
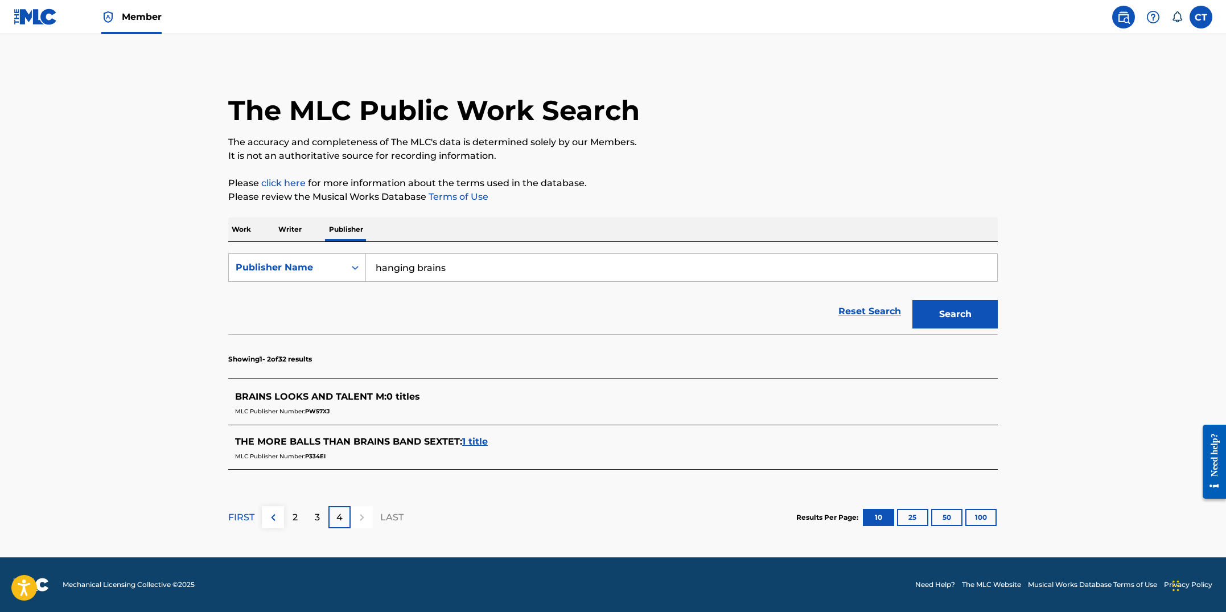
click at [244, 230] on p "Work" at bounding box center [241, 229] width 26 height 24
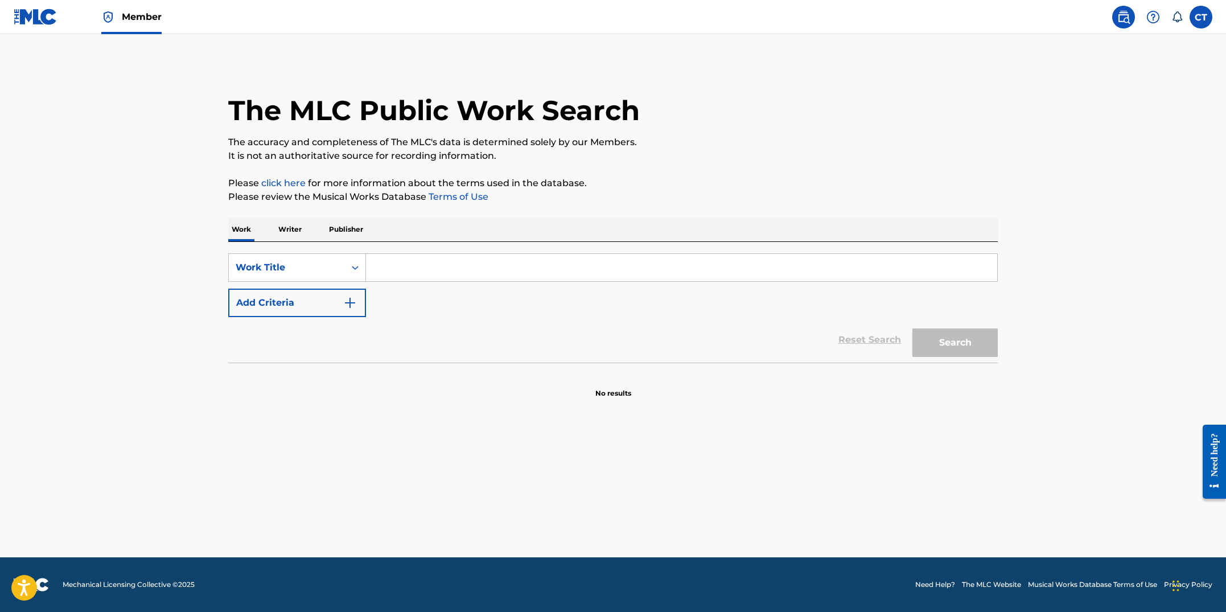
click at [384, 271] on input "Search Form" at bounding box center [681, 267] width 631 height 27
paste input "Strangletage"
click at [930, 353] on button "Search" at bounding box center [954, 342] width 85 height 28
drag, startPoint x: 447, startPoint y: 274, endPoint x: 356, endPoint y: 270, distance: 91.2
click at [356, 270] on div "SearchWithCriteria676dec31-42ed-46b5-807c-b62ccf092122 Work Title Strangletage" at bounding box center [613, 267] width 770 height 28
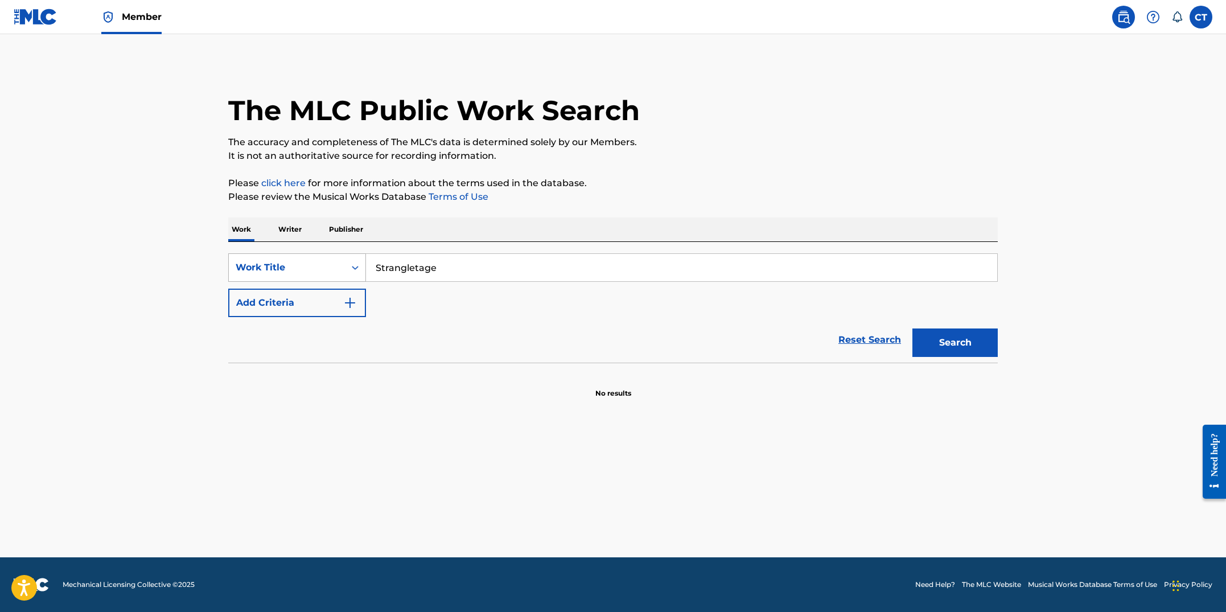
paste input "imilar Skin"
type input "Similar Skin"
click at [912, 328] on button "Search" at bounding box center [954, 342] width 85 height 28
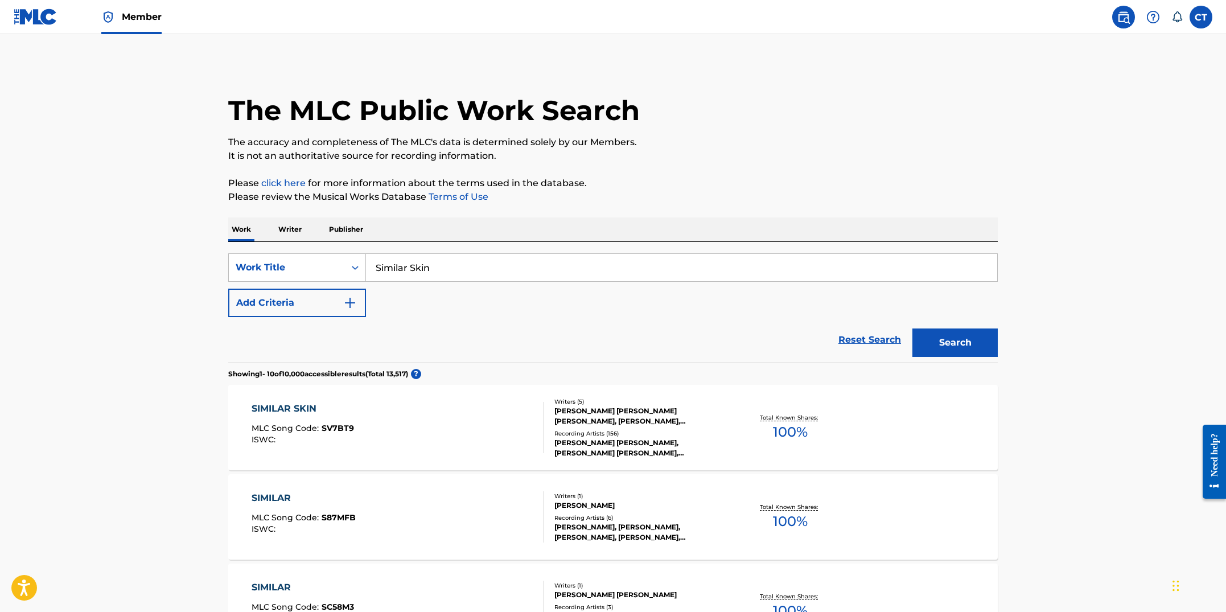
click at [454, 437] on div "SIMILAR SKIN MLC Song Code : SV7BT9 ISWC :" at bounding box center [398, 427] width 293 height 51
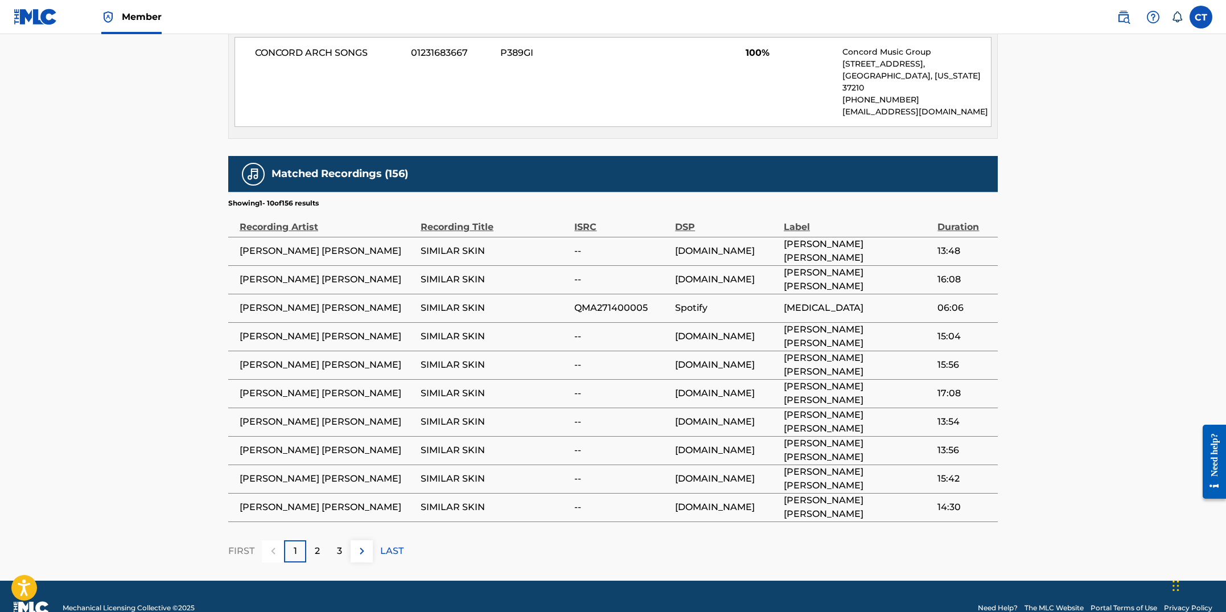
scroll to position [628, 0]
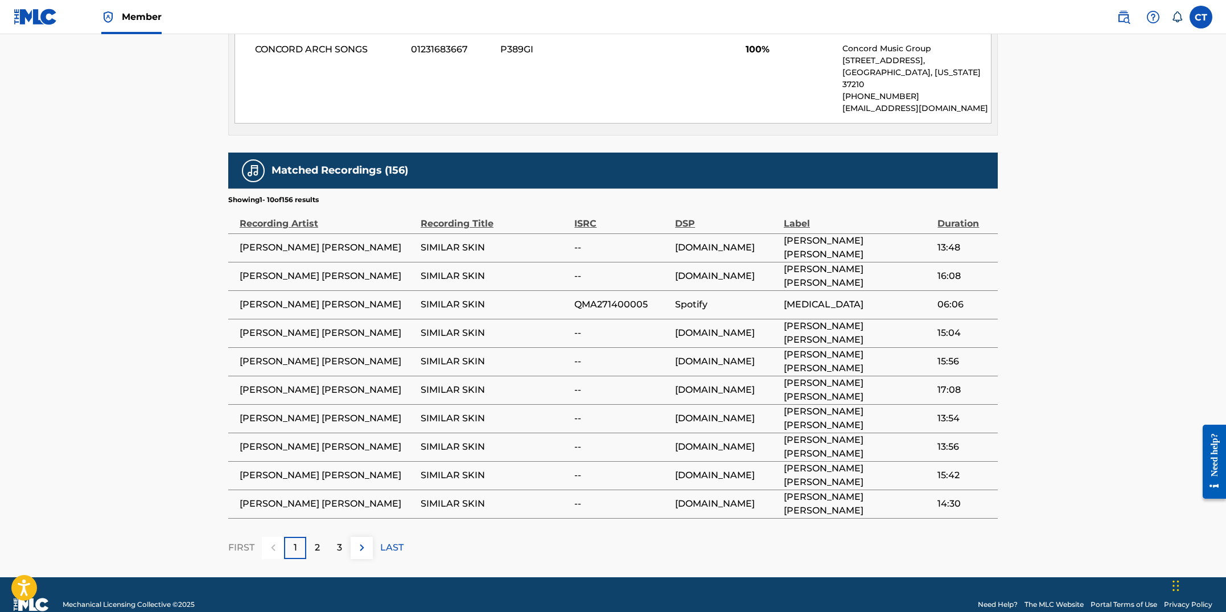
click at [346, 539] on div "3" at bounding box center [339, 548] width 22 height 22
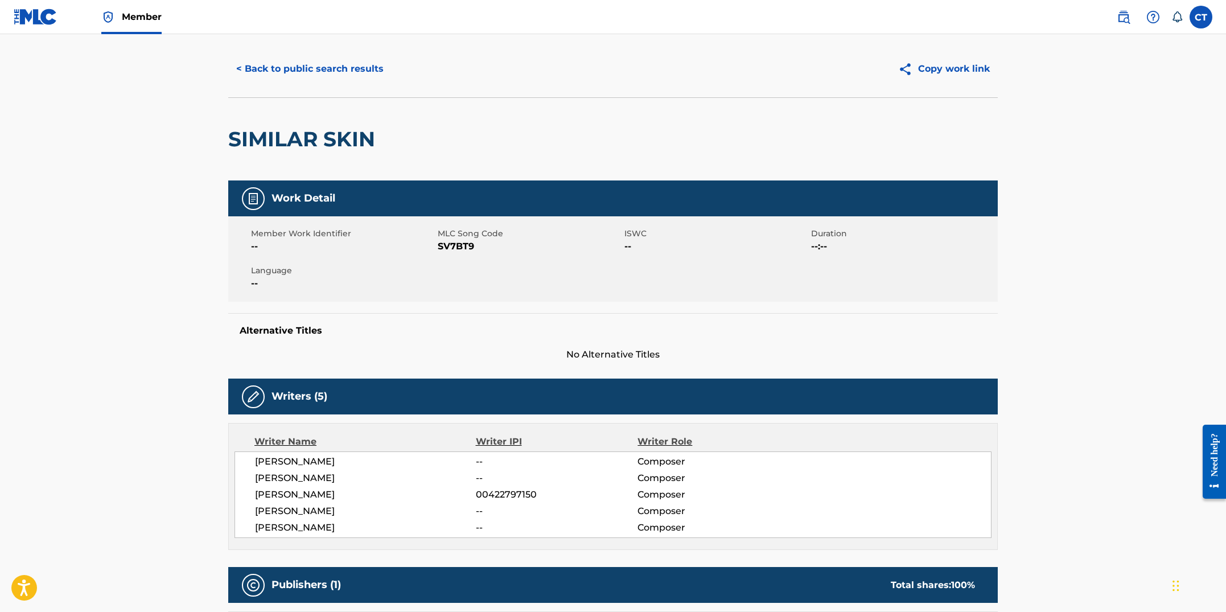
scroll to position [0, 0]
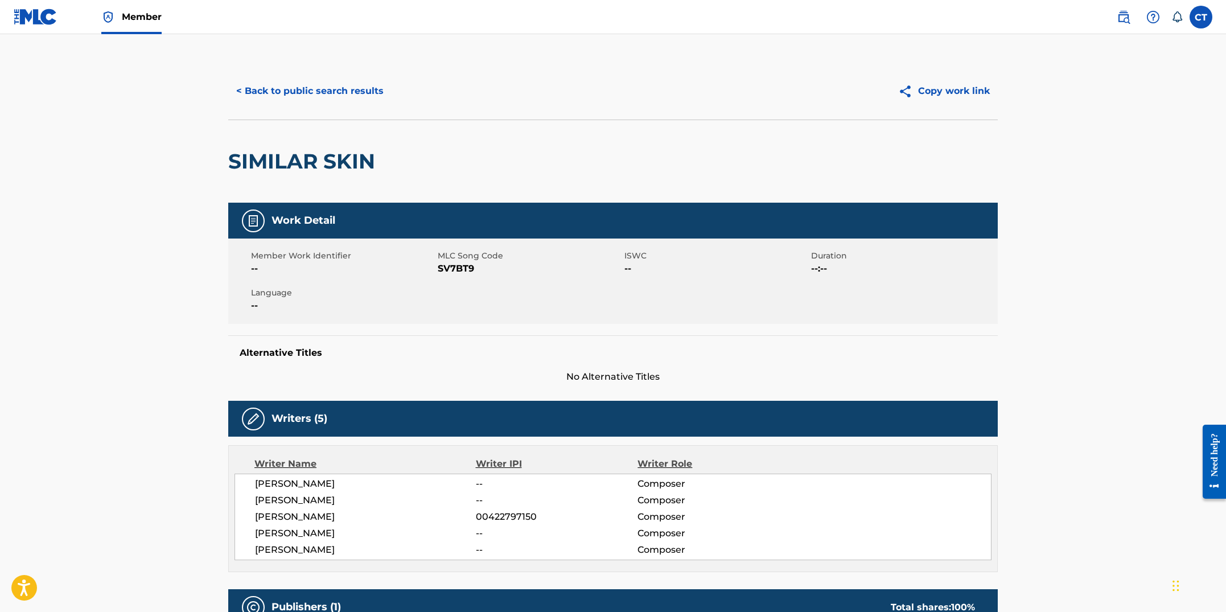
click at [348, 96] on button "< Back to public search results" at bounding box center [309, 91] width 163 height 28
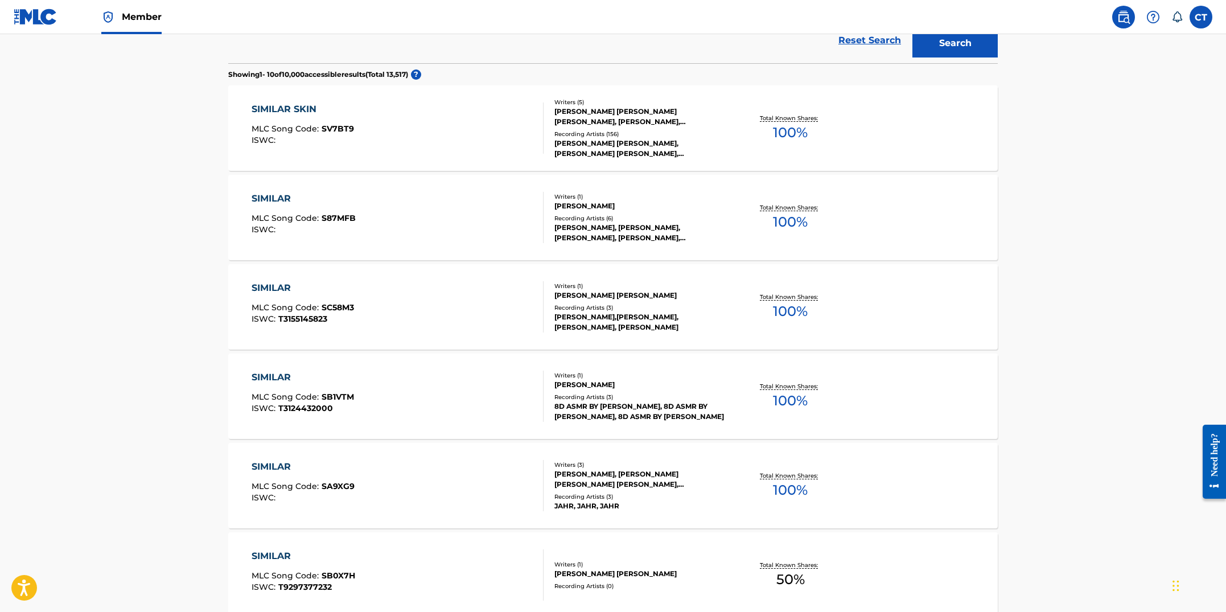
scroll to position [781, 0]
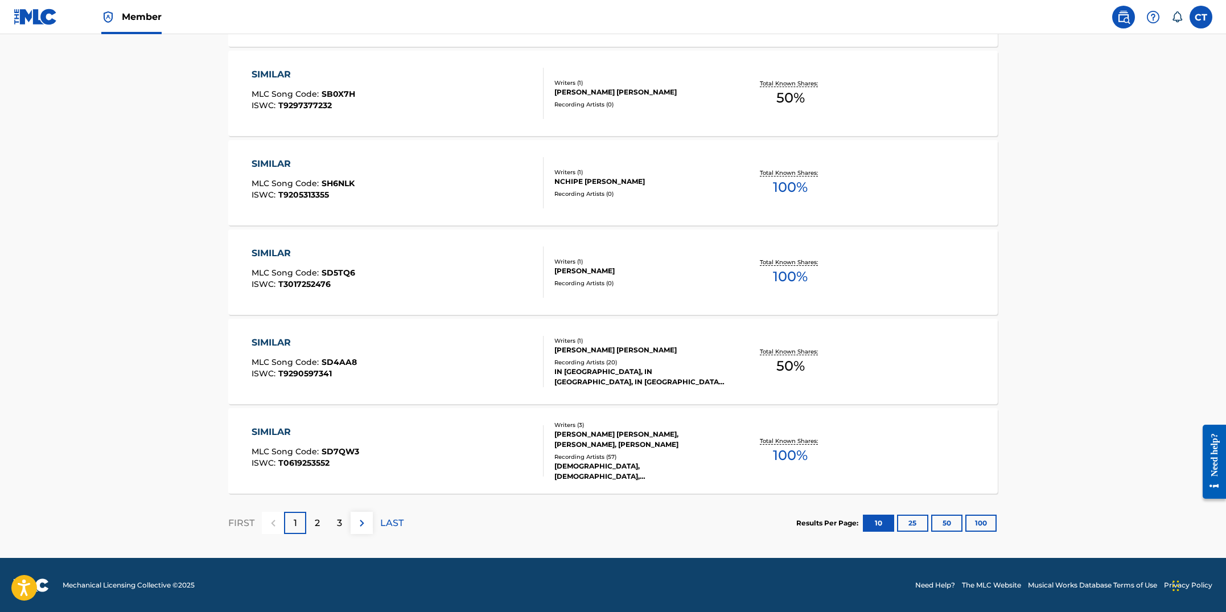
click at [491, 383] on div "SIMILAR MLC Song Code : SD4AA8 ISWC : T9290597341" at bounding box center [398, 361] width 293 height 51
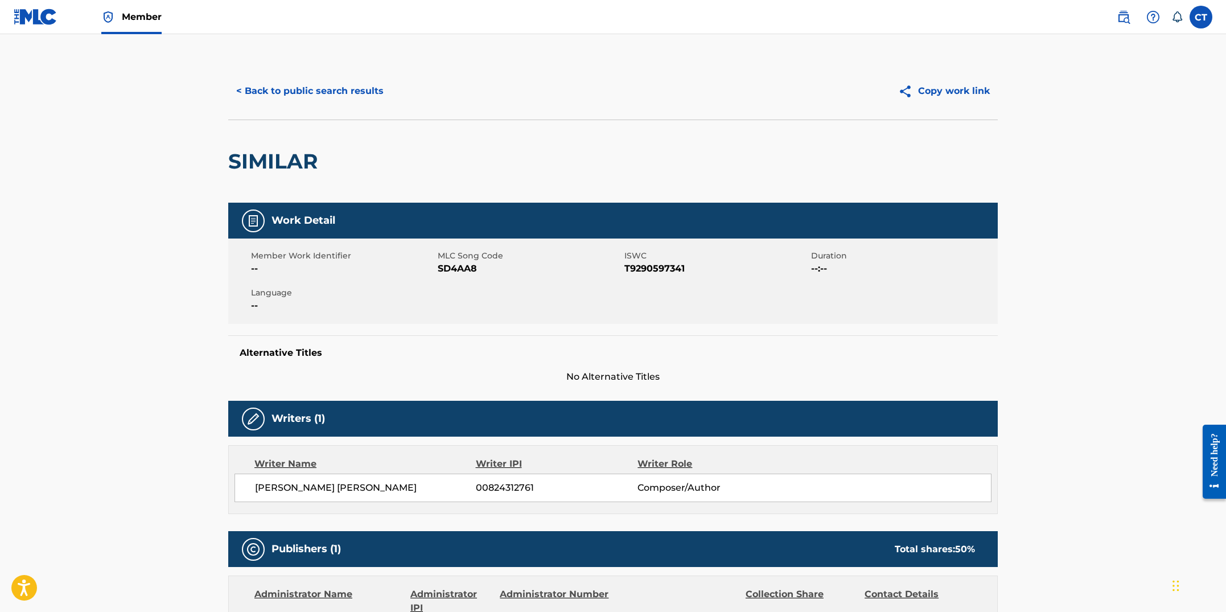
click at [275, 99] on button "< Back to public search results" at bounding box center [309, 91] width 163 height 28
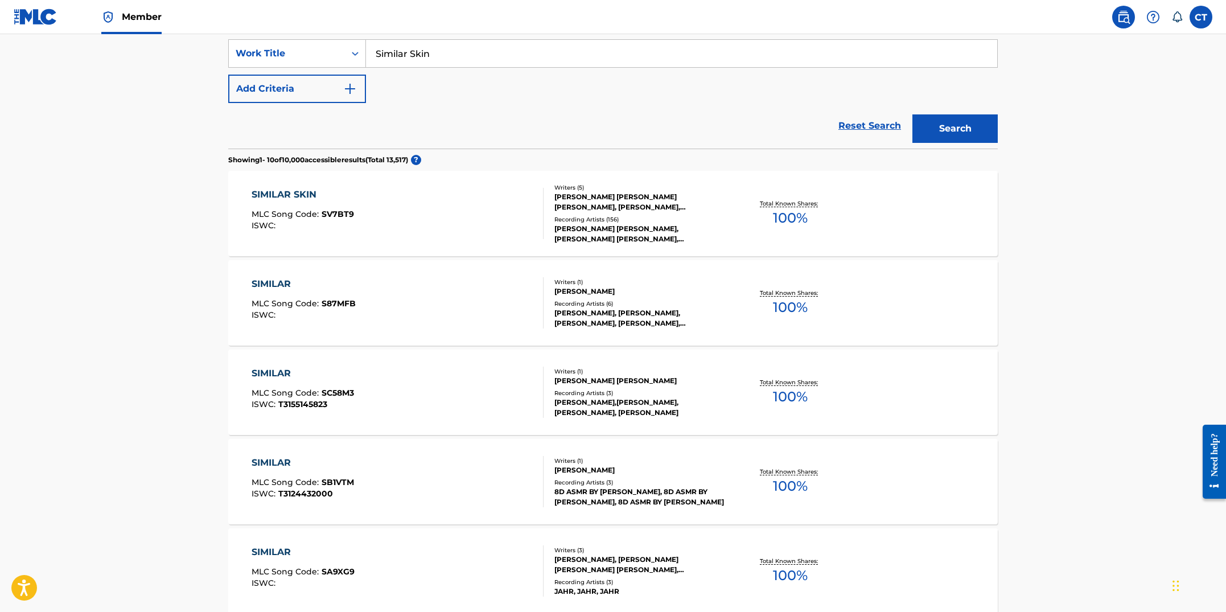
scroll to position [253, 0]
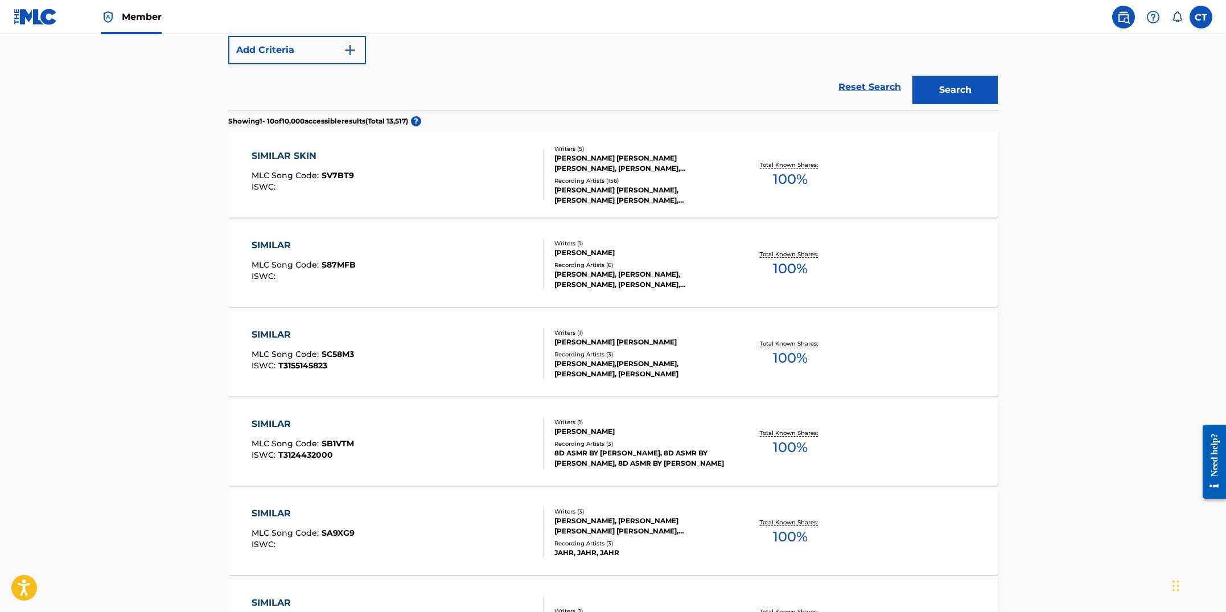
click at [480, 362] on div "SIMILAR MLC Song Code : SC58M3 ISWC : T3155145823" at bounding box center [398, 353] width 293 height 51
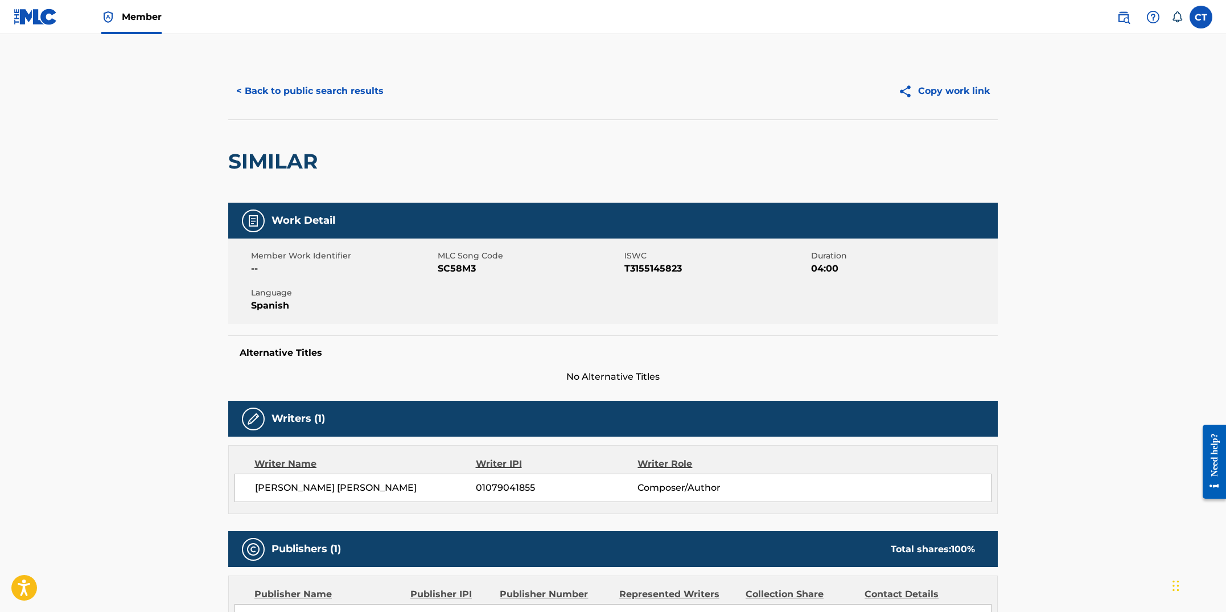
click at [320, 100] on button "< Back to public search results" at bounding box center [309, 91] width 163 height 28
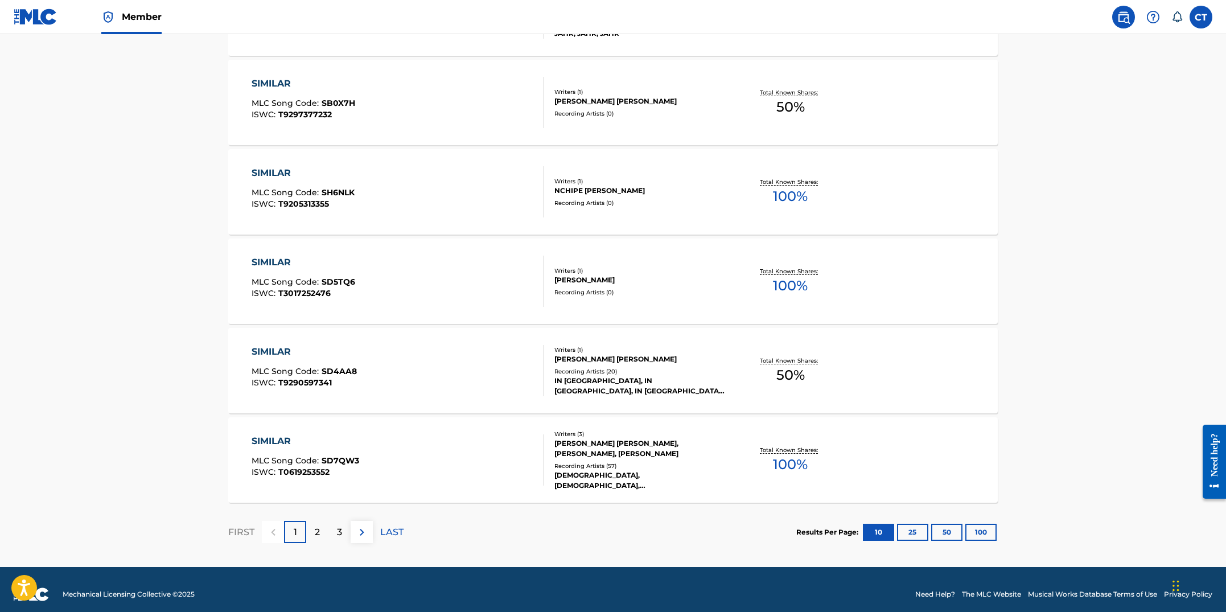
scroll to position [781, 0]
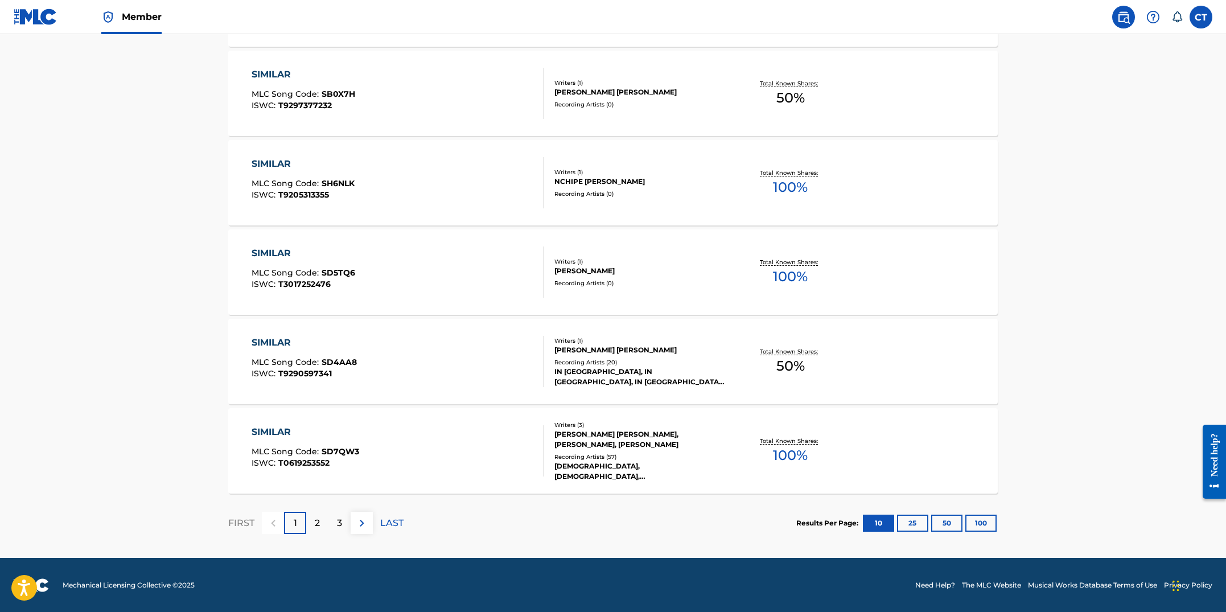
click at [319, 524] on p "2" at bounding box center [317, 523] width 5 height 14
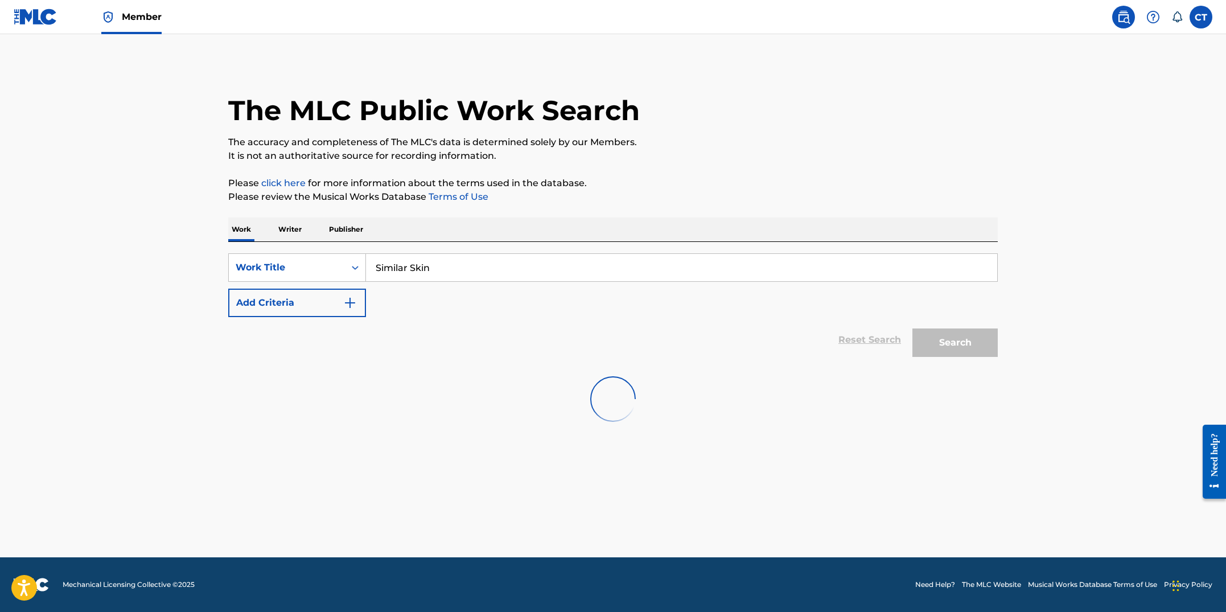
scroll to position [0, 0]
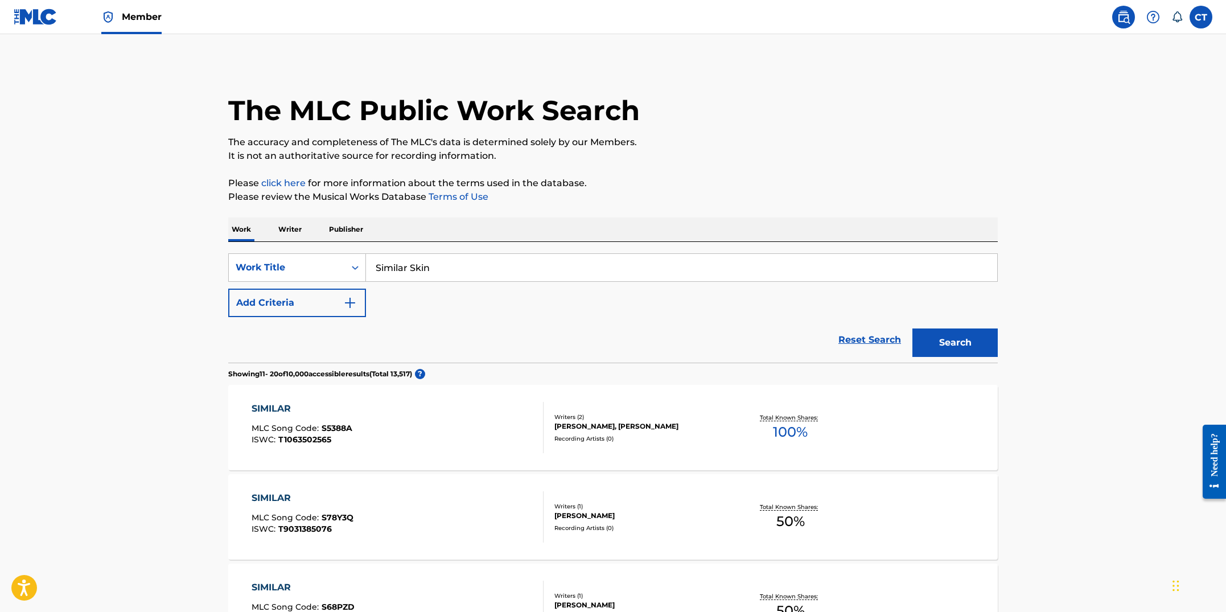
click at [463, 443] on div "SIMILAR MLC Song Code : S5388A ISWC : T1063502565" at bounding box center [398, 427] width 293 height 51
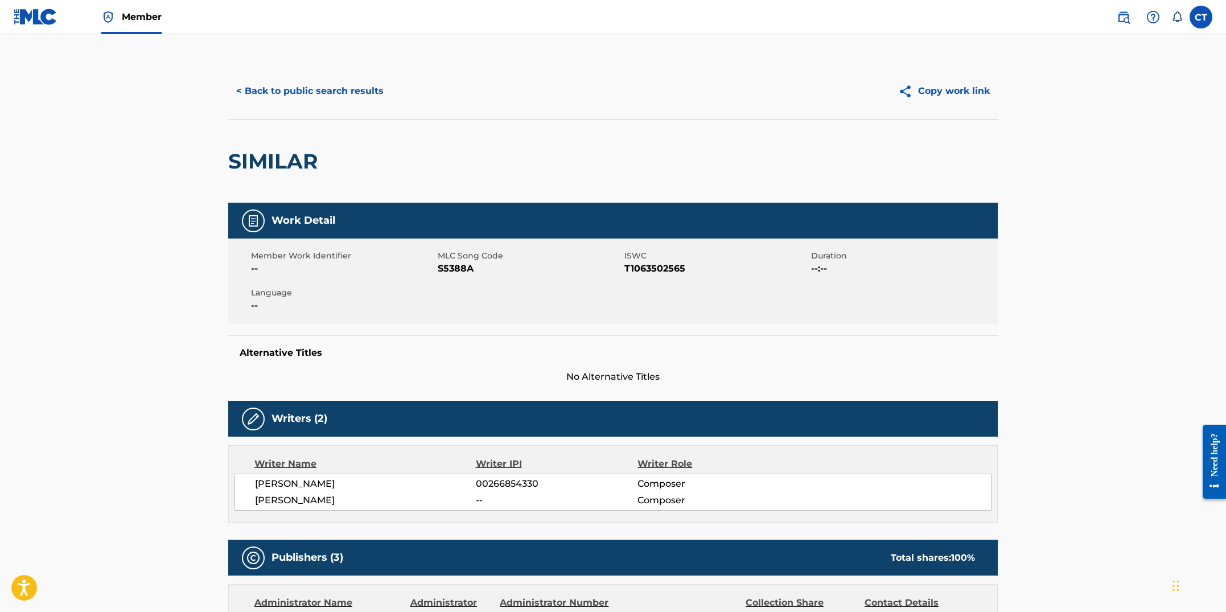
click at [341, 92] on button "< Back to public search results" at bounding box center [309, 91] width 163 height 28
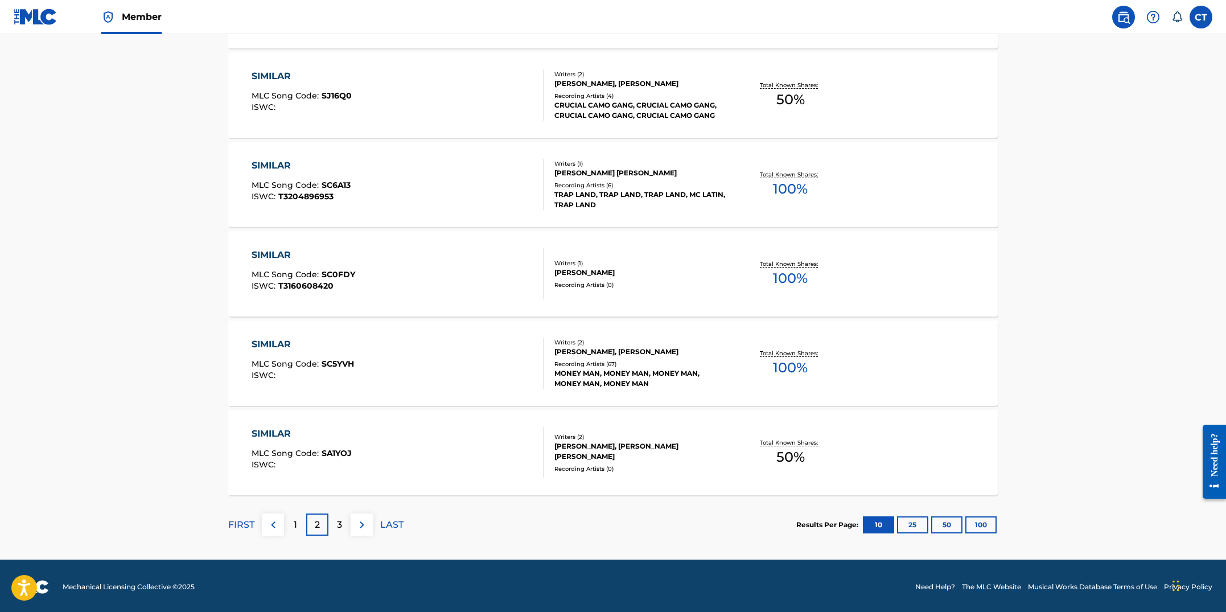
scroll to position [781, 0]
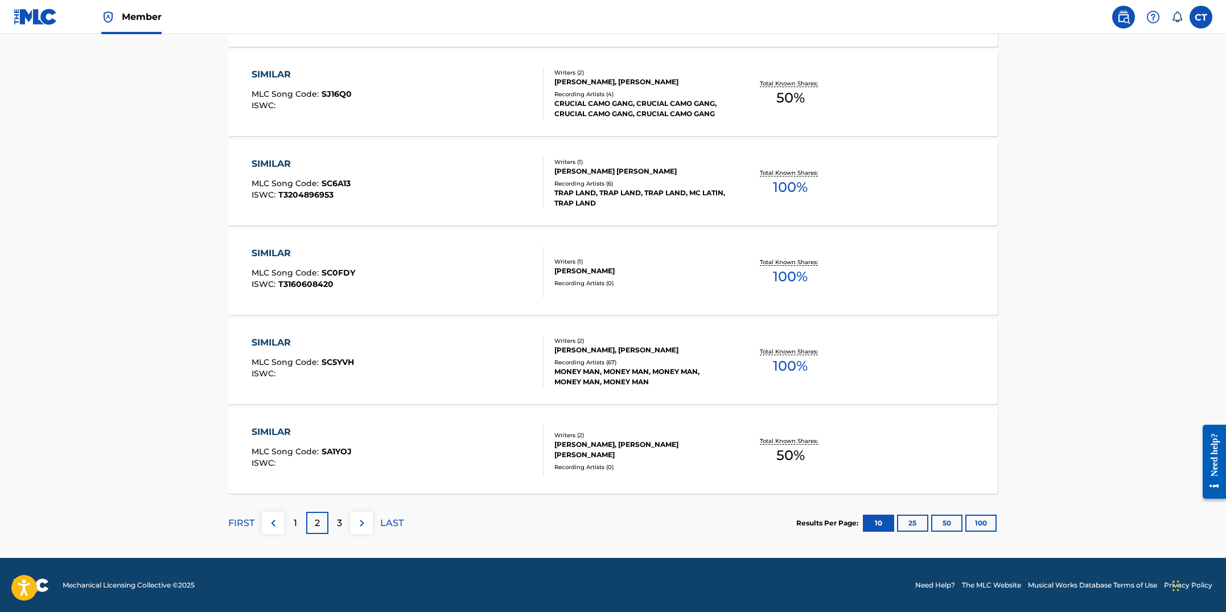
click at [449, 363] on div "SIMILAR MLC Song Code : SC5YVH ISWC :" at bounding box center [398, 361] width 293 height 51
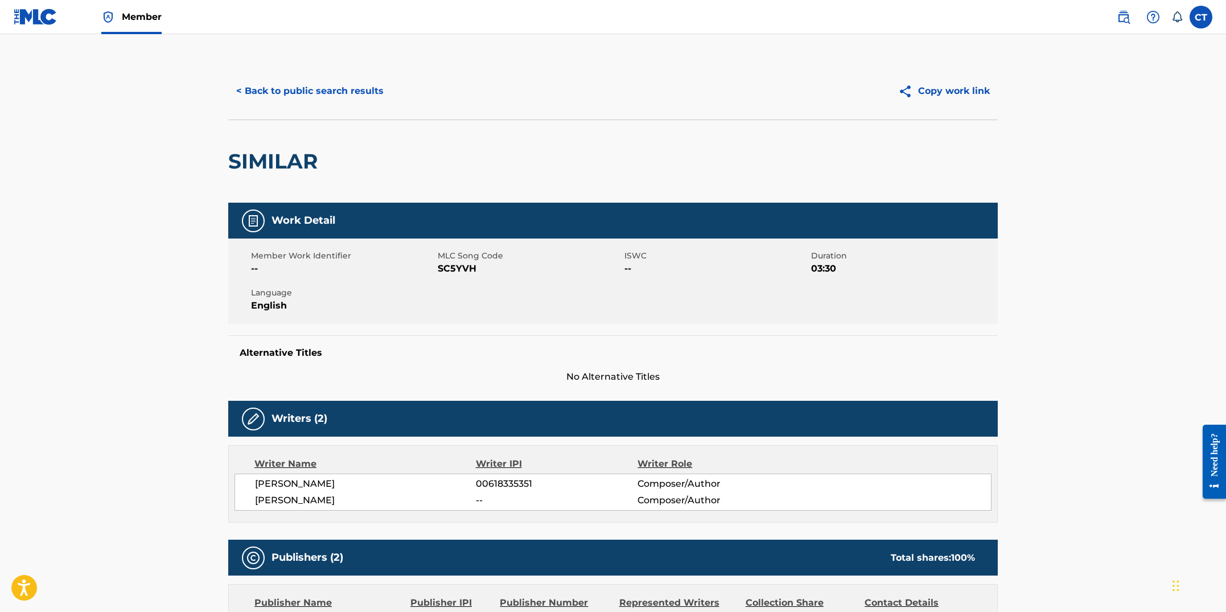
click at [305, 87] on button "< Back to public search results" at bounding box center [309, 91] width 163 height 28
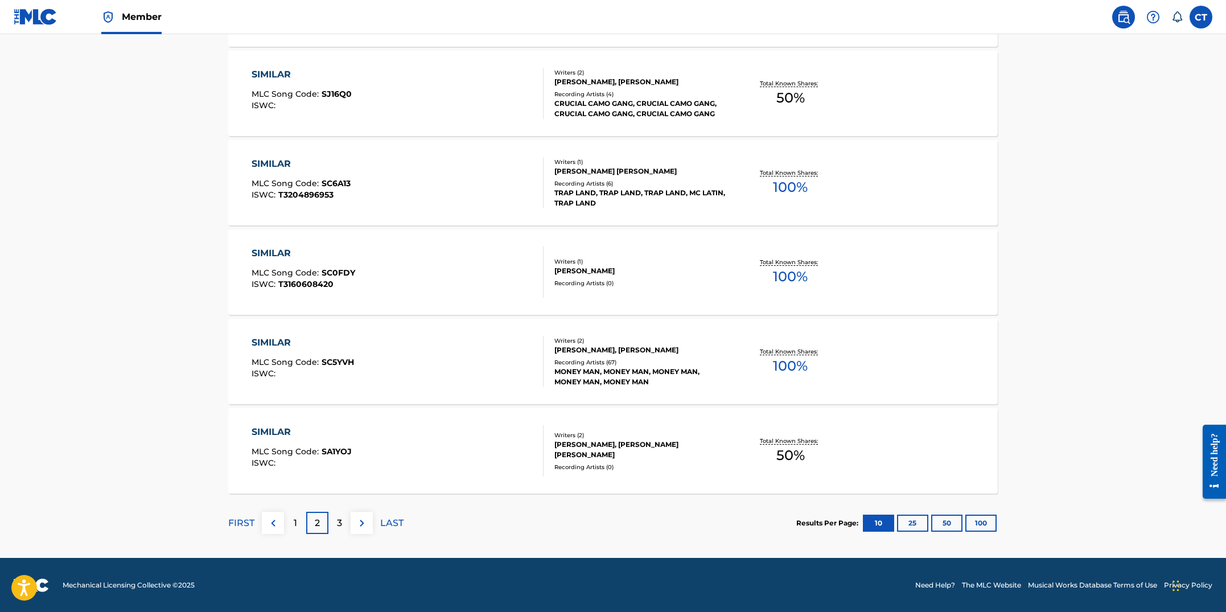
click at [342, 523] on p "3" at bounding box center [339, 523] width 5 height 14
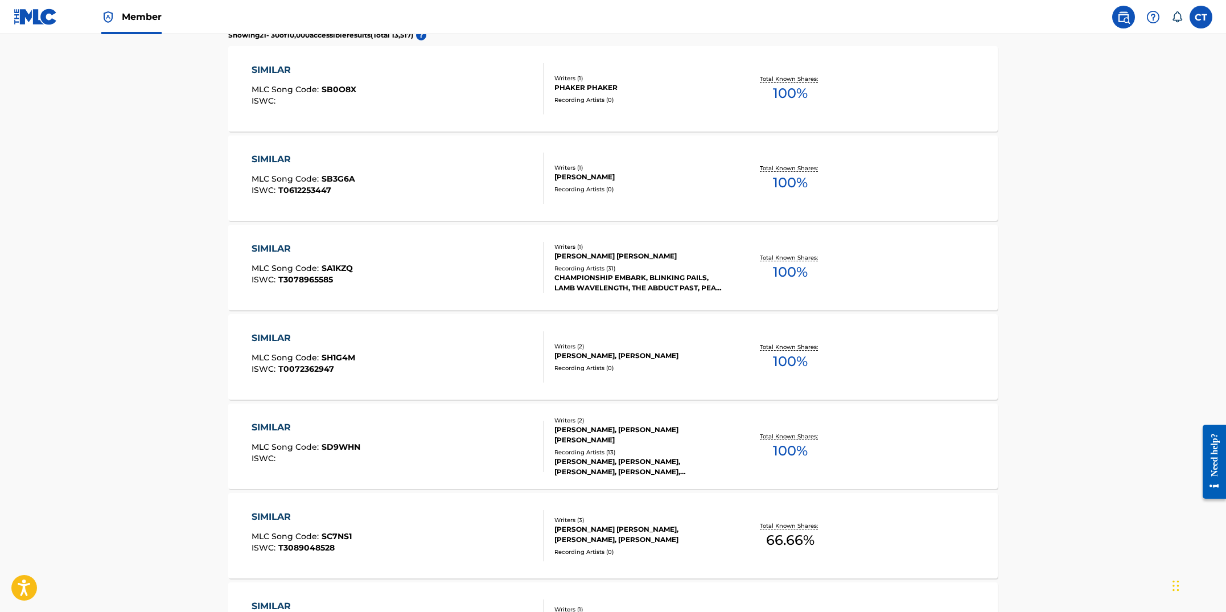
scroll to position [345, 0]
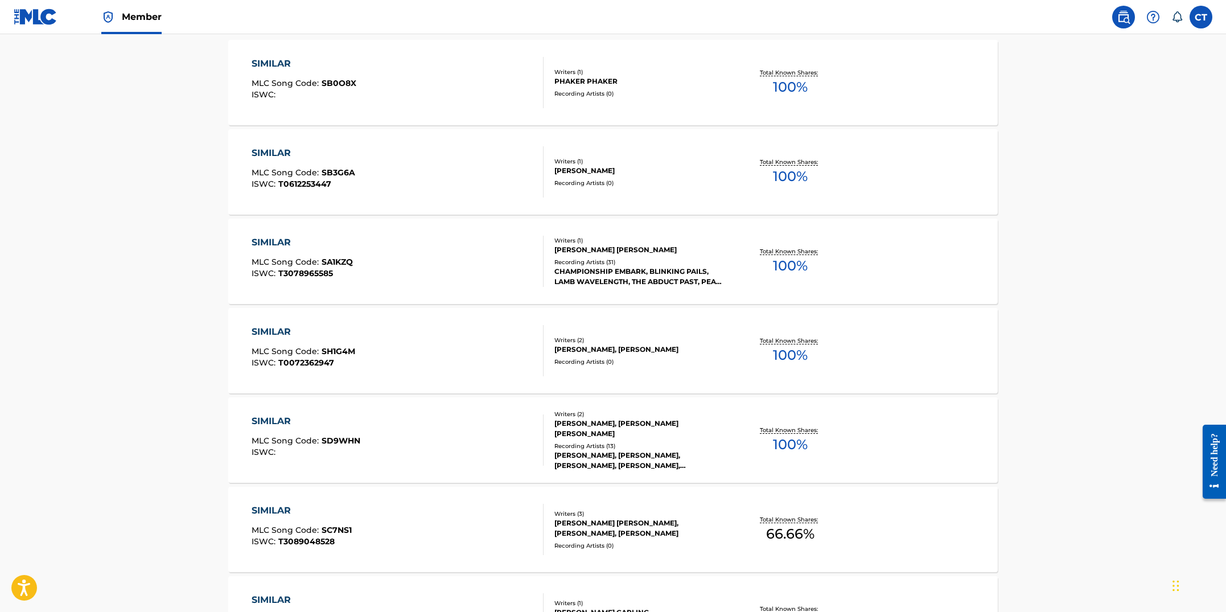
click at [439, 363] on div "SIMILAR MLC Song Code : SH1G4M ISWC : T0072362947" at bounding box center [398, 350] width 293 height 51
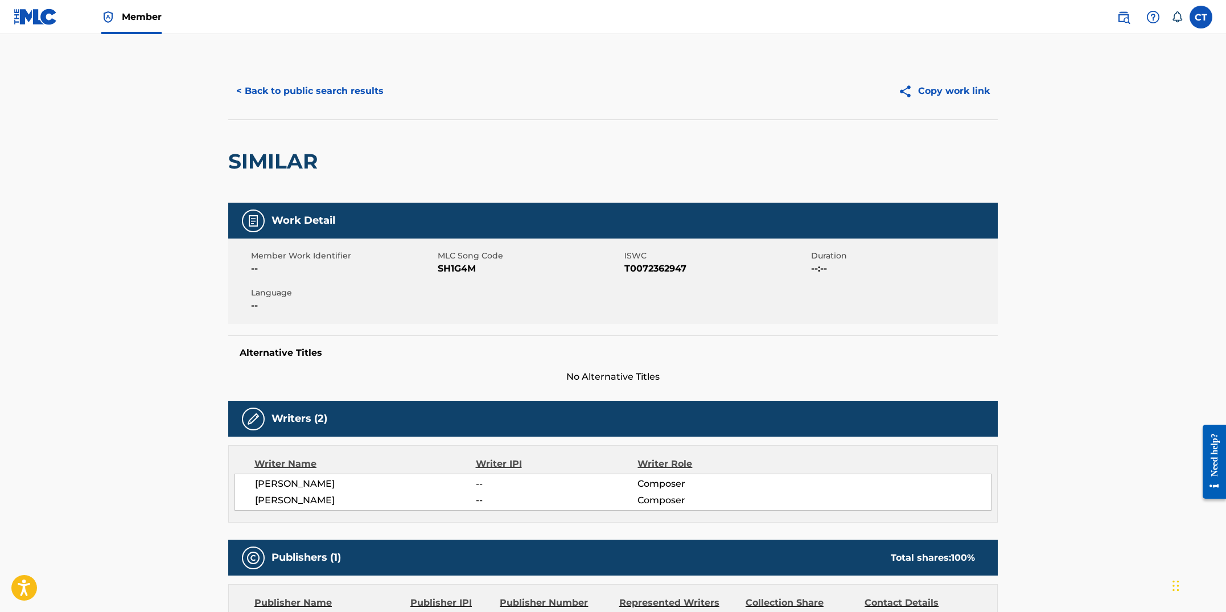
click at [315, 100] on button "< Back to public search results" at bounding box center [309, 91] width 163 height 28
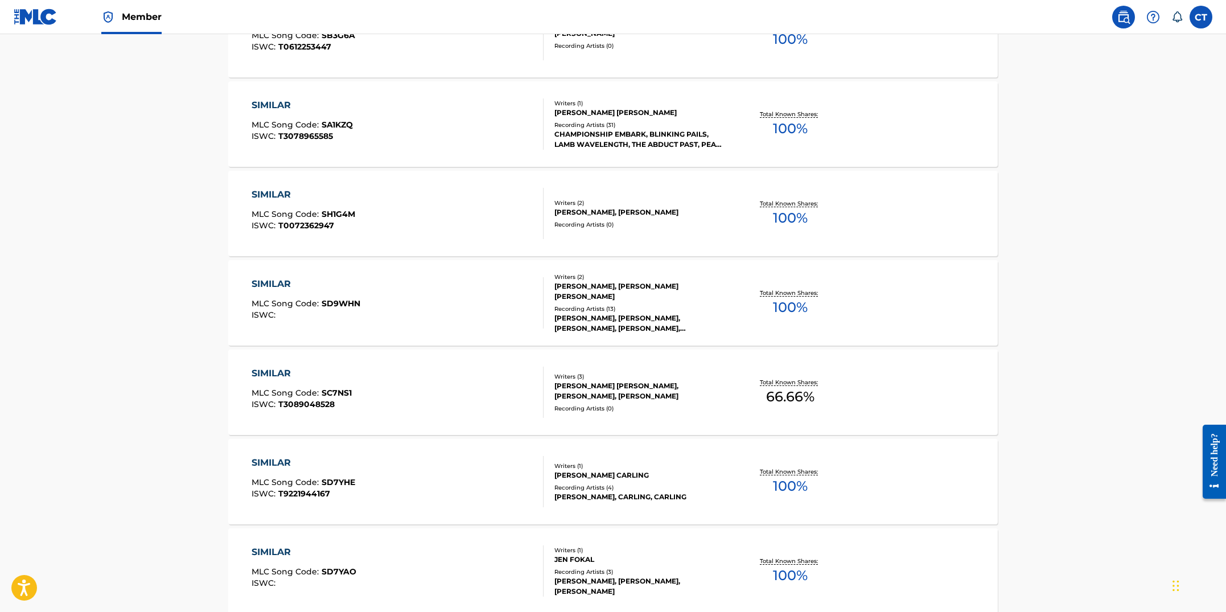
scroll to position [781, 0]
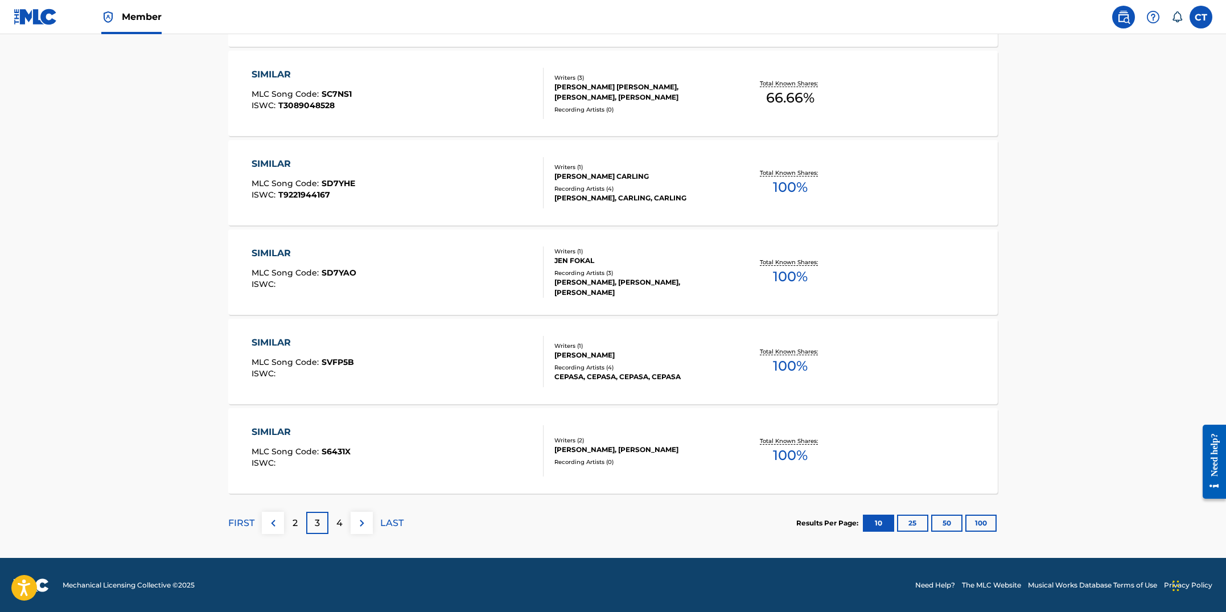
click at [483, 374] on div "SIMILAR MLC Song Code : SVFP5B ISWC :" at bounding box center [398, 361] width 293 height 51
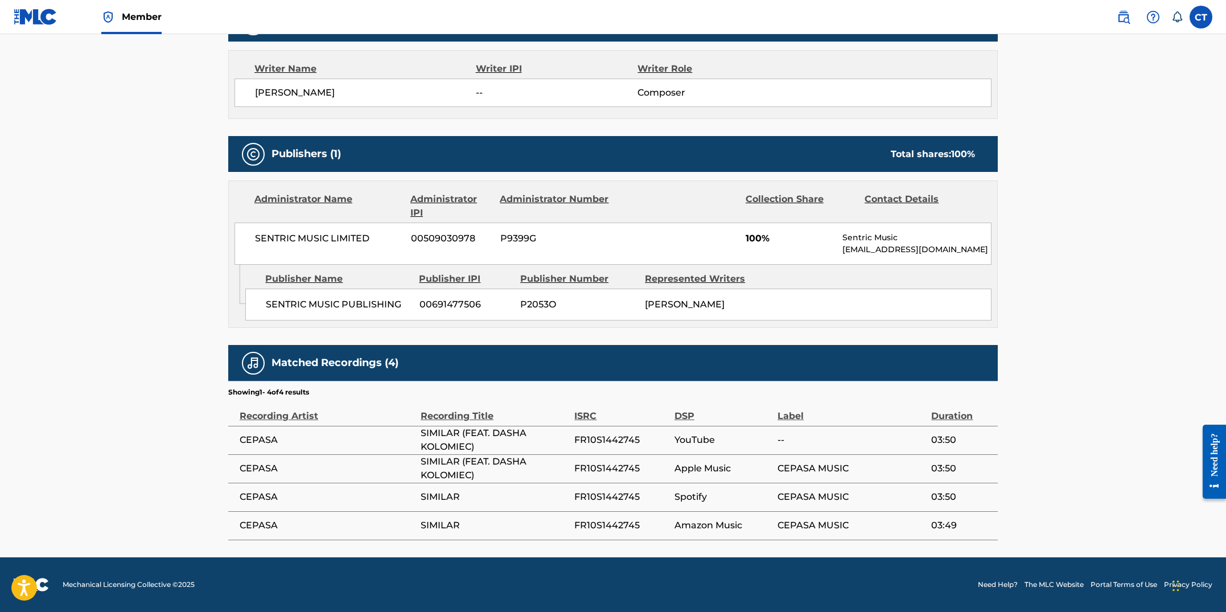
scroll to position [32, 0]
